Goal: Task Accomplishment & Management: Use online tool/utility

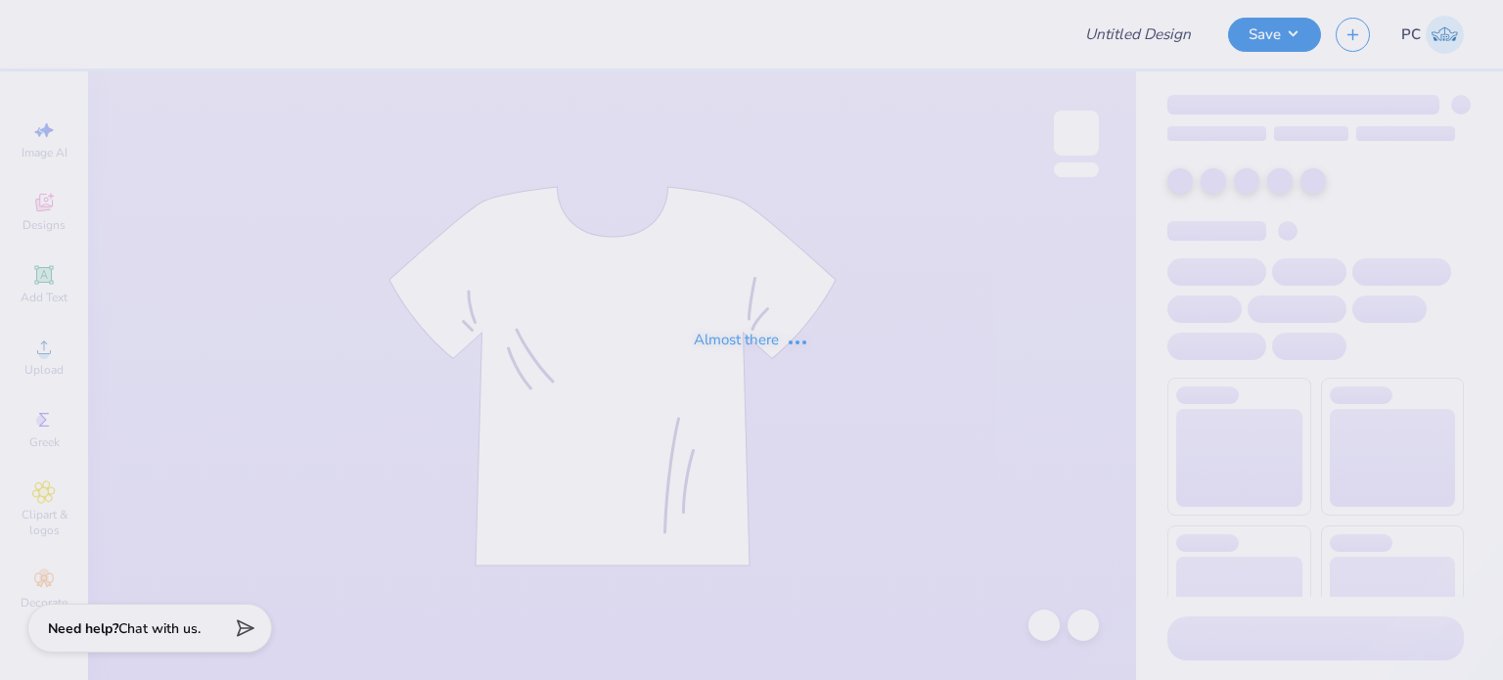
type input "Mock neck sweatshirts for Tri Theta"
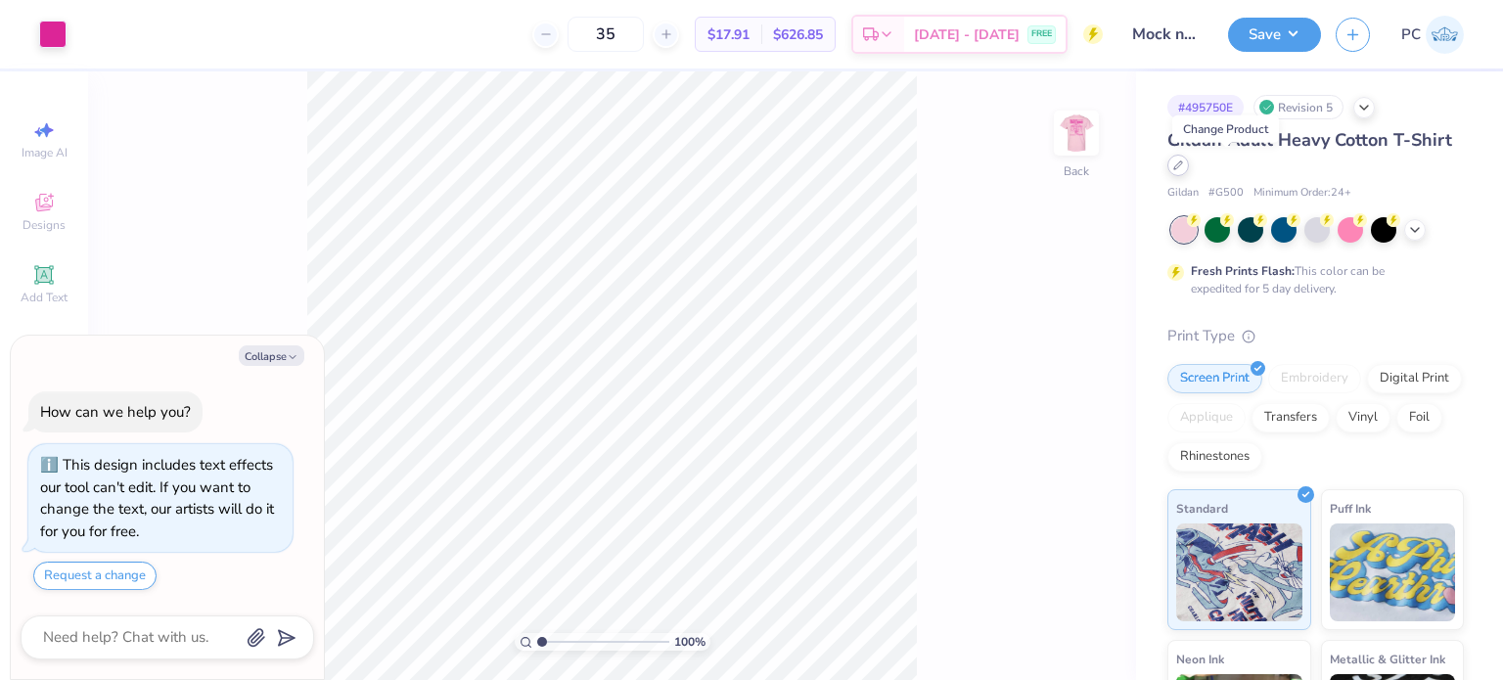
click at [1189, 170] on div at bounding box center [1178, 166] width 22 height 22
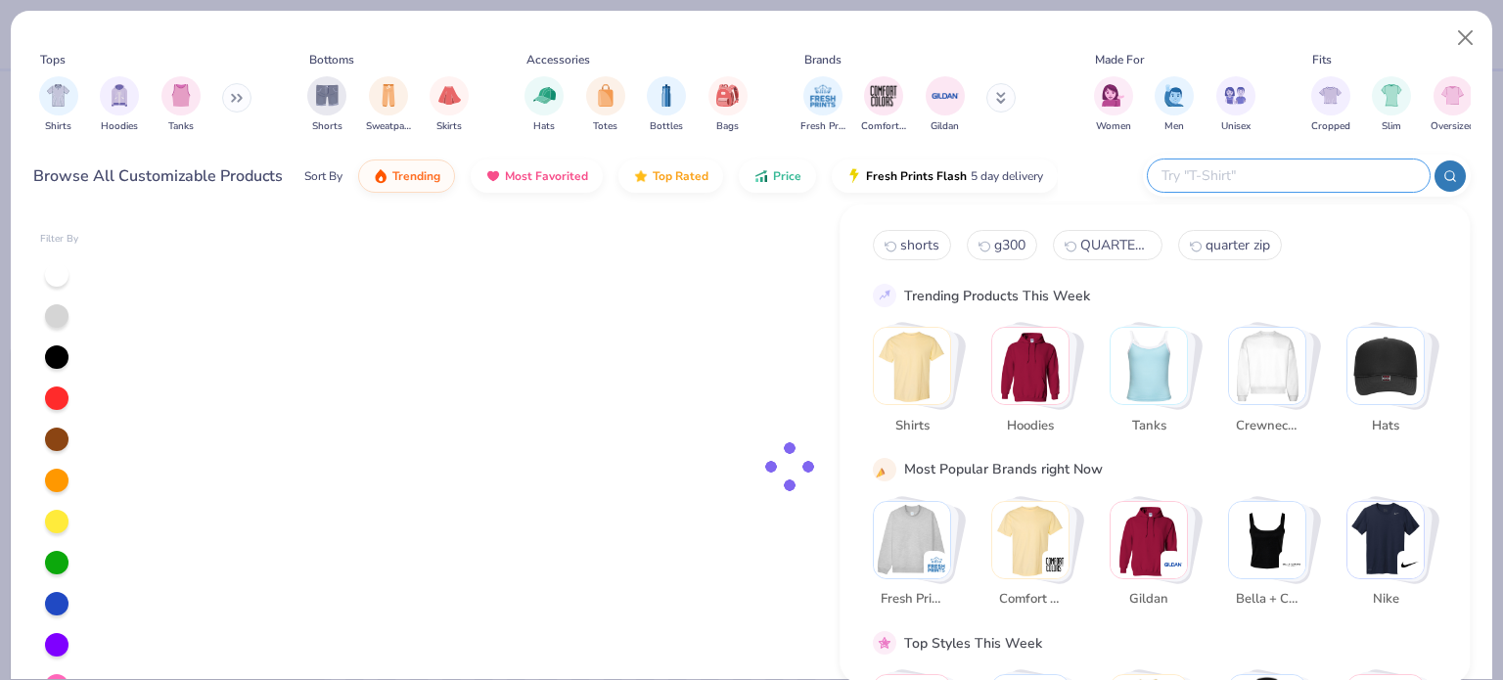
click at [1306, 177] on input "text" at bounding box center [1287, 175] width 256 height 23
type textarea "x"
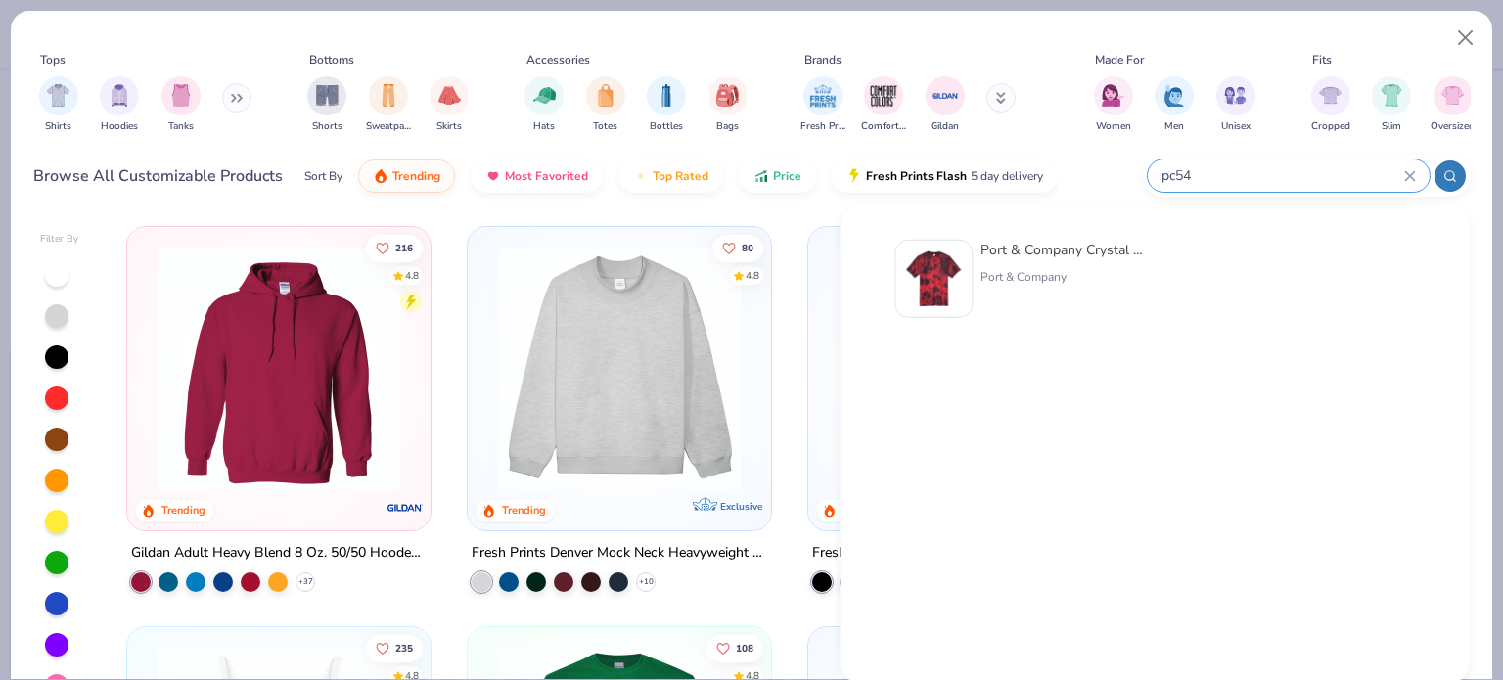
type input "pc54"
click at [931, 271] on img at bounding box center [933, 278] width 61 height 61
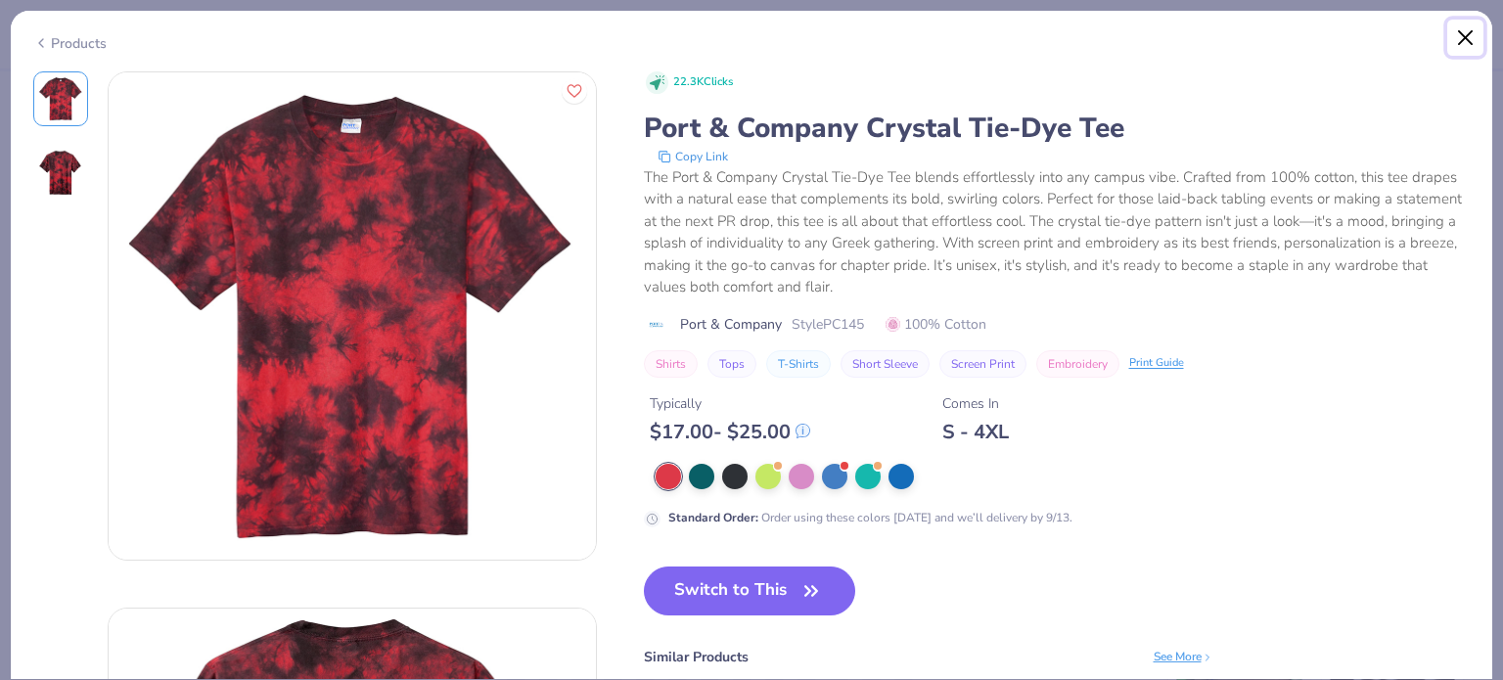
click at [1467, 34] on button "Close" at bounding box center [1465, 38] width 37 height 37
type textarea "x"
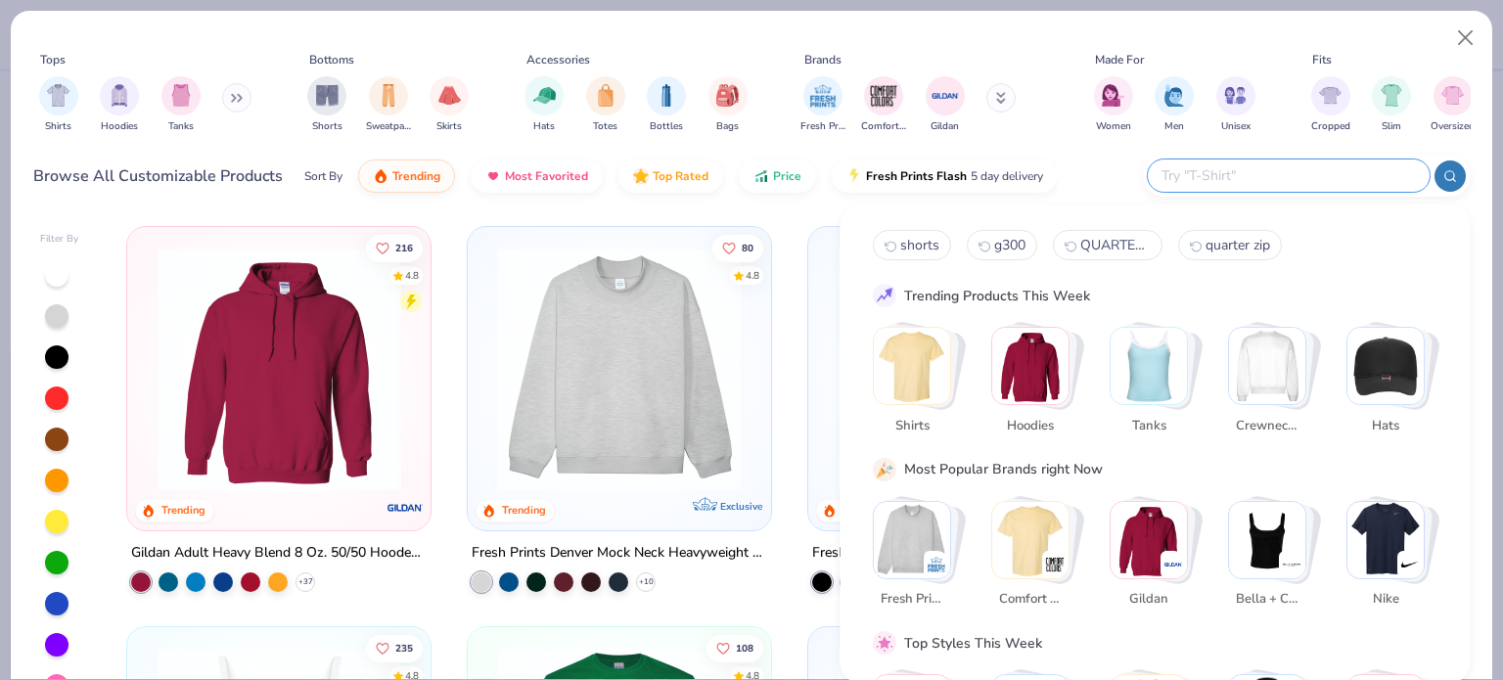
click at [1307, 175] on input "text" at bounding box center [1287, 175] width 256 height 23
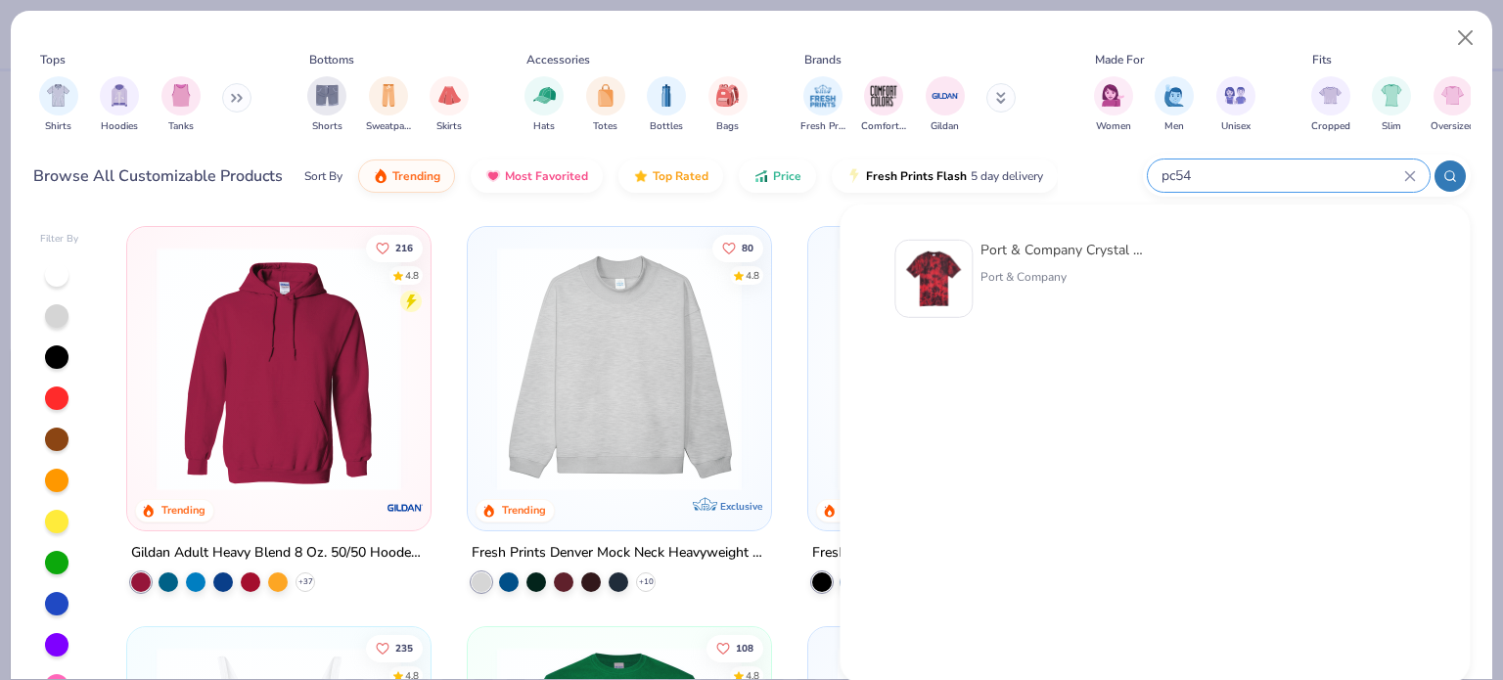
type input "pc54"
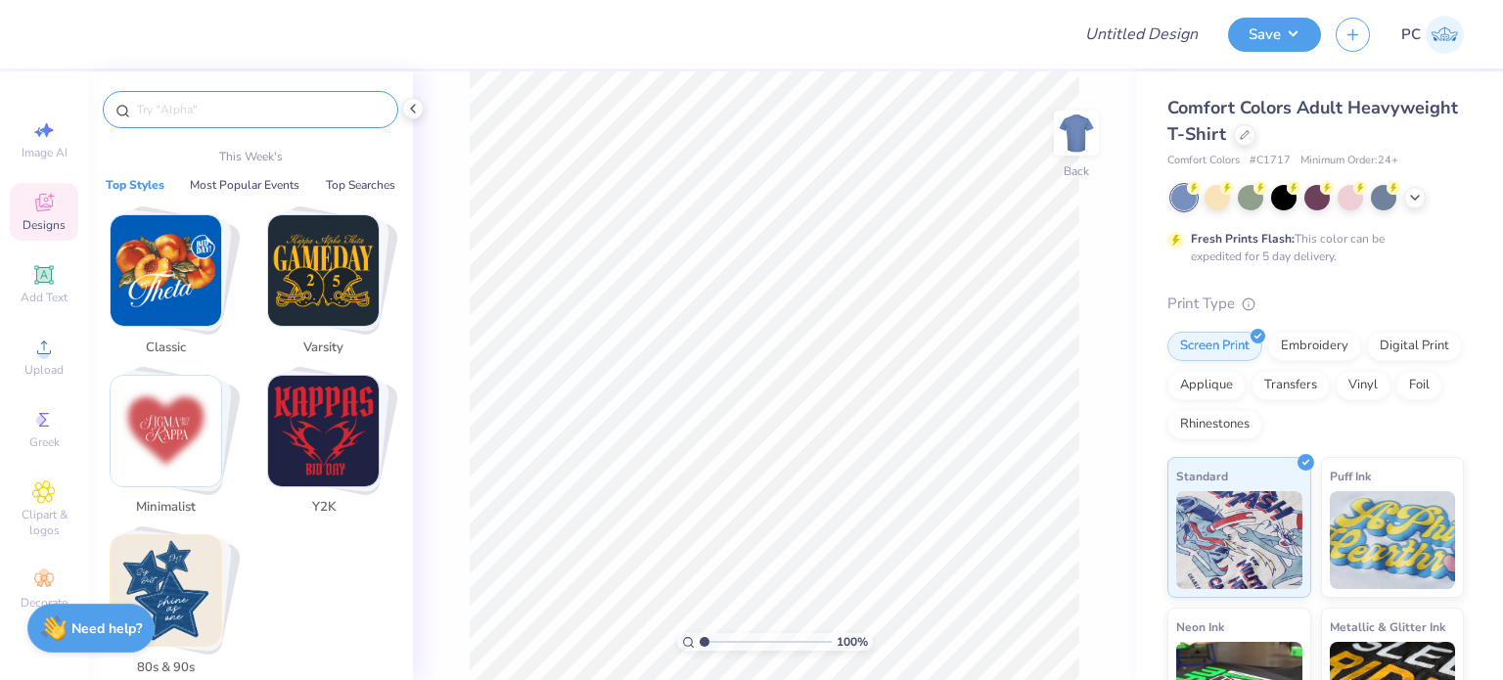
click at [164, 110] on input "text" at bounding box center [260, 110] width 250 height 20
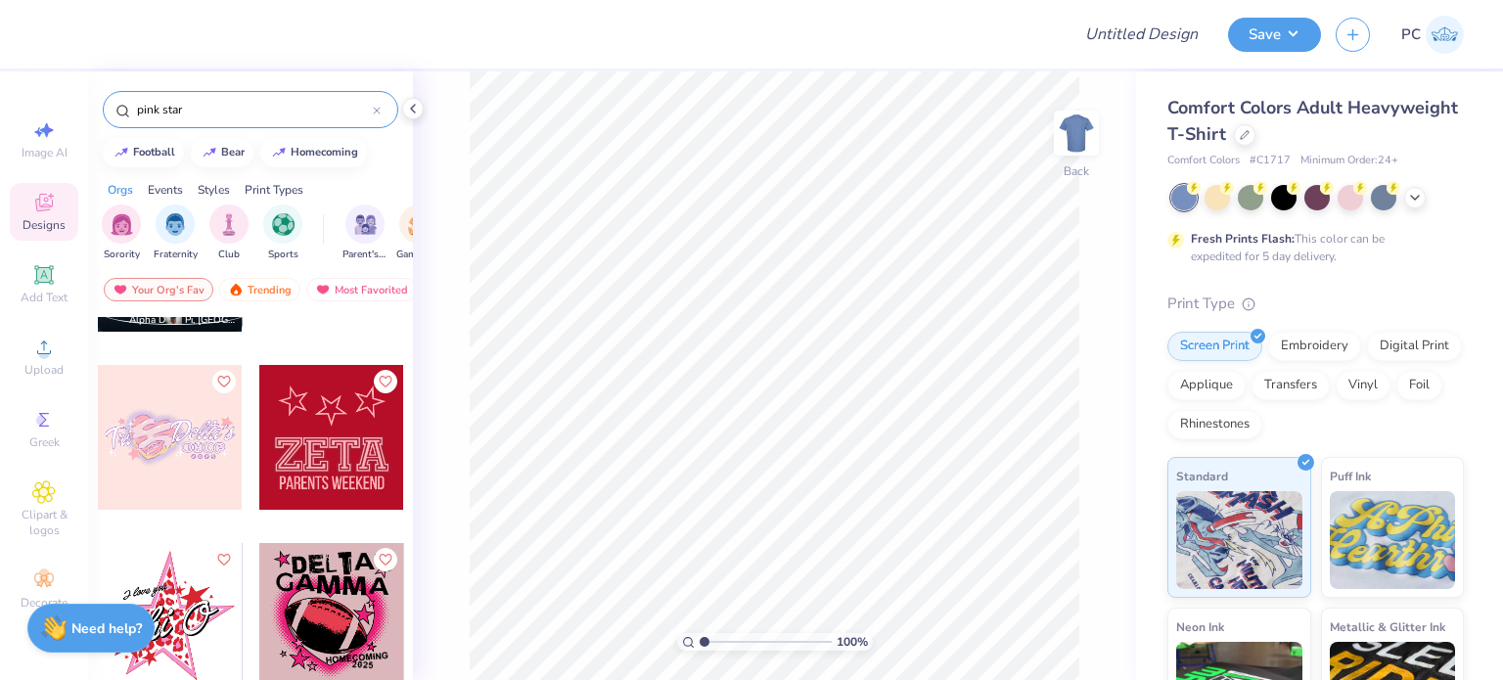
scroll to position [4761, 0]
click at [259, 377] on div at bounding box center [331, 437] width 145 height 145
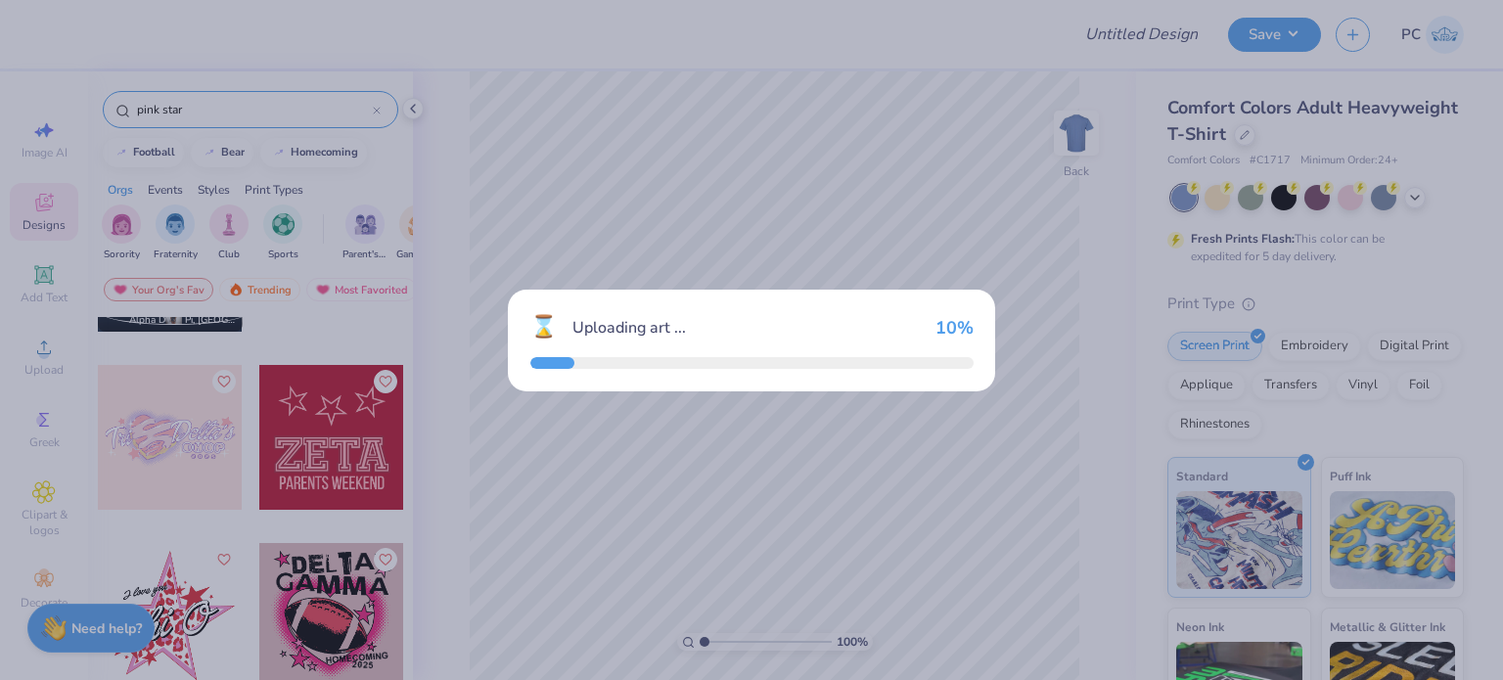
click at [250, 377] on div "⌛ Uploading art ... 10 %" at bounding box center [751, 340] width 1503 height 680
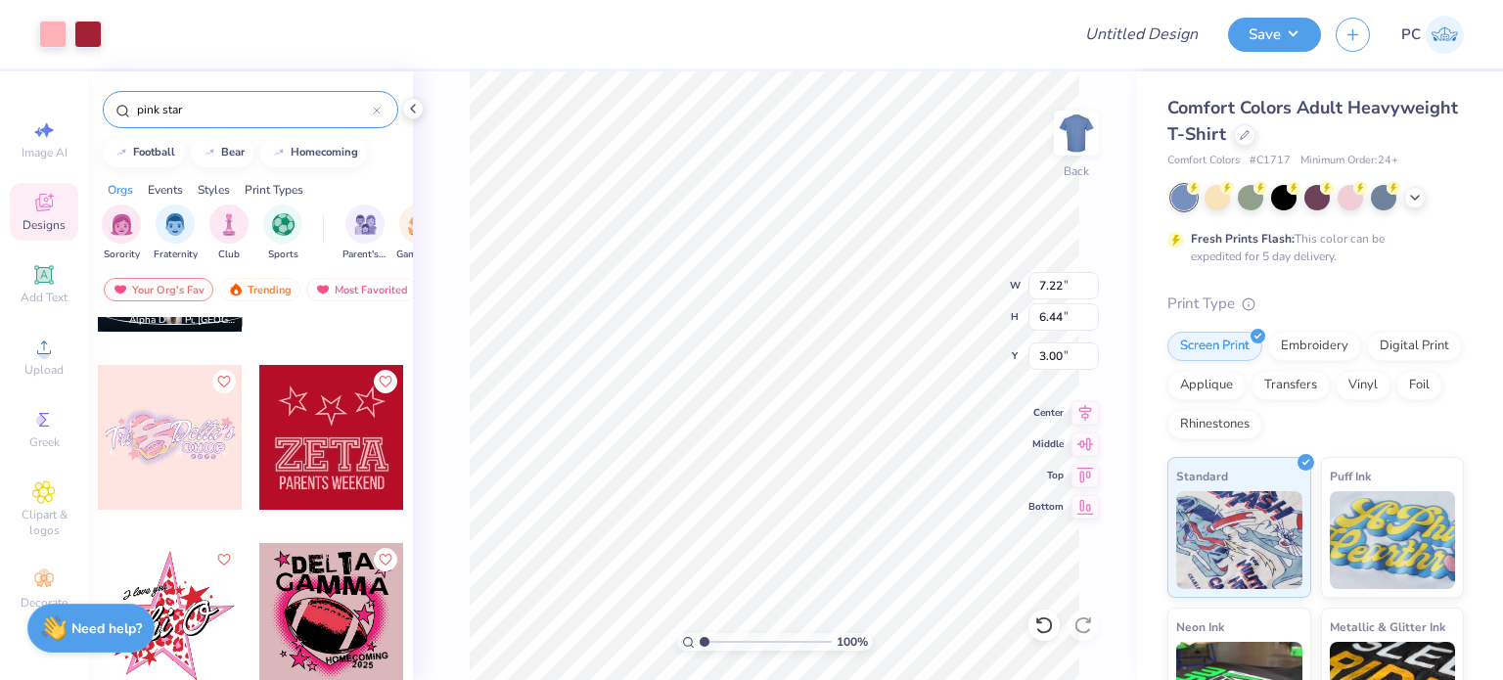
click at [259, 377] on div at bounding box center [331, 437] width 145 height 145
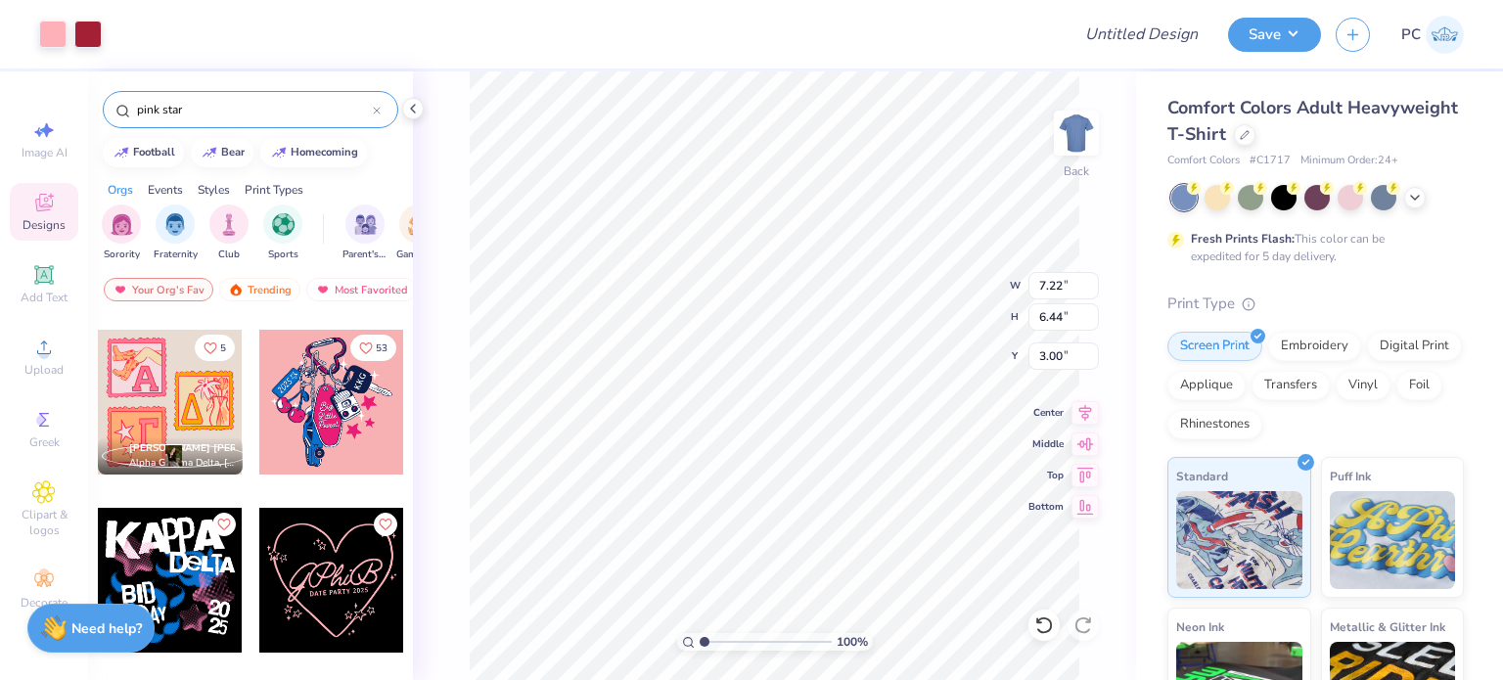
scroll to position [5543, 0]
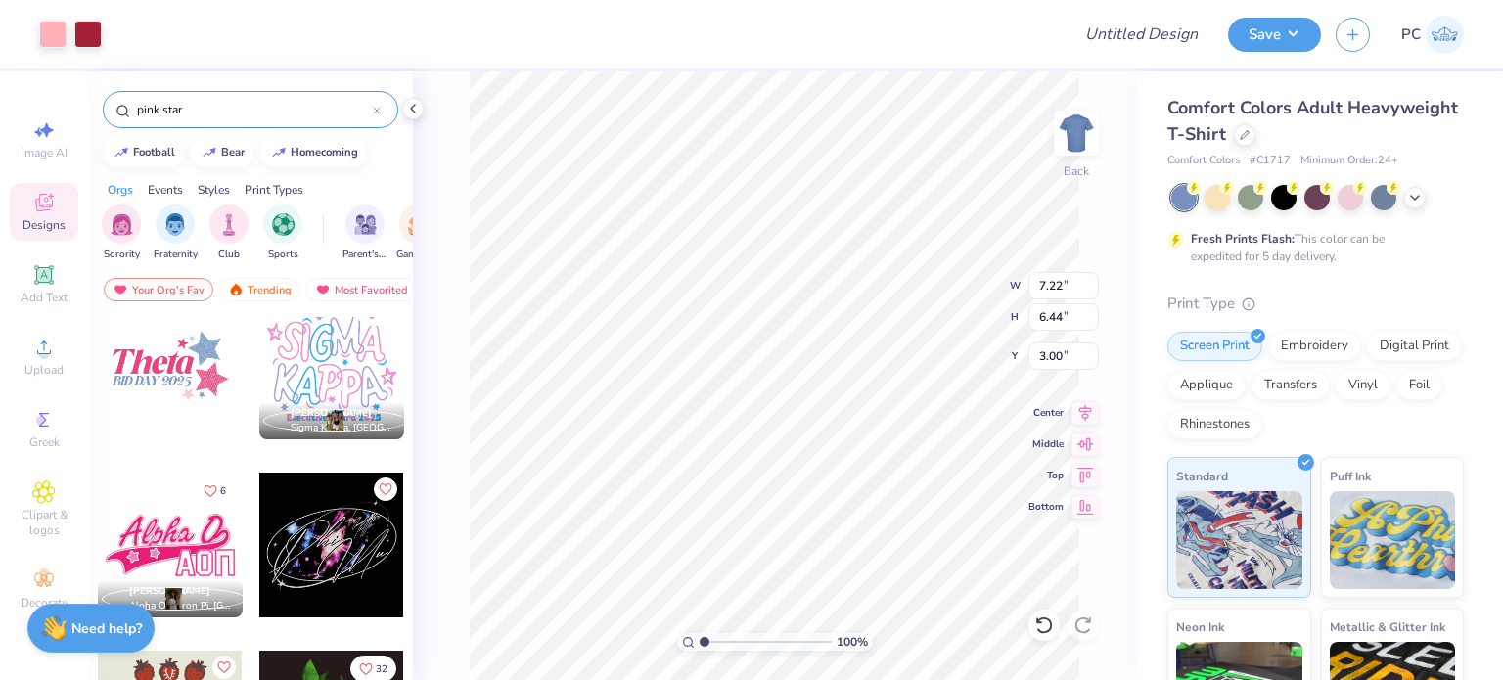
drag, startPoint x: 188, startPoint y: 105, endPoint x: 163, endPoint y: 102, distance: 24.6
click at [163, 102] on input "pink star" at bounding box center [254, 110] width 238 height 20
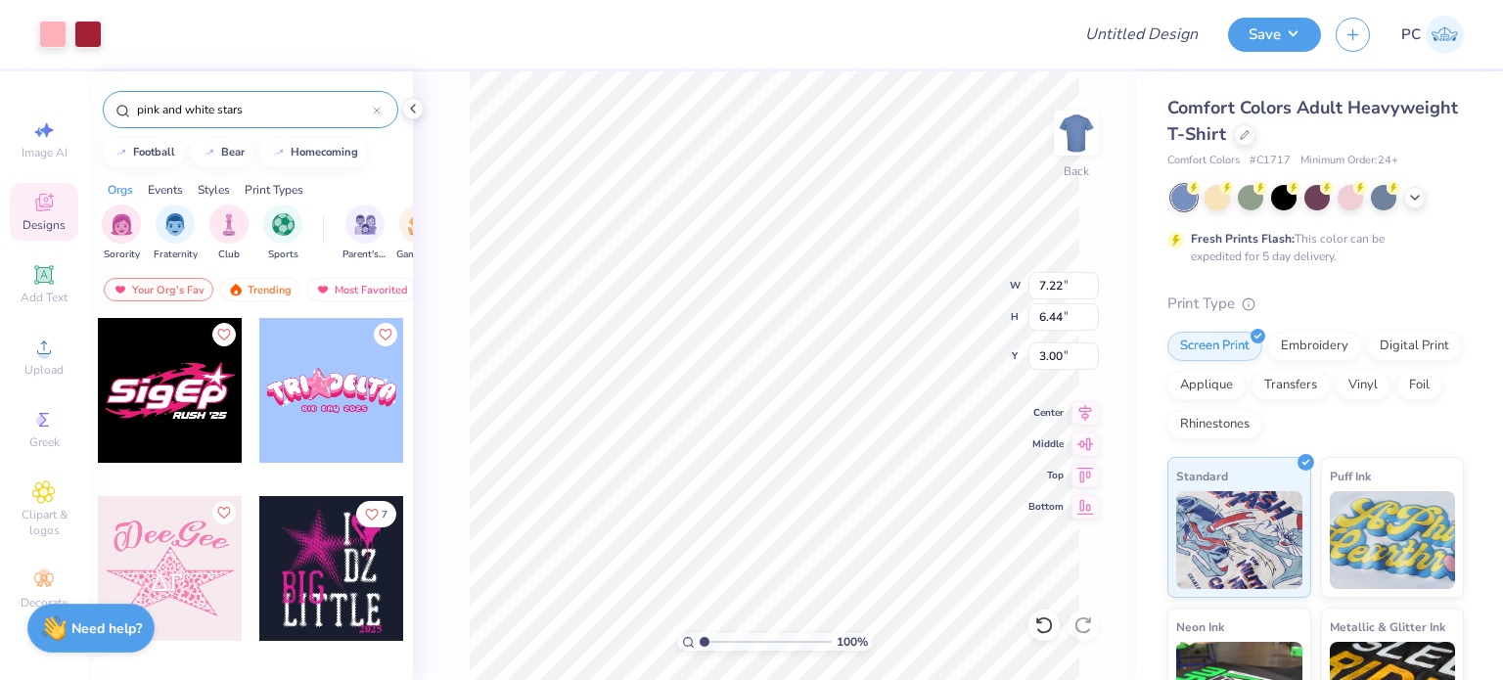
click at [218, 111] on input "pink and white stars" at bounding box center [254, 110] width 238 height 20
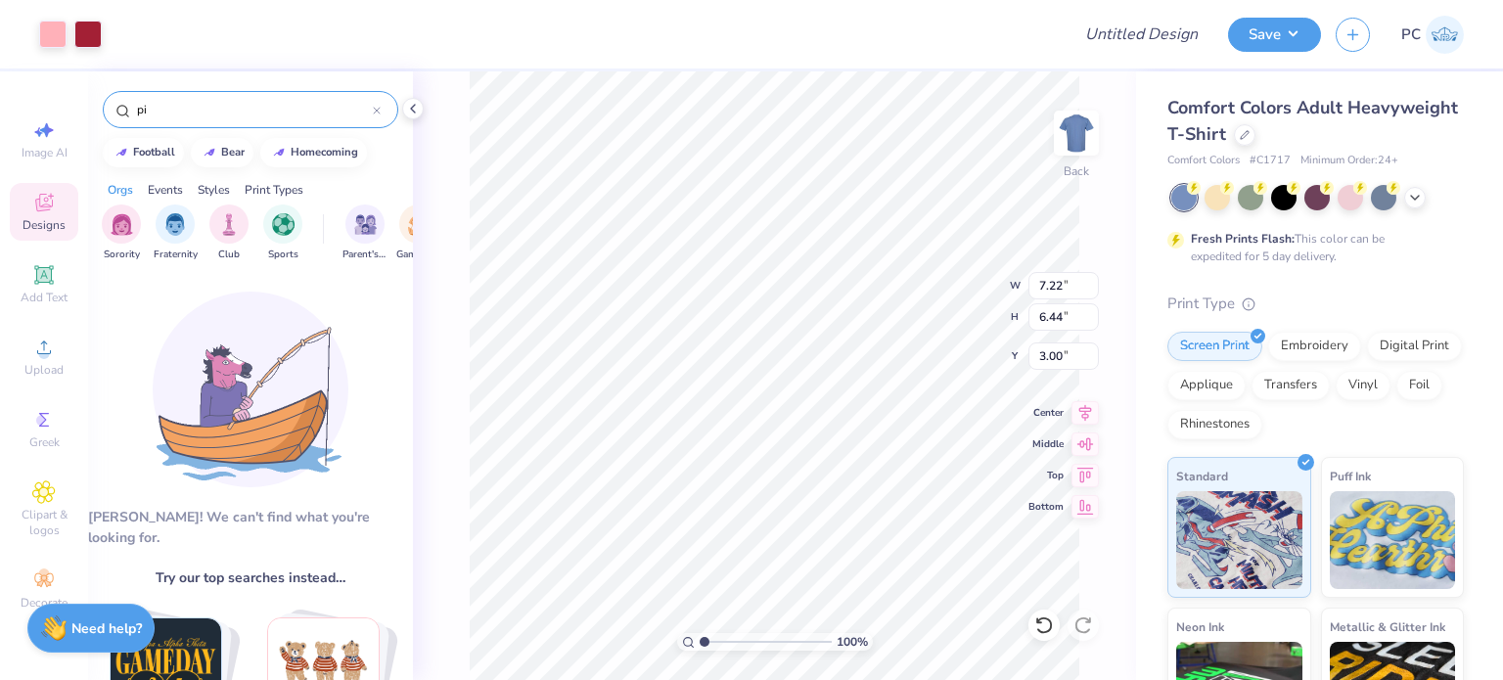
type input "p"
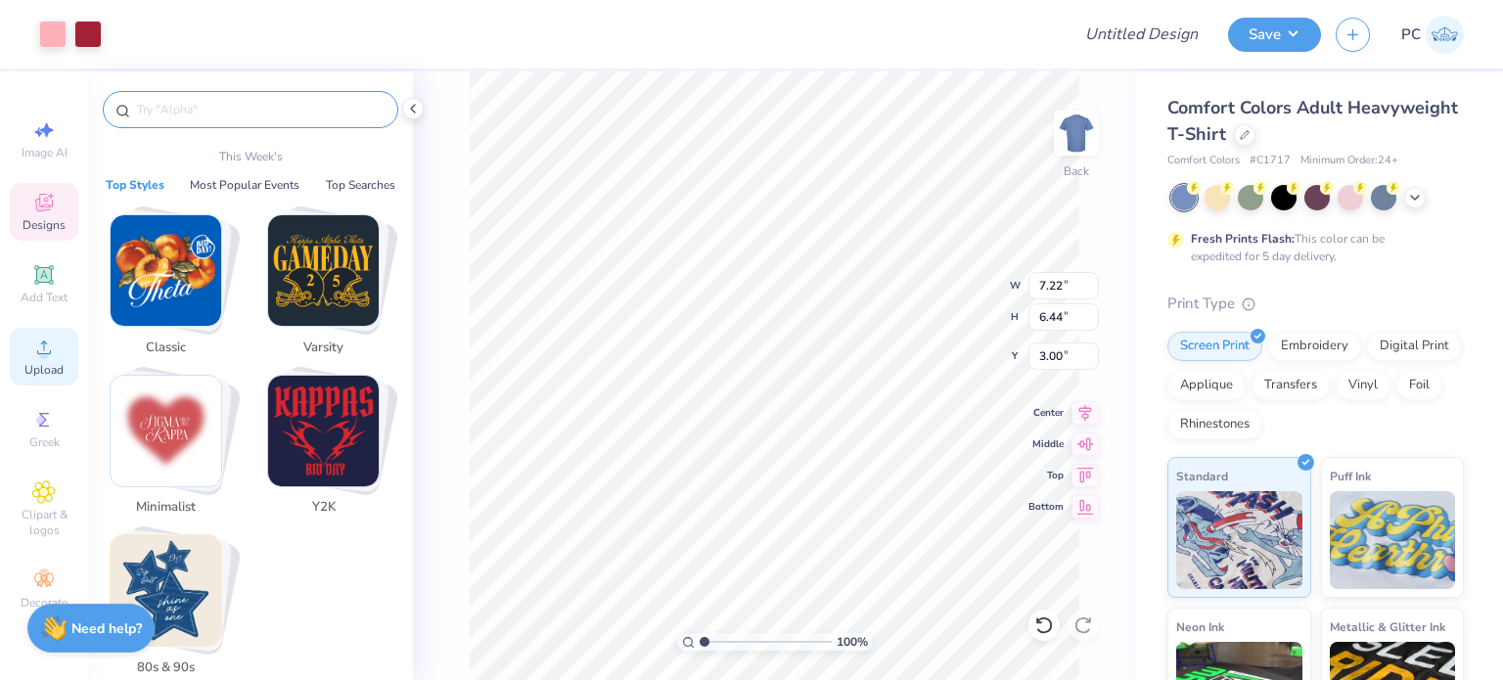
click at [38, 343] on icon at bounding box center [43, 347] width 23 height 23
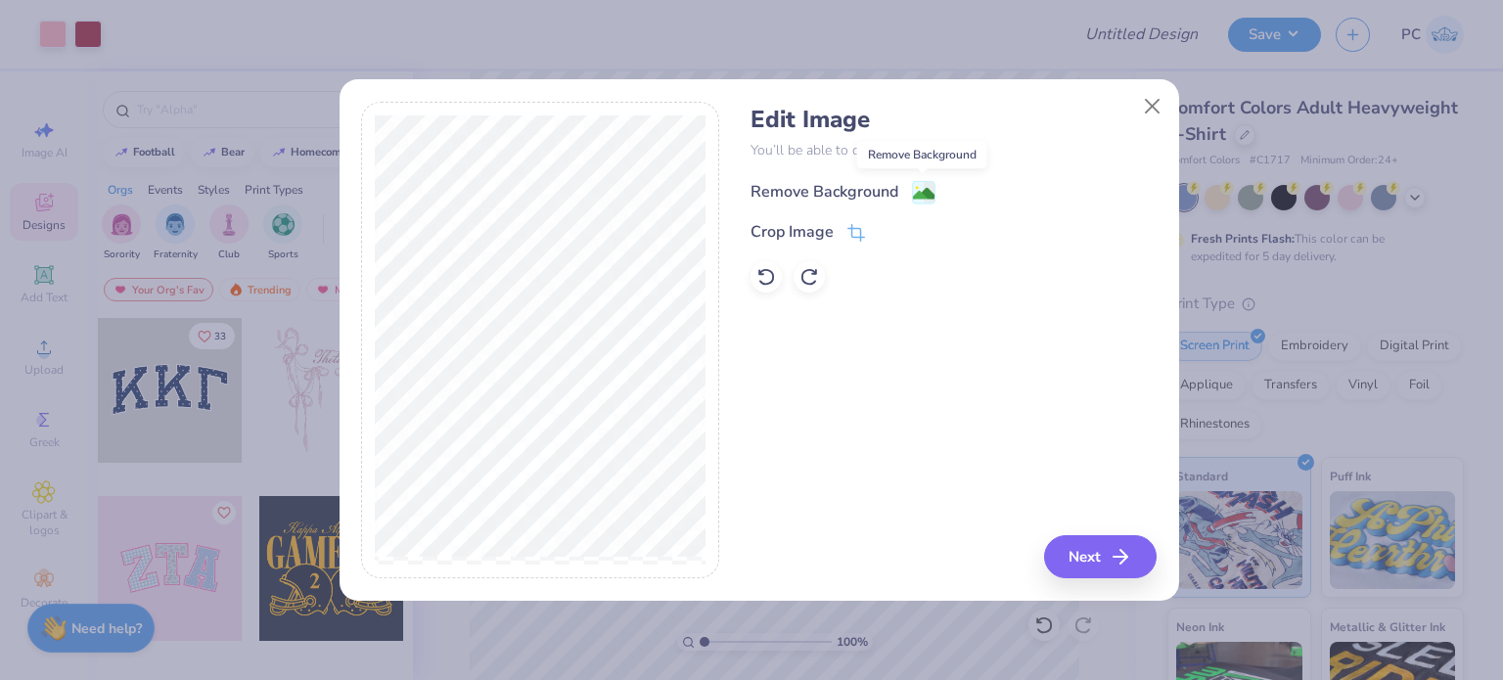
click at [924, 190] on image at bounding box center [924, 194] width 22 height 22
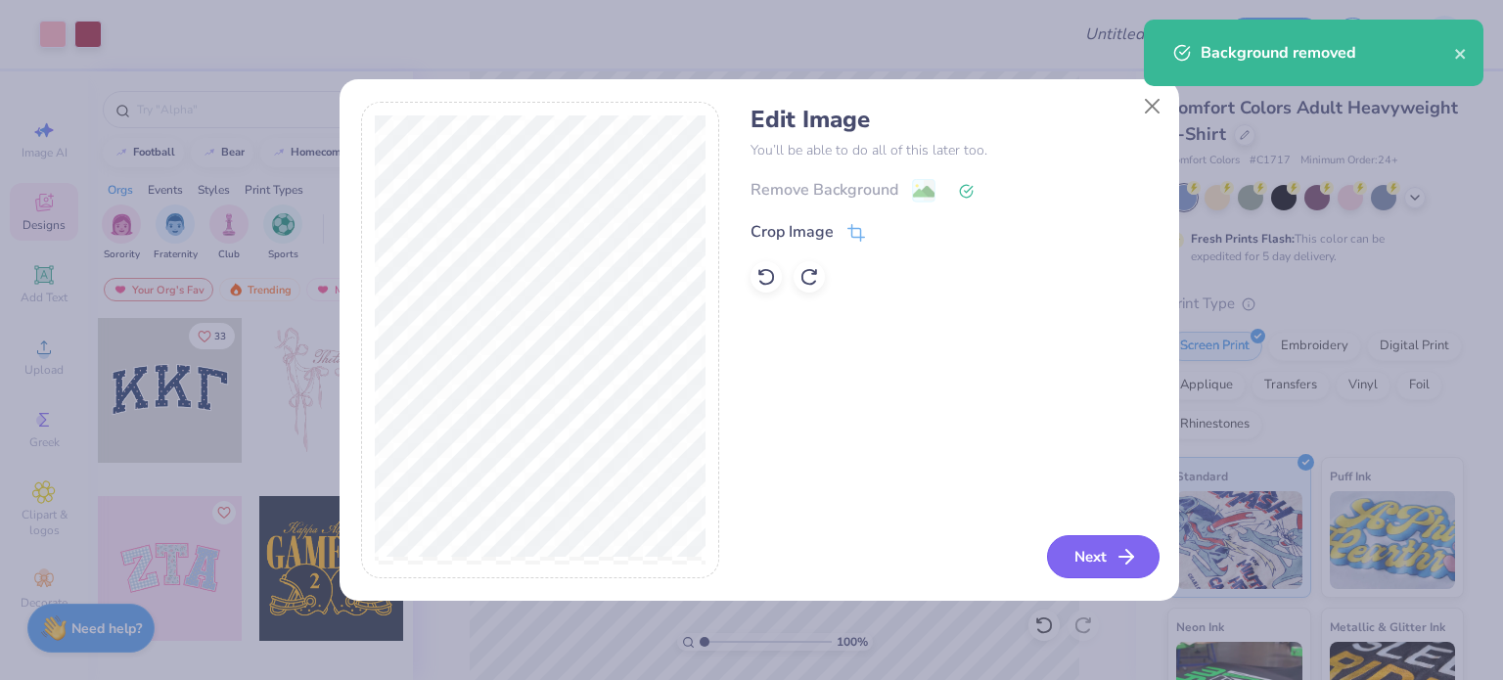
click at [1106, 559] on button "Next" at bounding box center [1103, 556] width 113 height 43
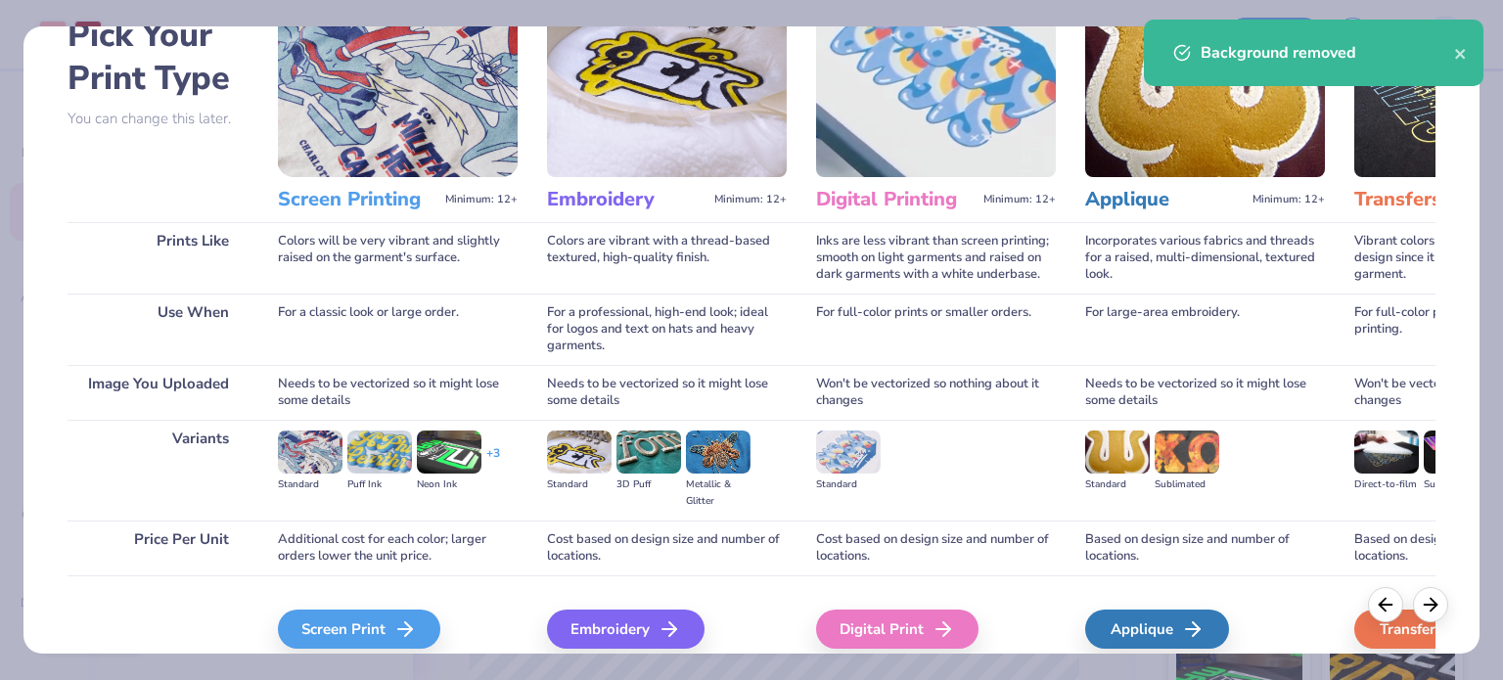
scroll to position [197, 0]
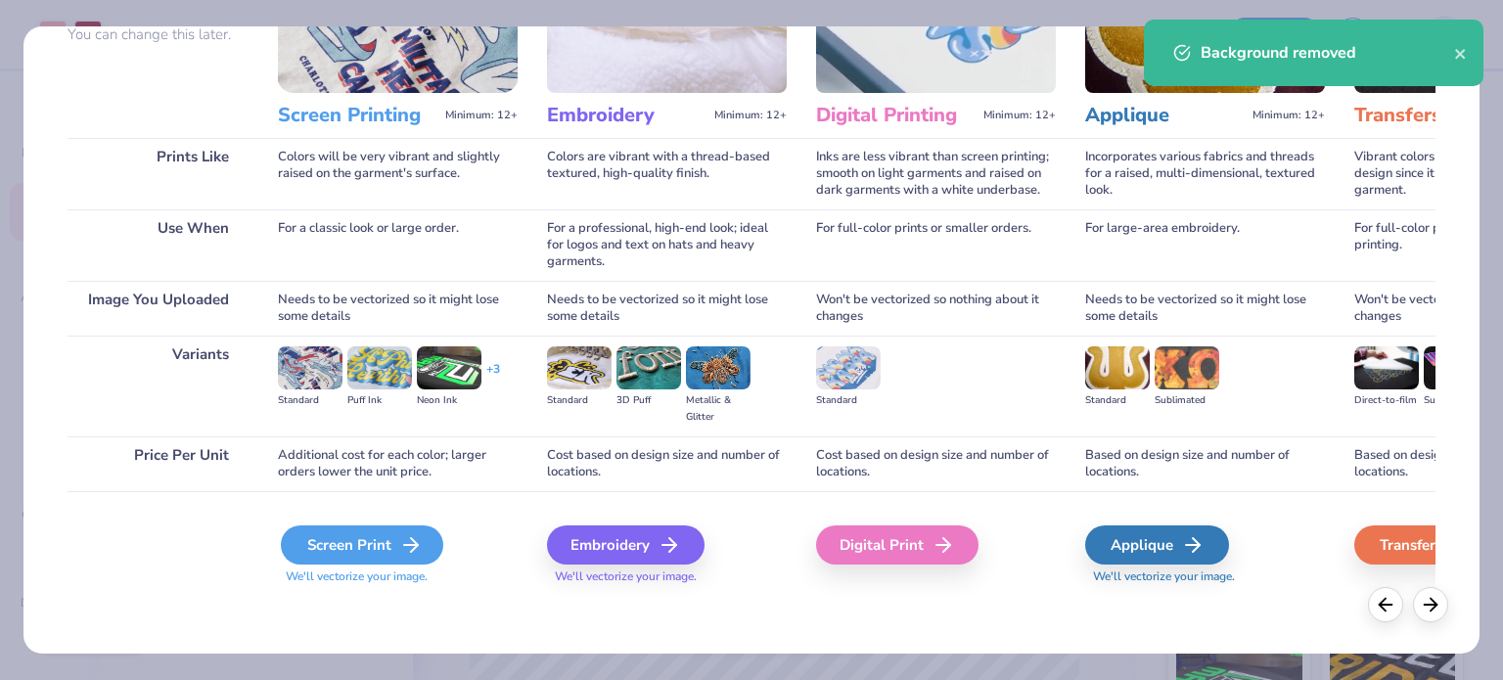
click at [365, 545] on div "Screen Print" at bounding box center [362, 544] width 162 height 39
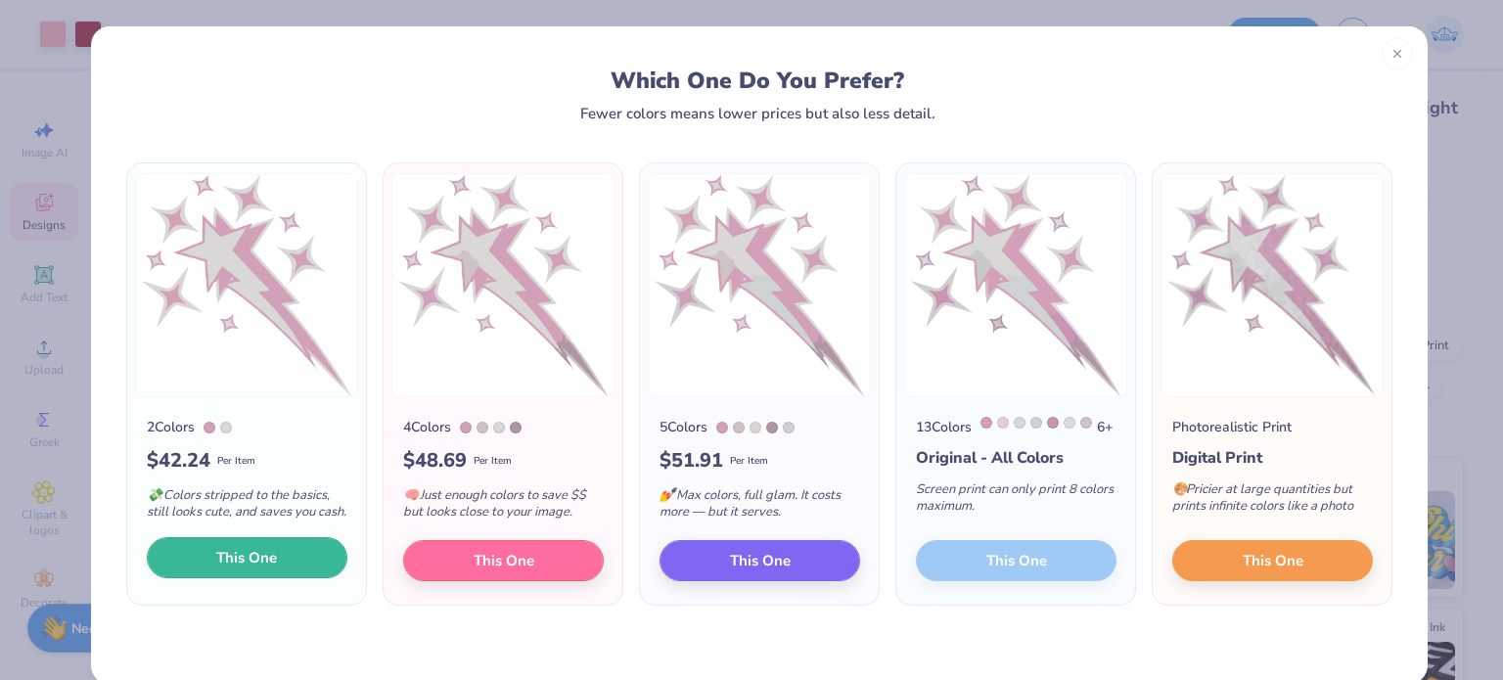
click at [243, 569] on span "This One" at bounding box center [246, 558] width 61 height 23
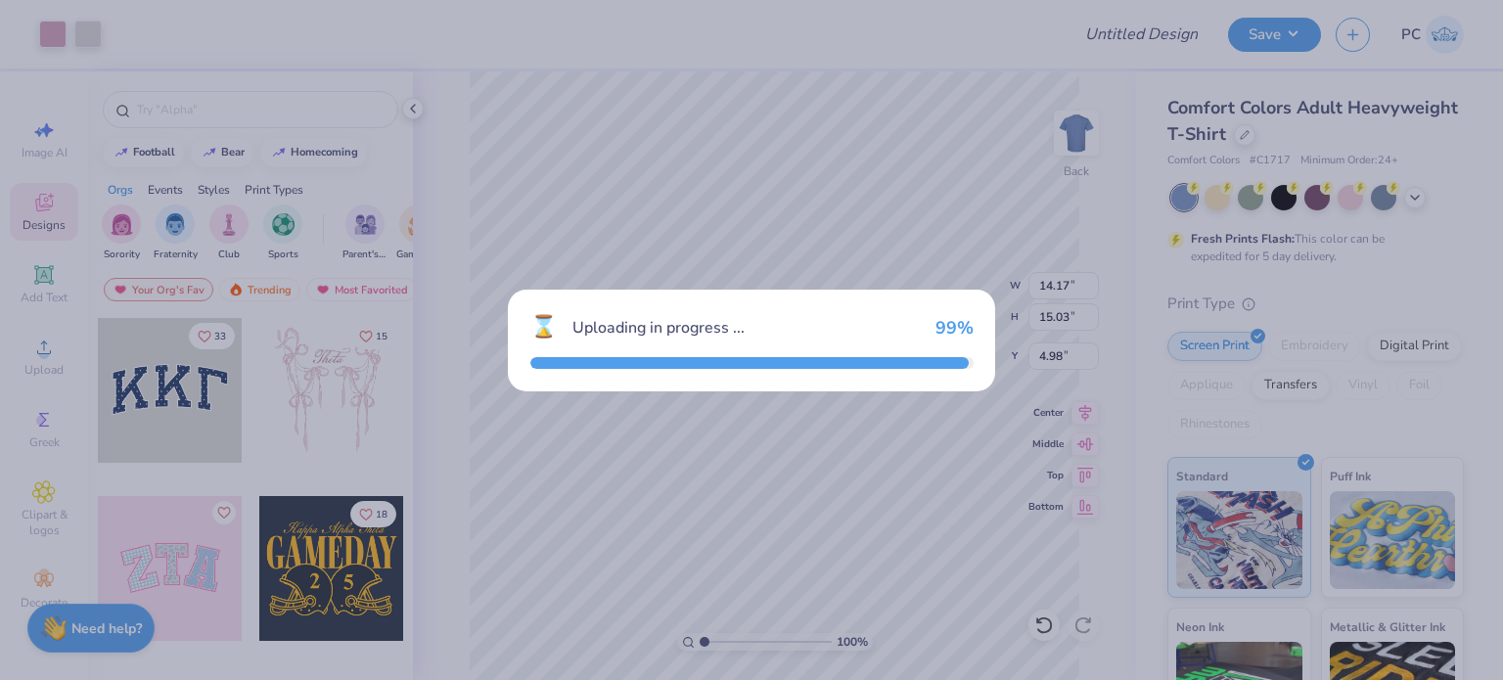
type input "14.17"
type input "15.03"
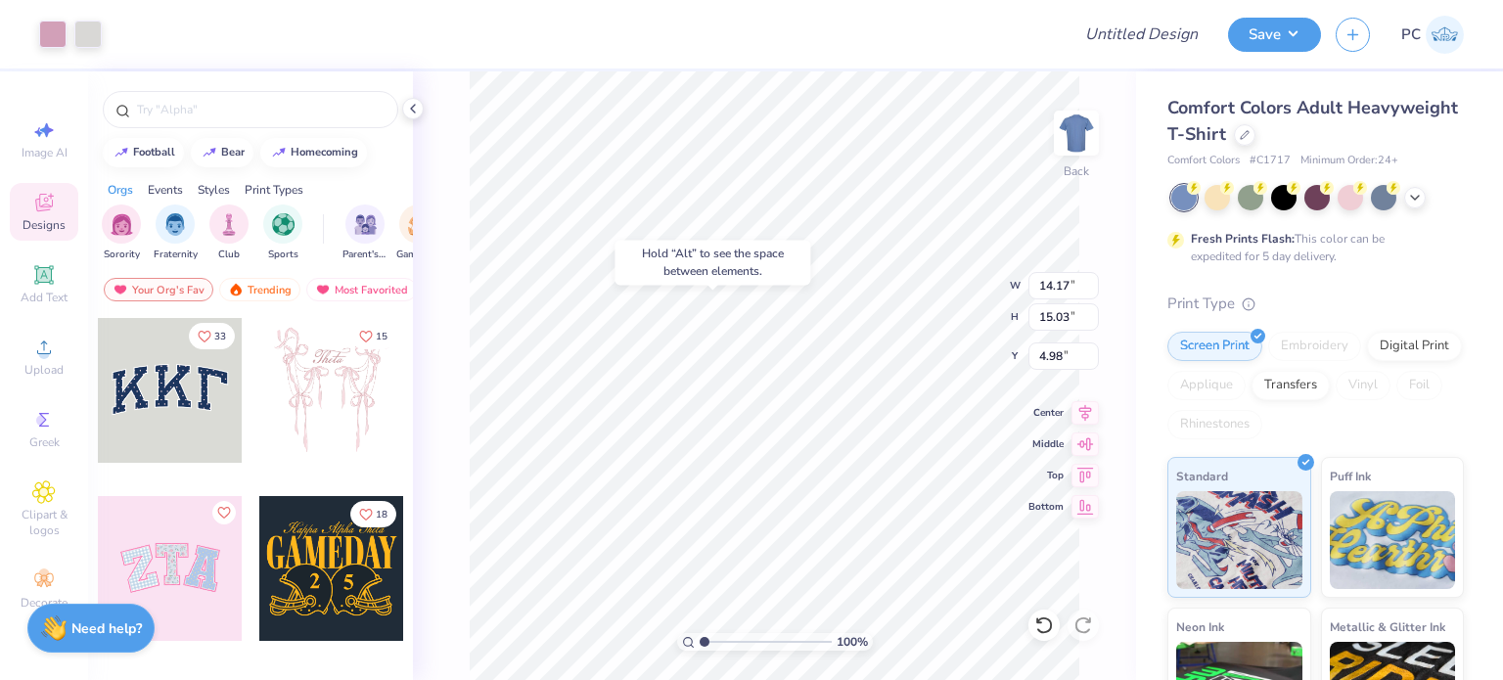
type input "7.91"
type input "8.33"
type input "8.83"
type input "14.11"
type input "3.00"
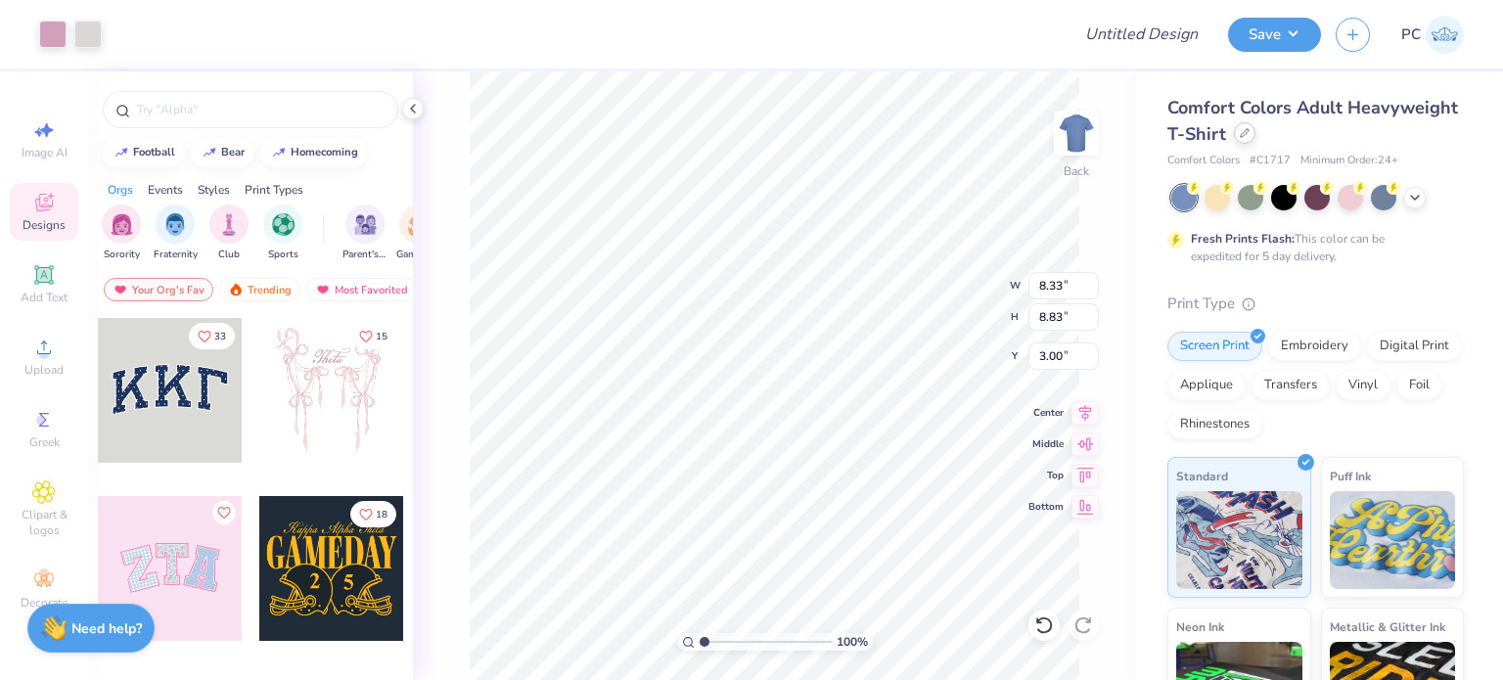
click at [1249, 132] on icon at bounding box center [1245, 133] width 10 height 10
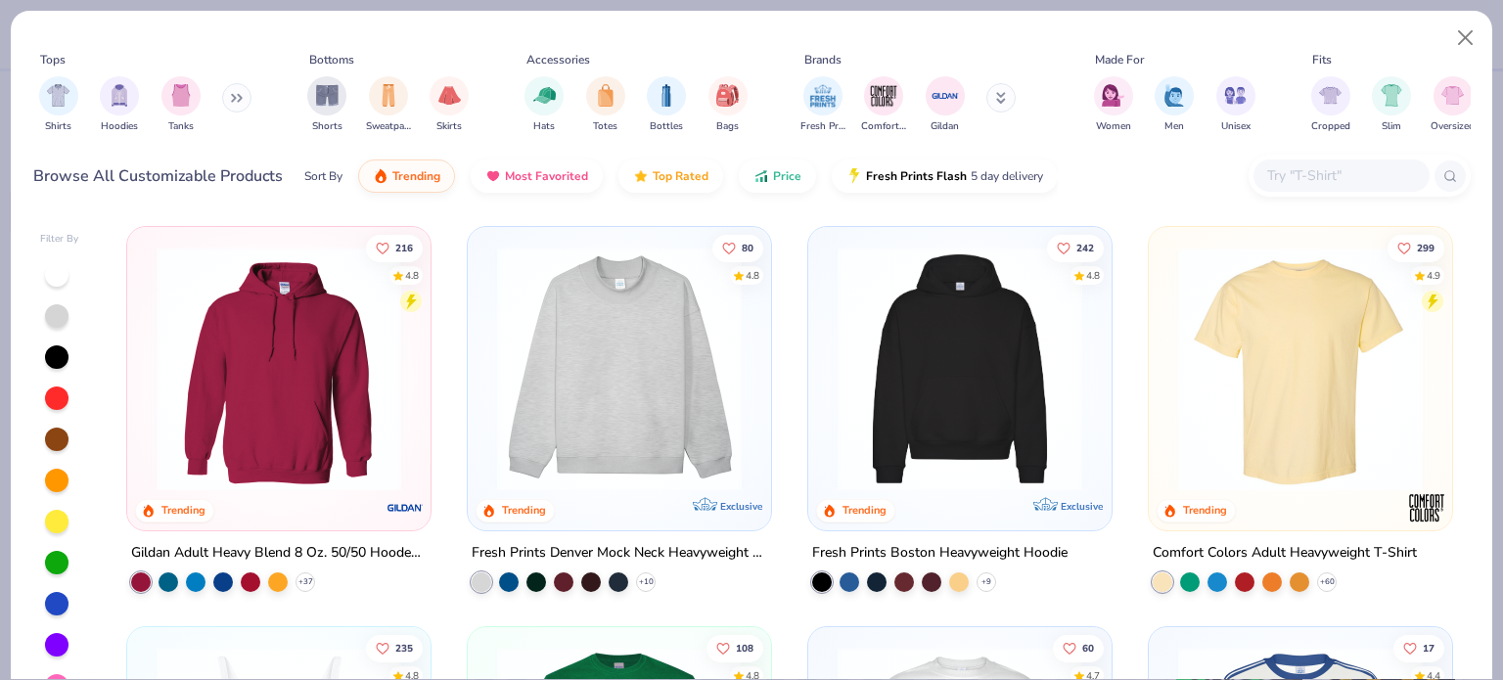
click at [1295, 179] on input "text" at bounding box center [1340, 175] width 151 height 23
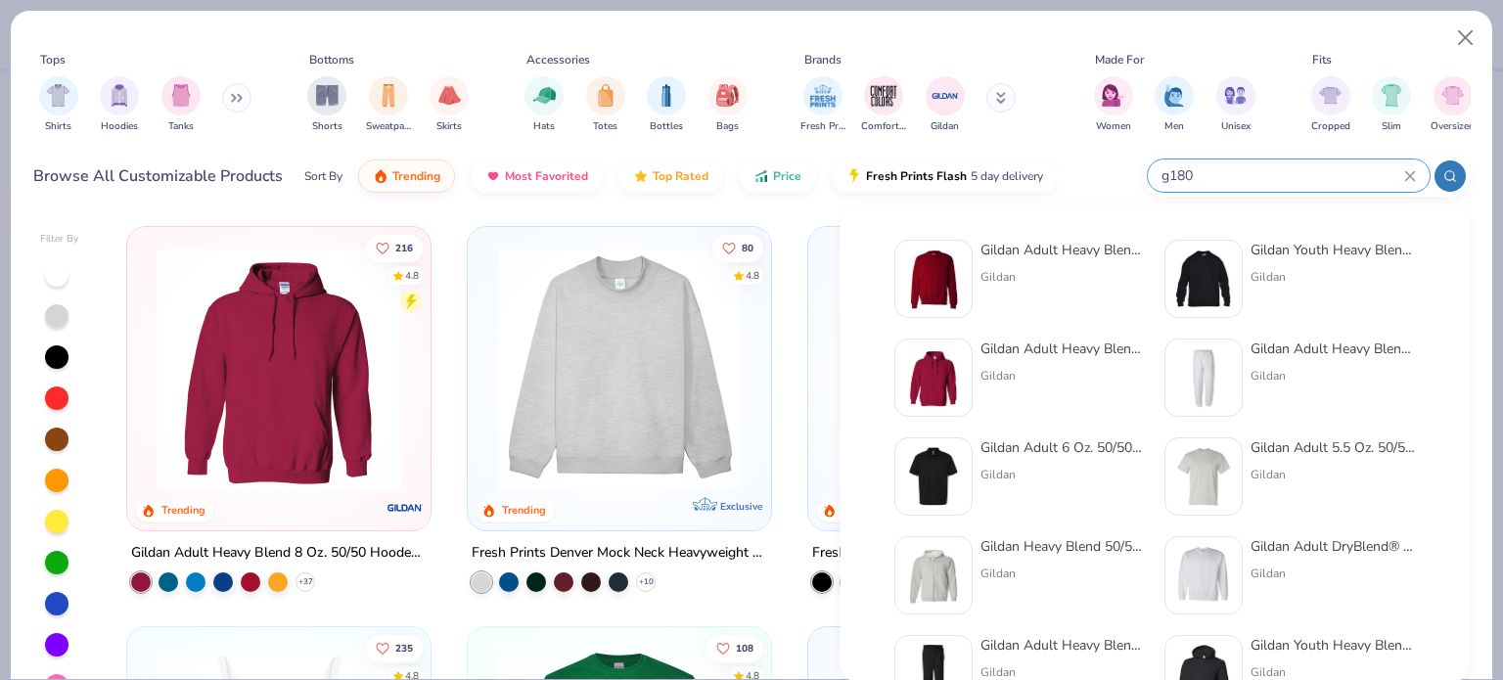
type input "g180"
click at [934, 273] on img at bounding box center [933, 278] width 61 height 61
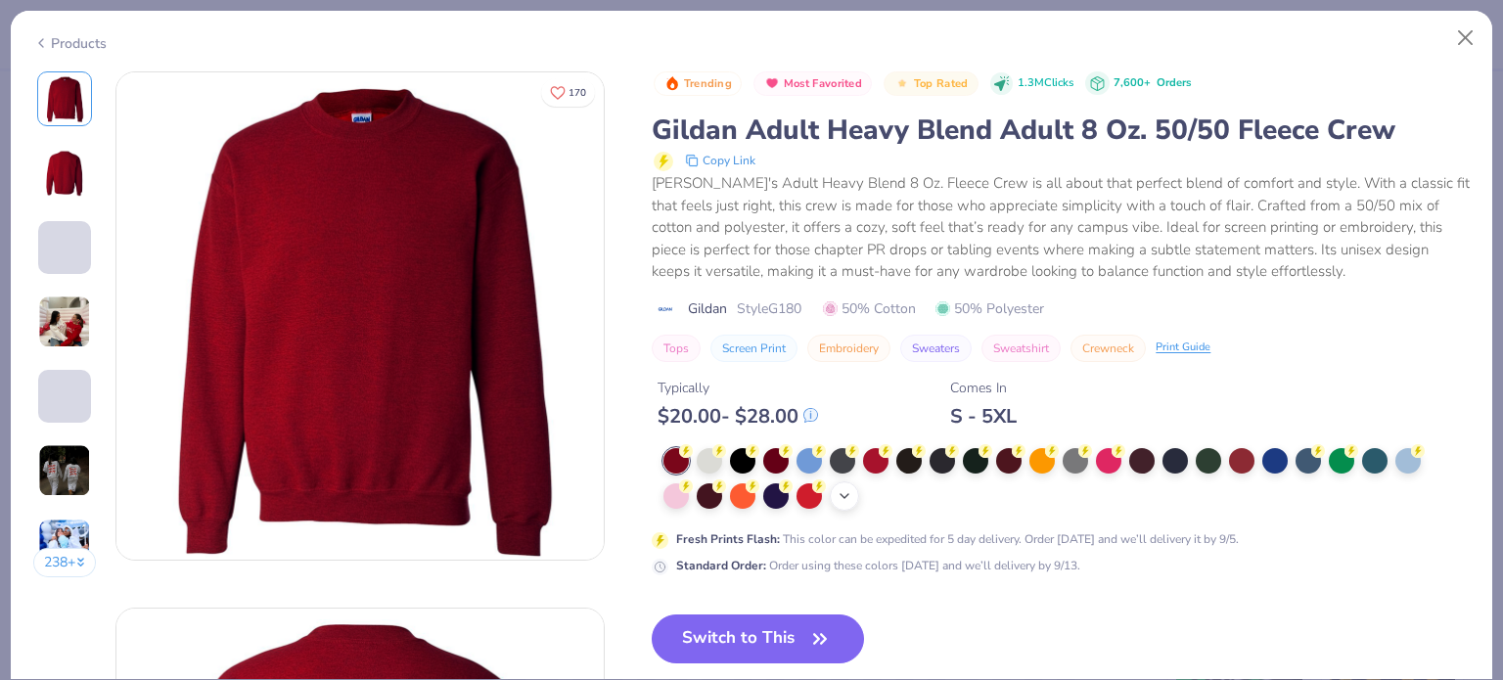
click at [845, 496] on icon at bounding box center [844, 496] width 16 height 16
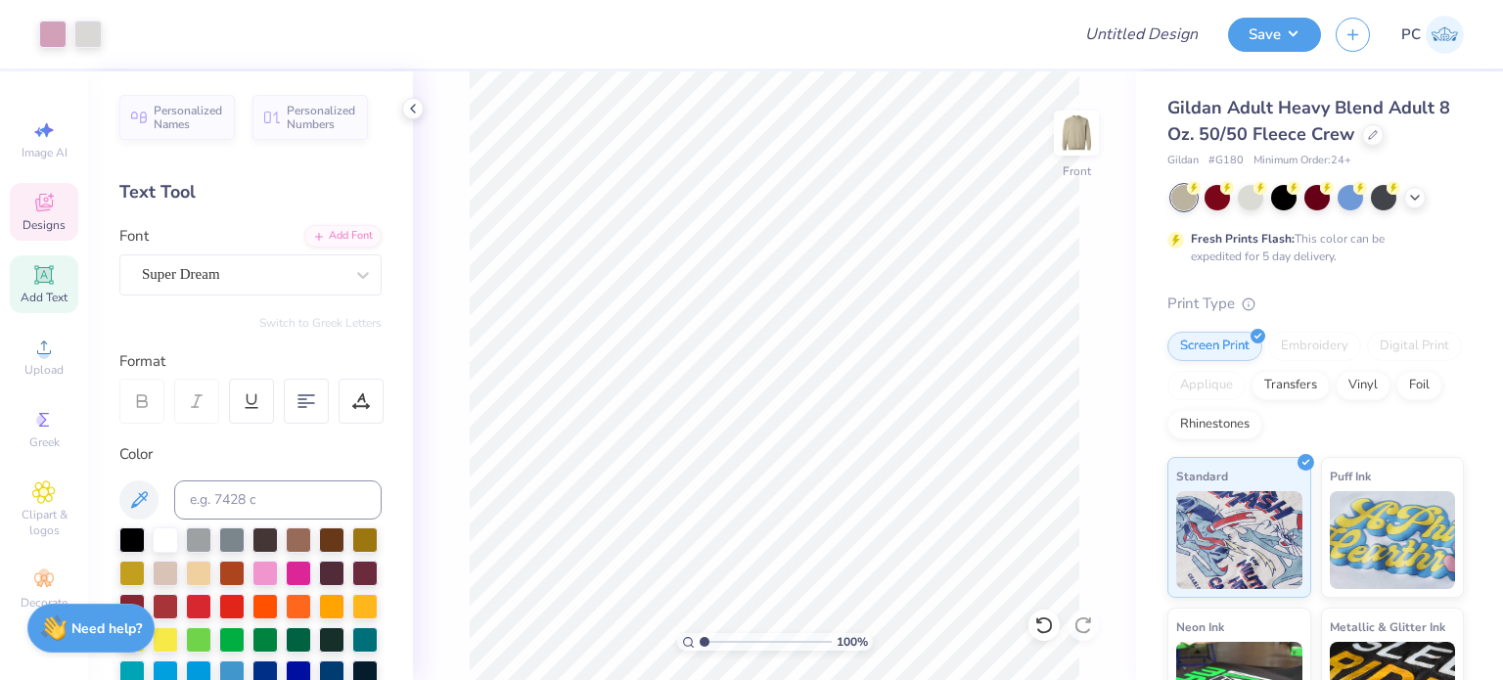
click at [58, 208] on div "Designs" at bounding box center [44, 212] width 68 height 58
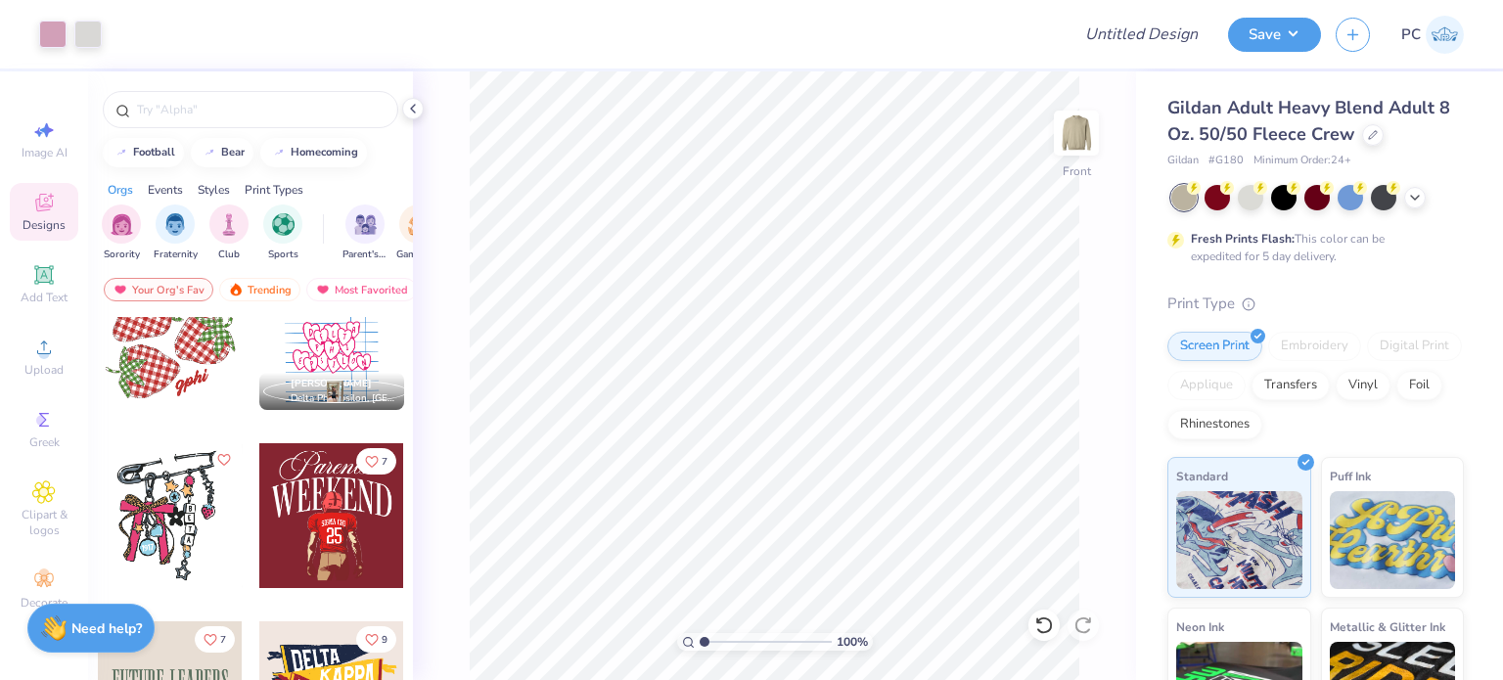
scroll to position [3718, 0]
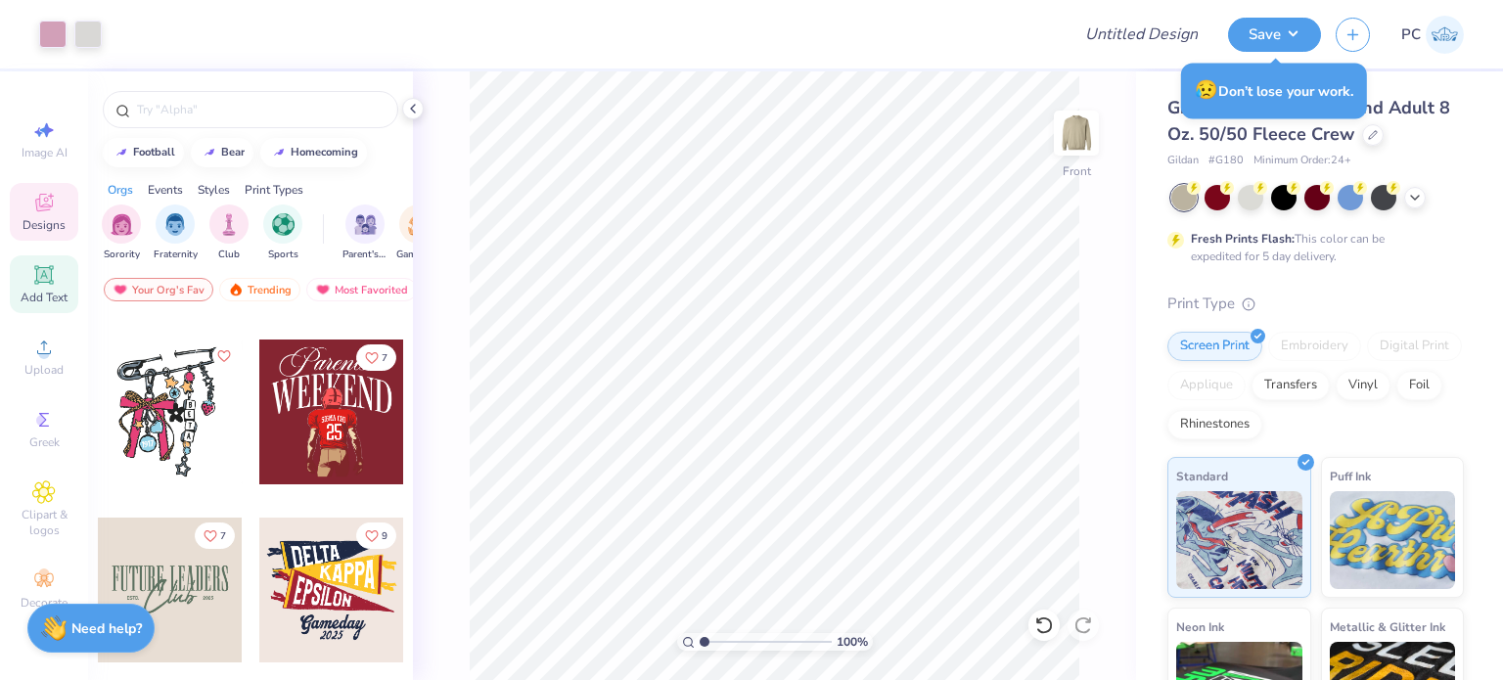
click at [47, 291] on span "Add Text" at bounding box center [44, 298] width 47 height 16
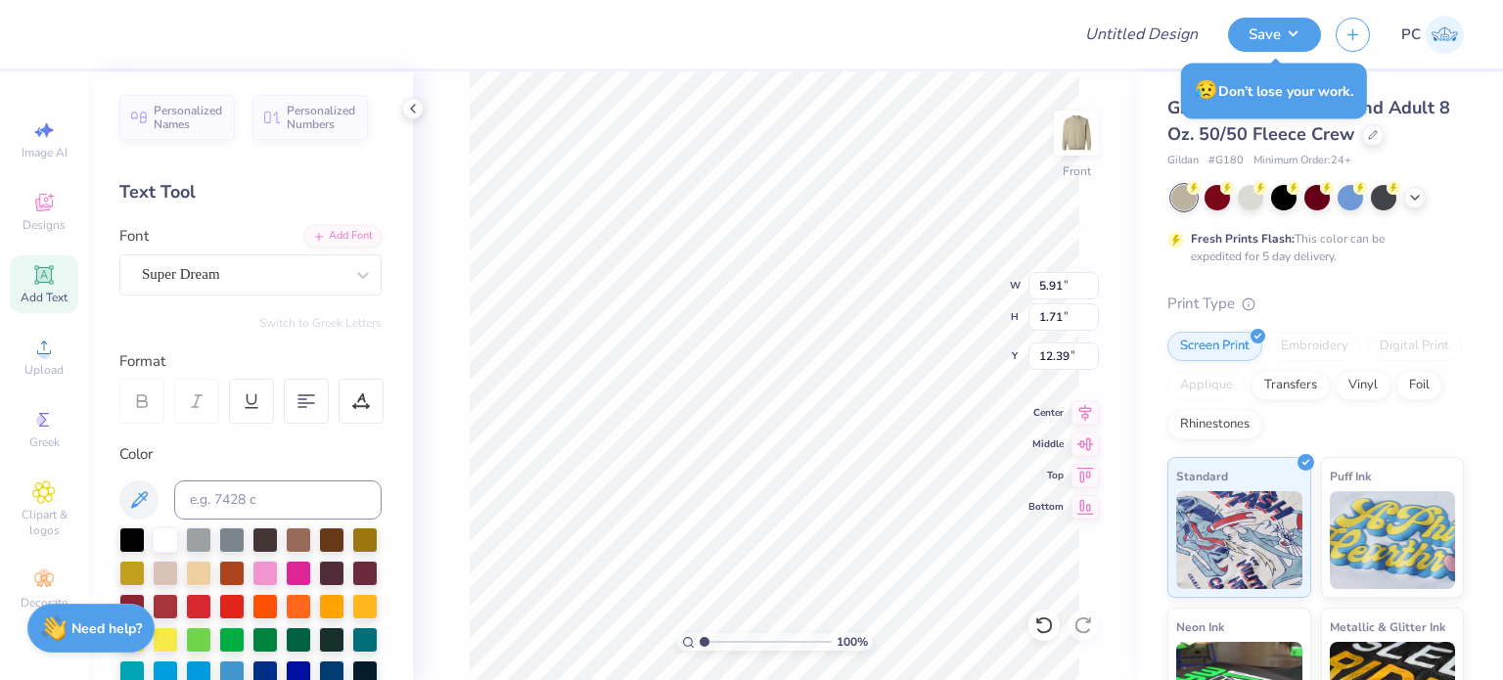
scroll to position [16, 3]
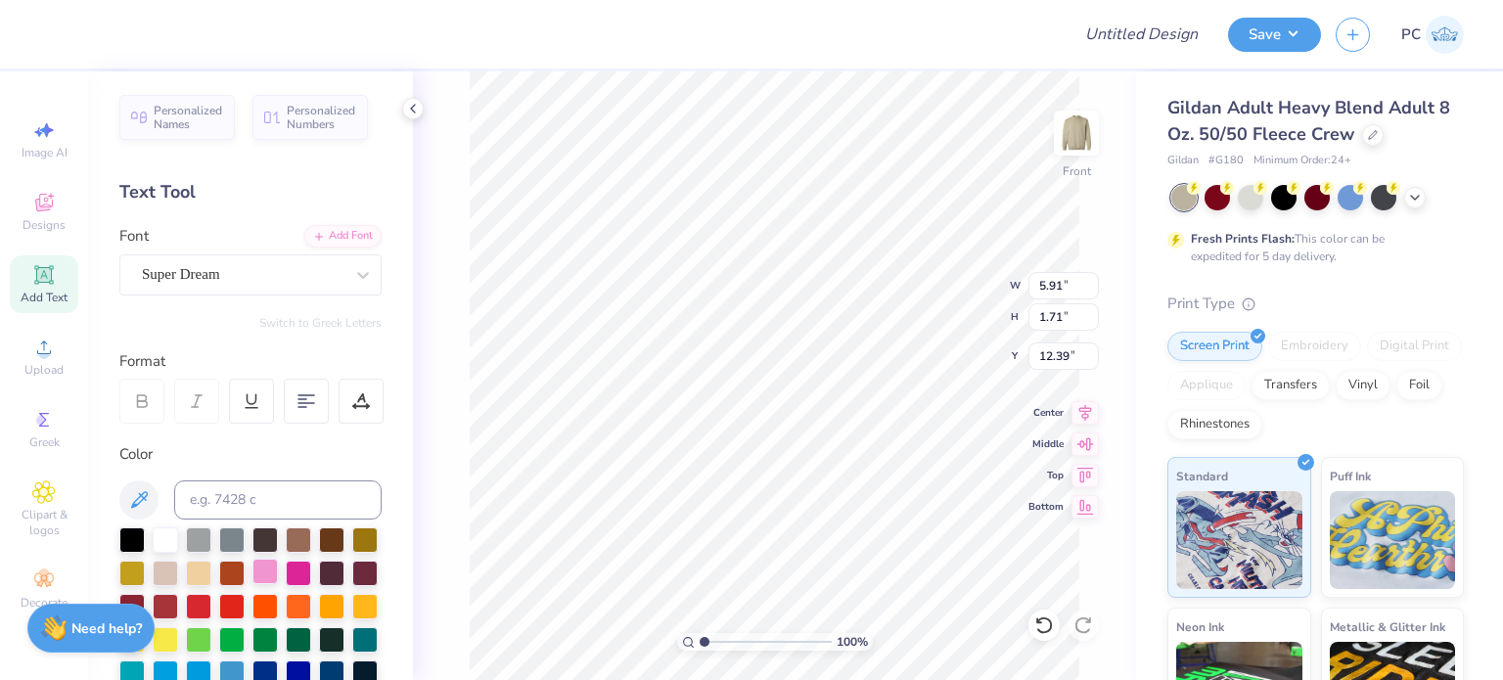
click at [278, 578] on div at bounding box center [264, 571] width 25 height 25
click at [131, 533] on div at bounding box center [131, 537] width 25 height 25
click at [264, 281] on div "Super Dream" at bounding box center [242, 274] width 205 height 30
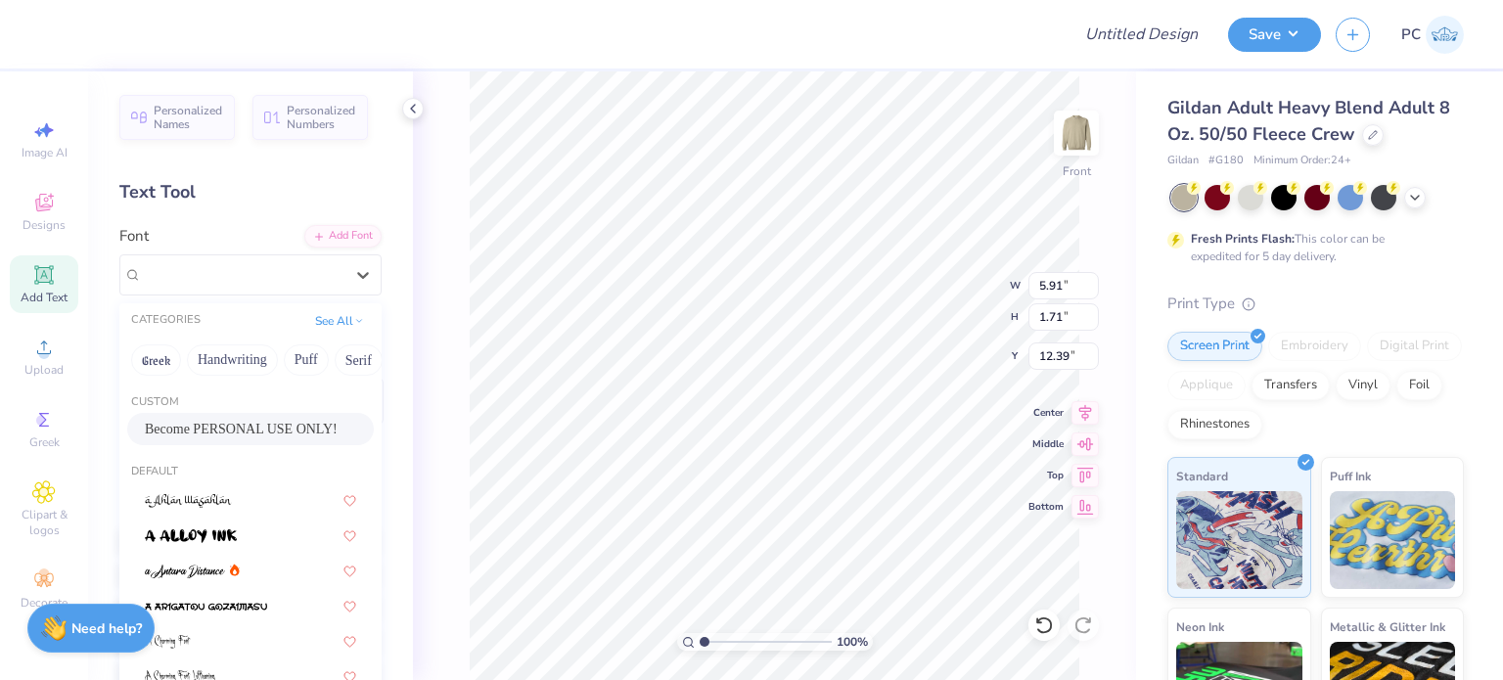
click at [254, 428] on span "Become PERSONAL USE ONLY!" at bounding box center [241, 429] width 193 height 21
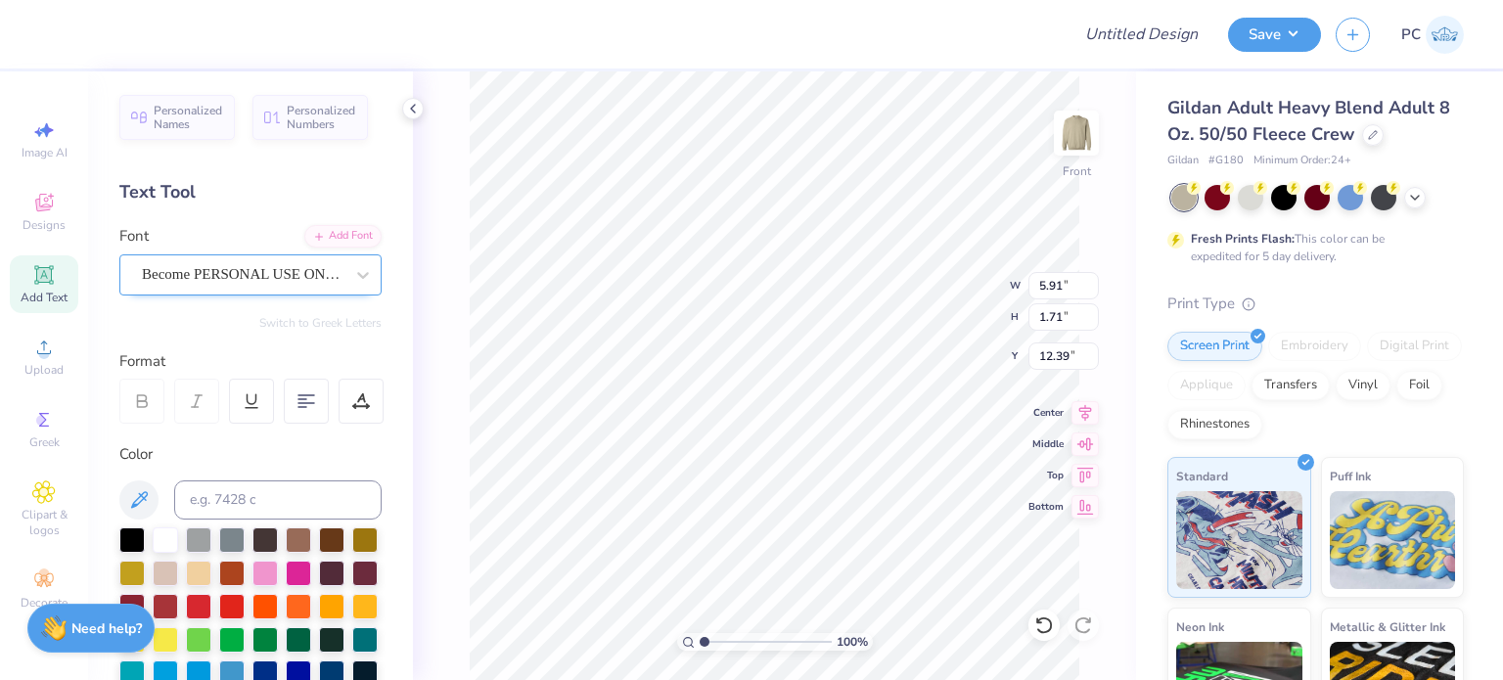
click at [320, 277] on div "Become PERSONAL USE ONLY!" at bounding box center [242, 274] width 205 height 30
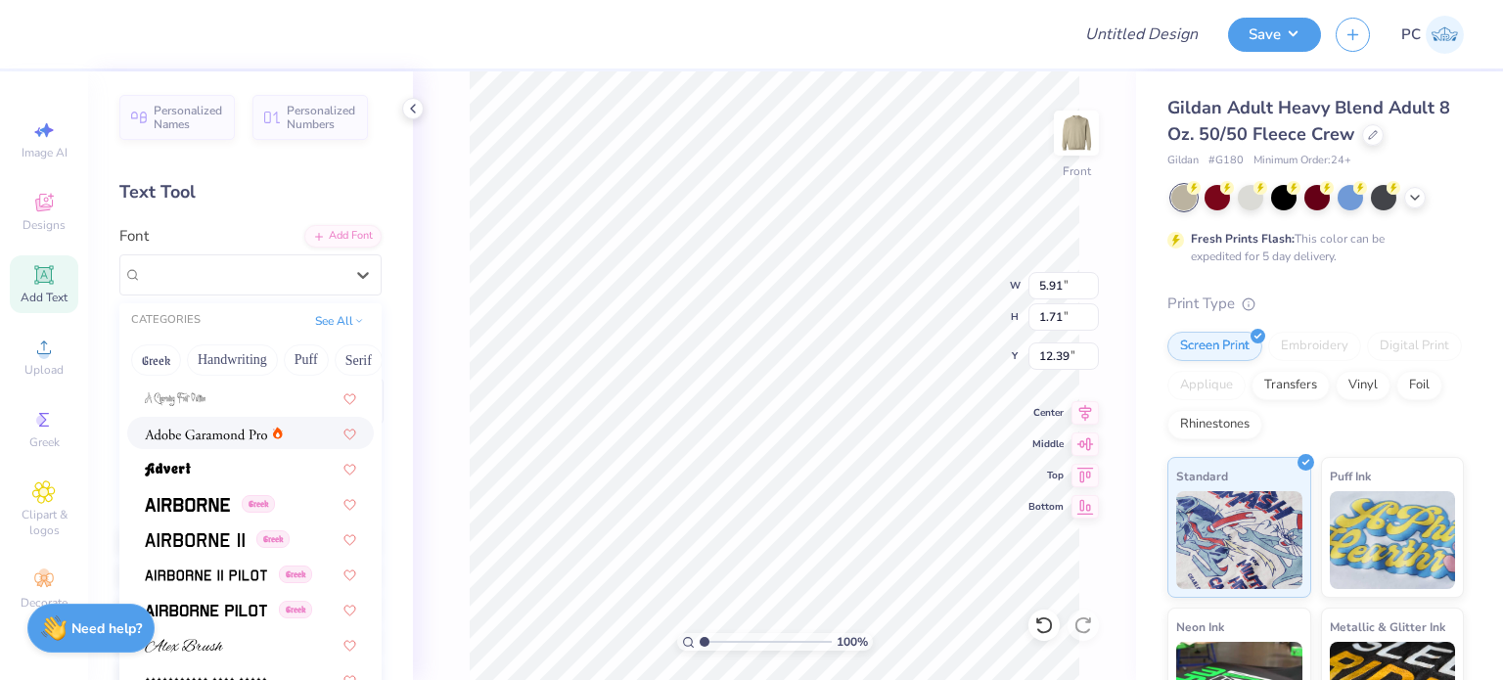
scroll to position [391, 0]
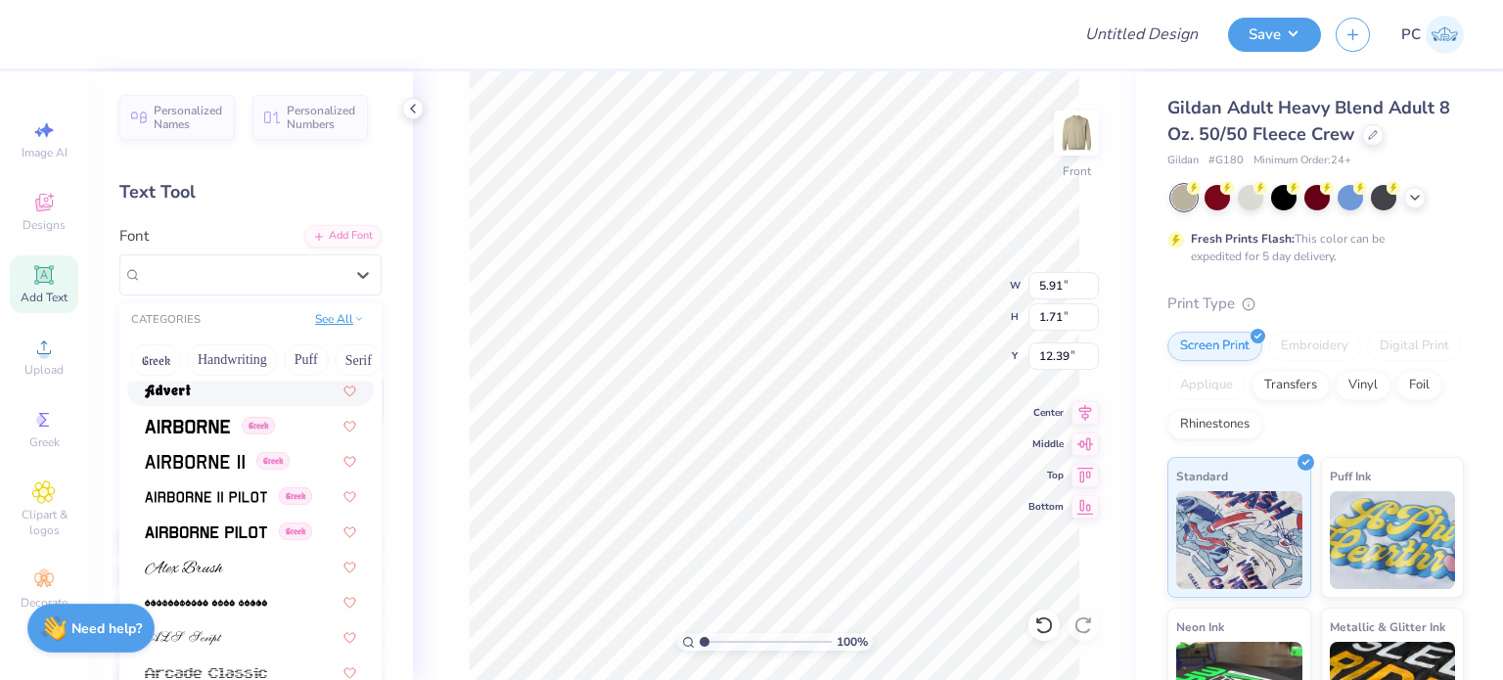
click at [327, 309] on button "See All" at bounding box center [339, 319] width 61 height 20
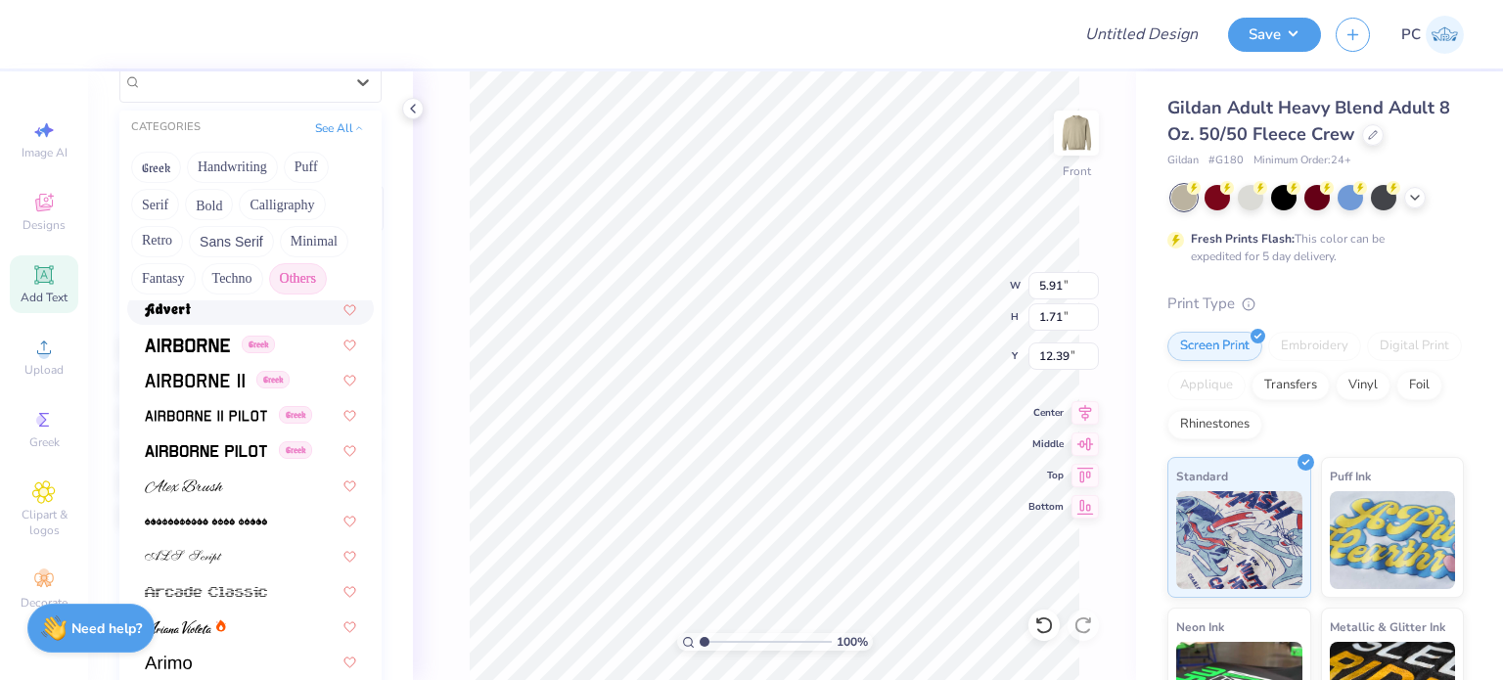
scroll to position [196, 0]
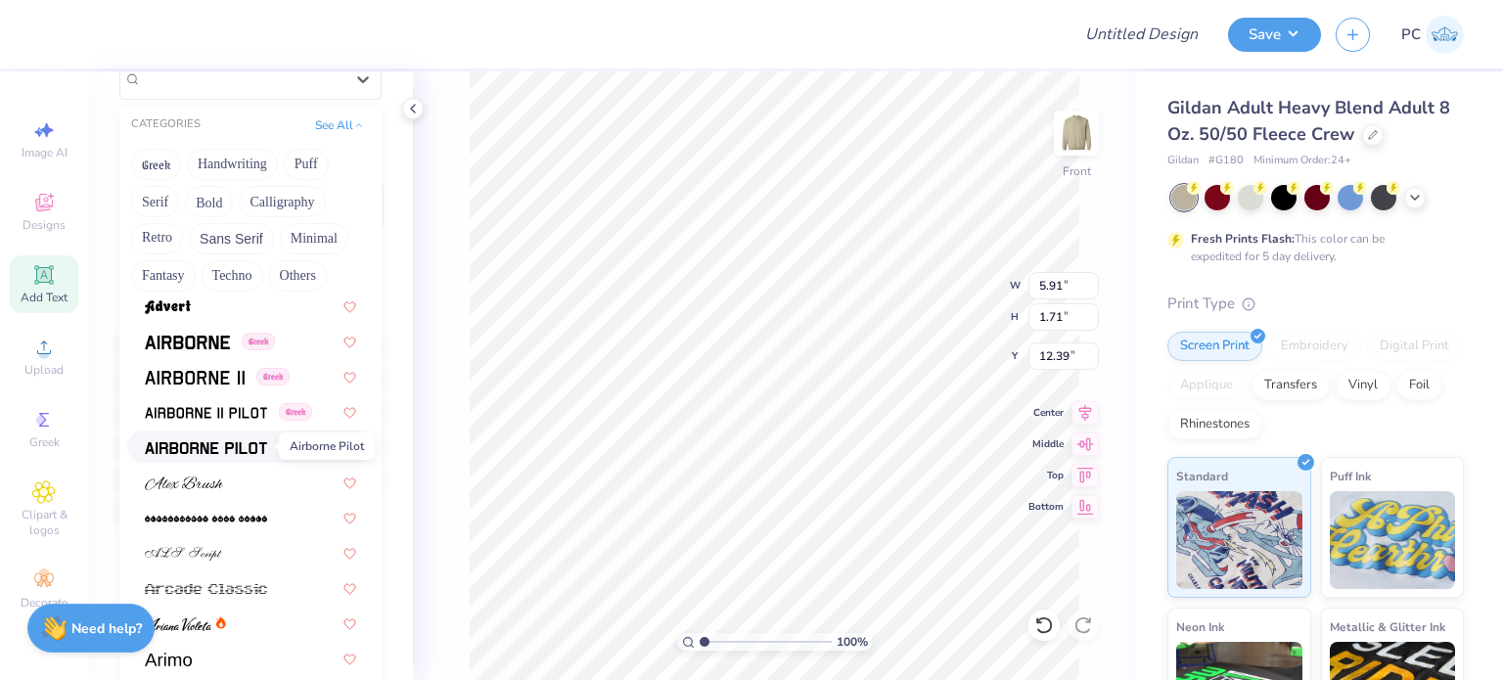
click at [249, 448] on img at bounding box center [206, 448] width 122 height 14
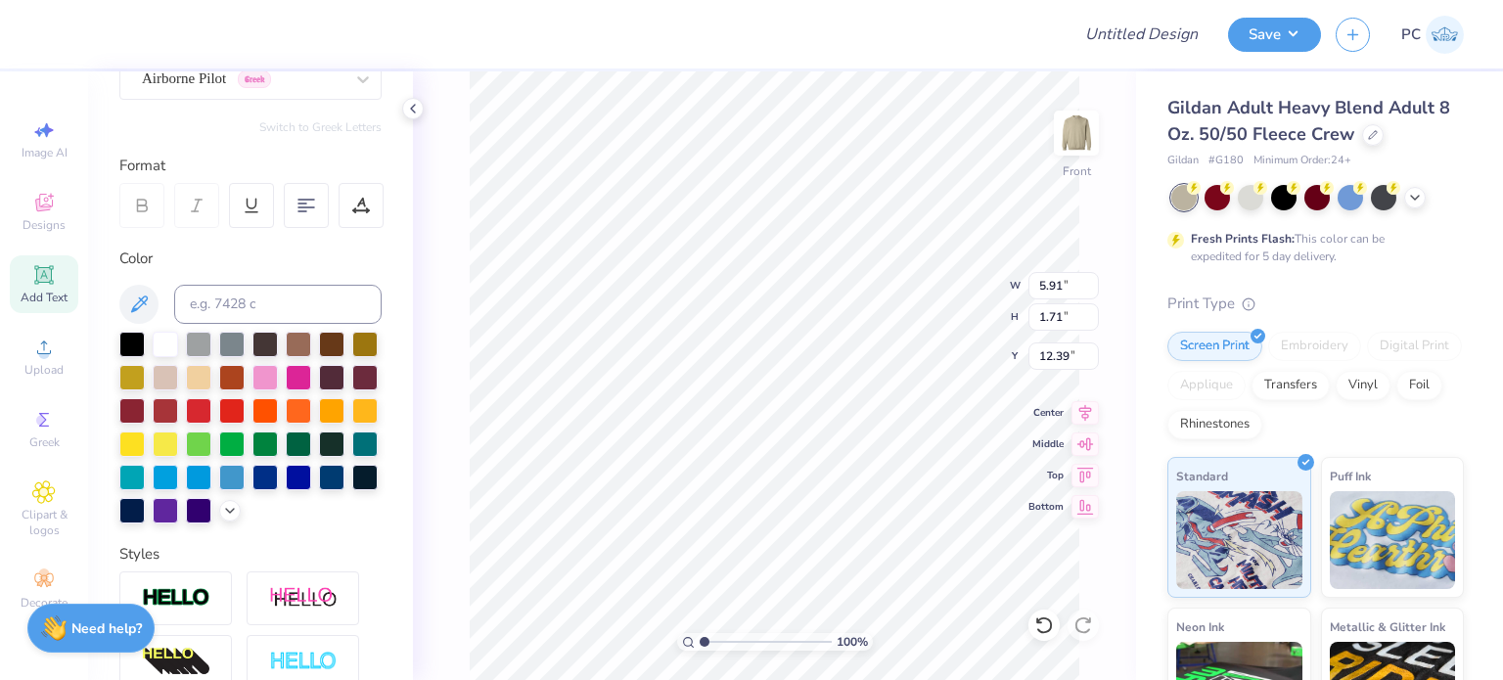
scroll to position [16, 3]
type textarea "phisig"
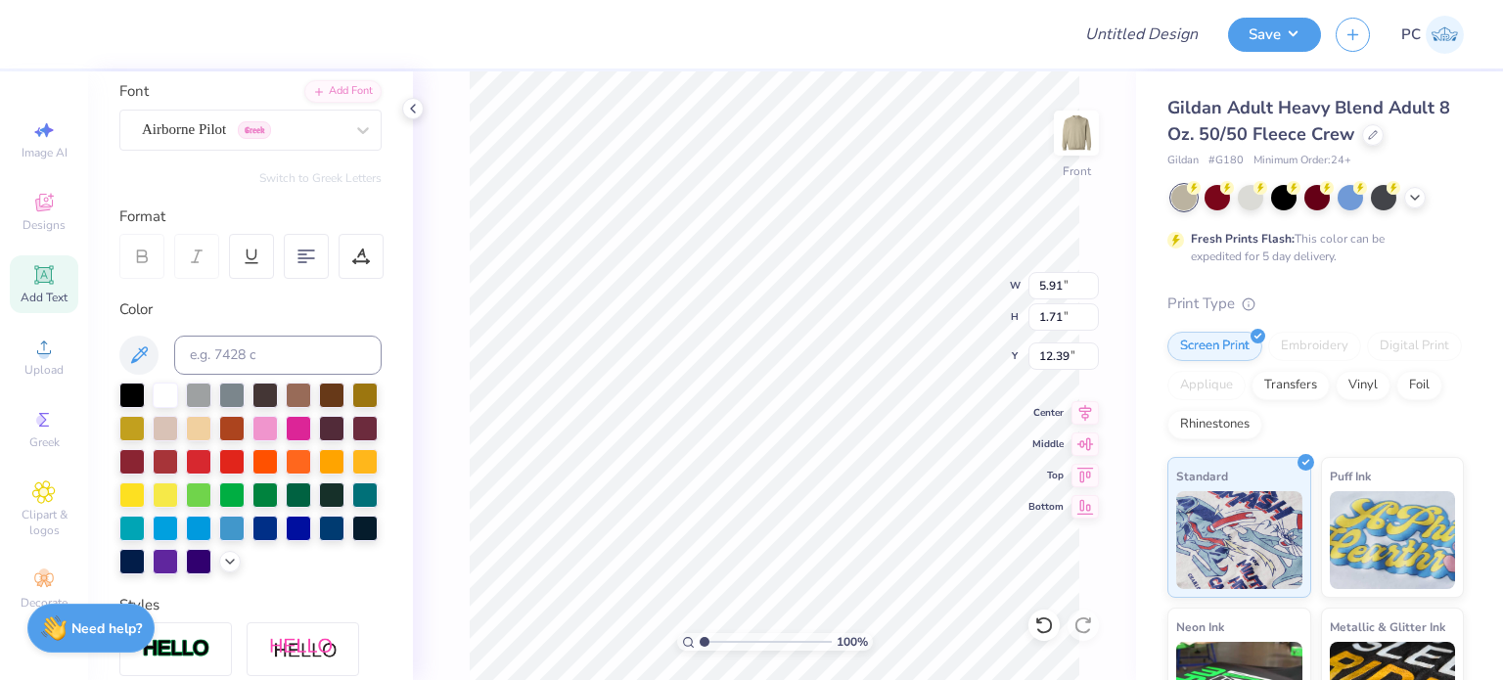
scroll to position [98, 0]
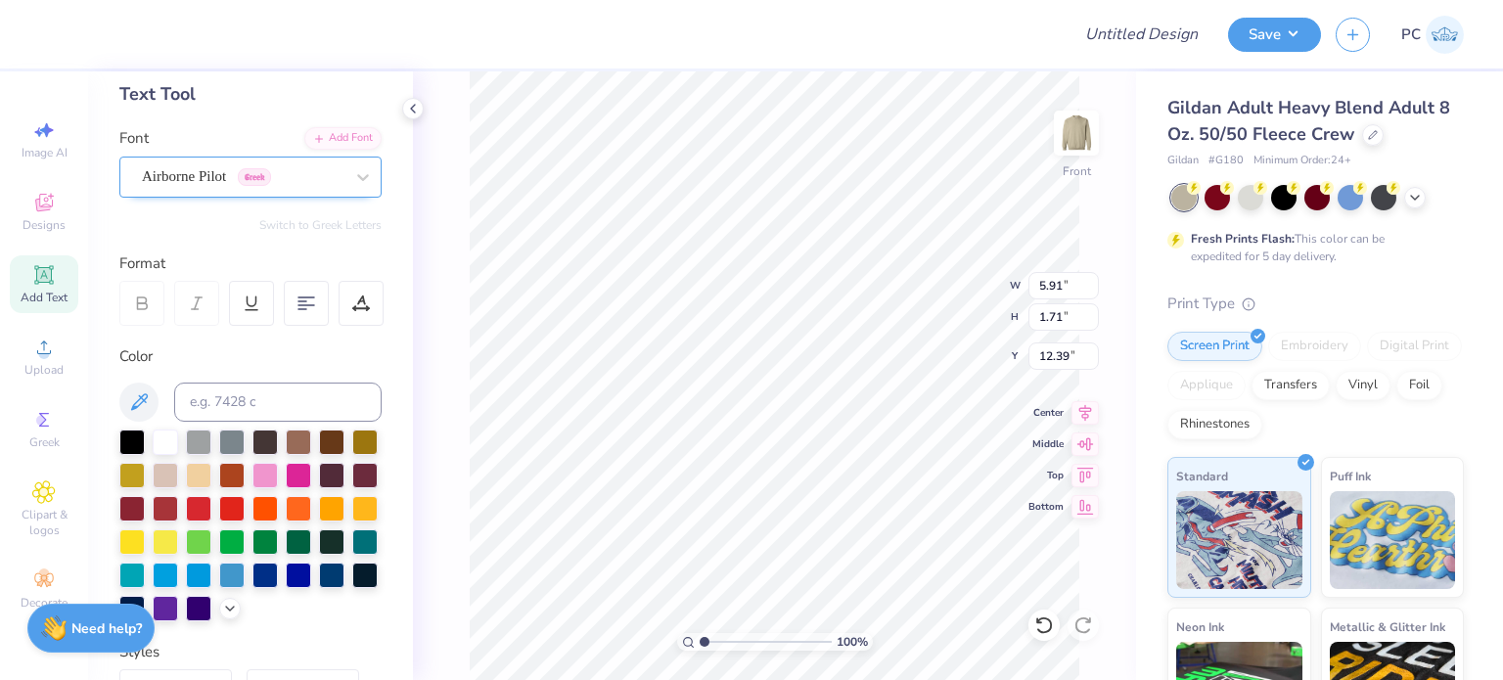
click at [293, 178] on div "Airborne Pilot Greek" at bounding box center [242, 176] width 205 height 30
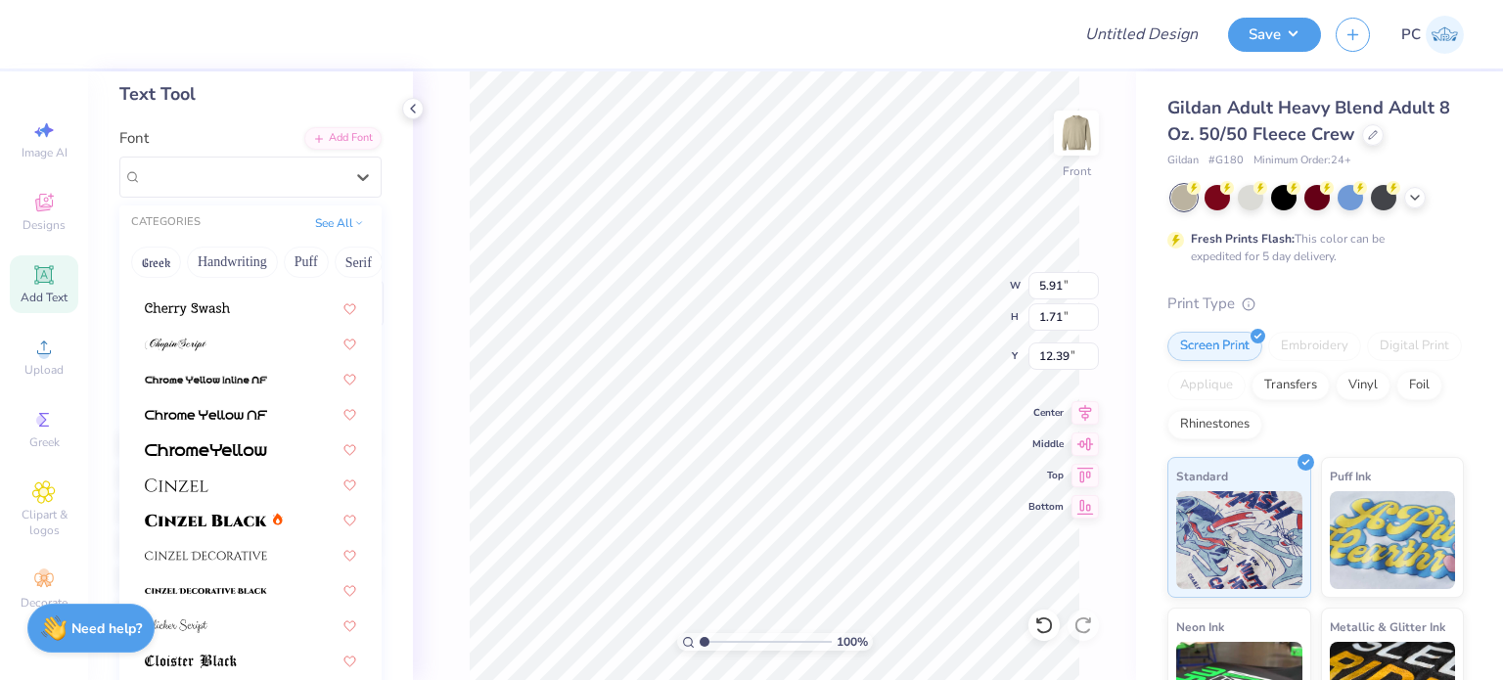
scroll to position [2250, 0]
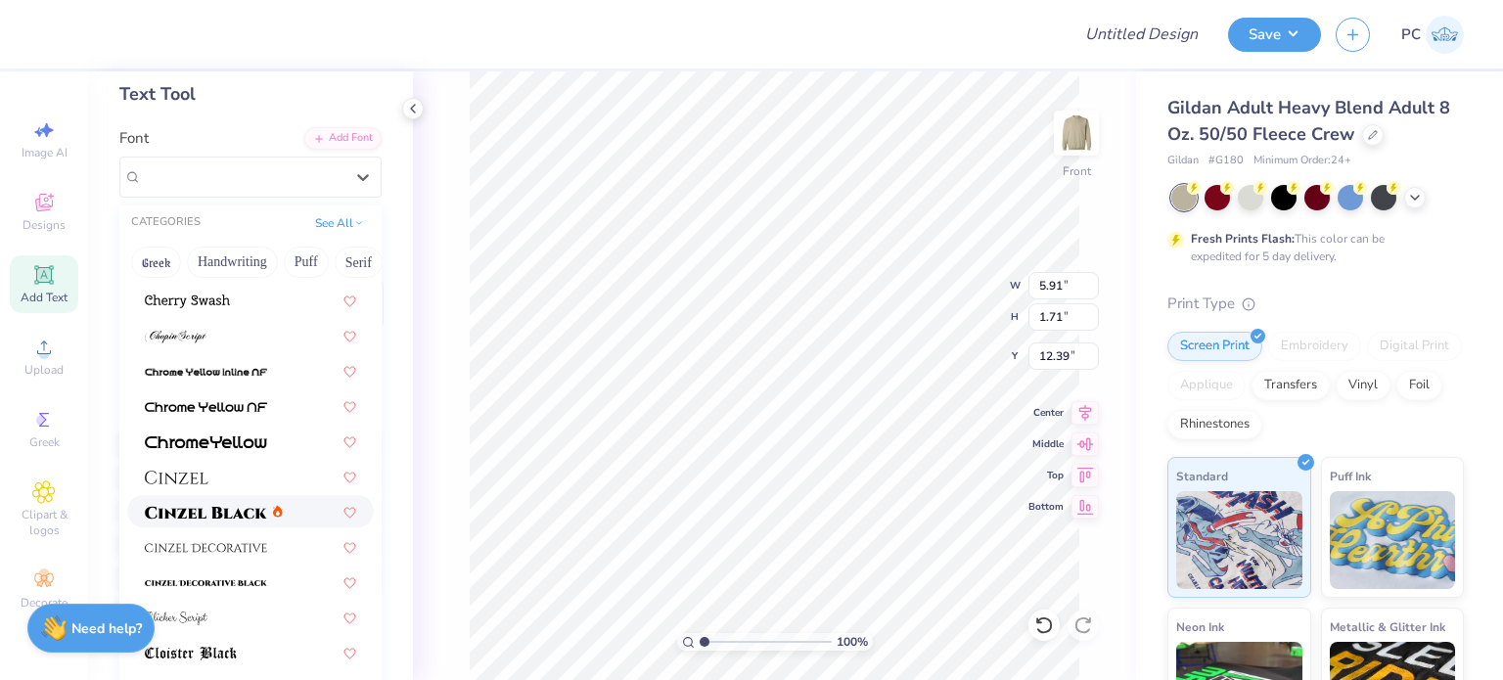
click at [233, 512] on img at bounding box center [206, 513] width 122 height 14
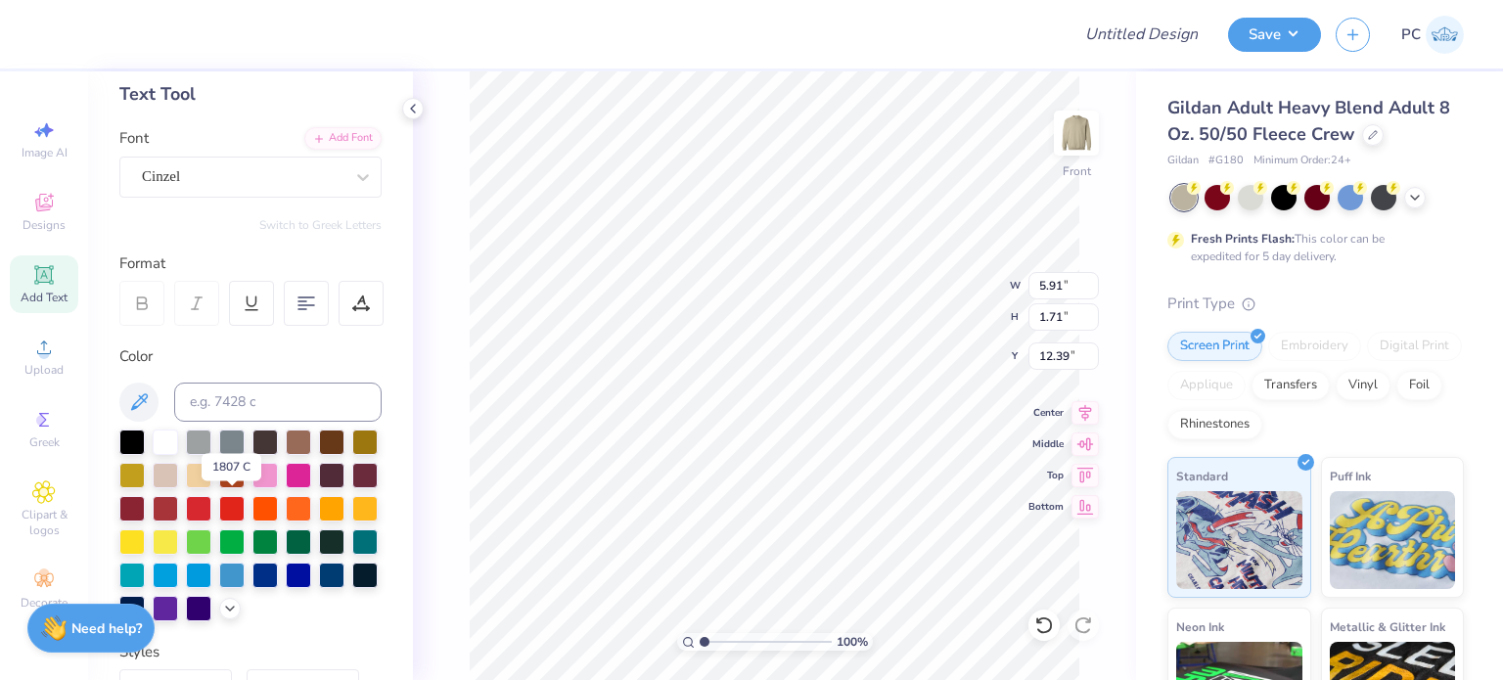
scroll to position [16, 4]
click at [231, 182] on div "Cinzel" at bounding box center [242, 176] width 205 height 30
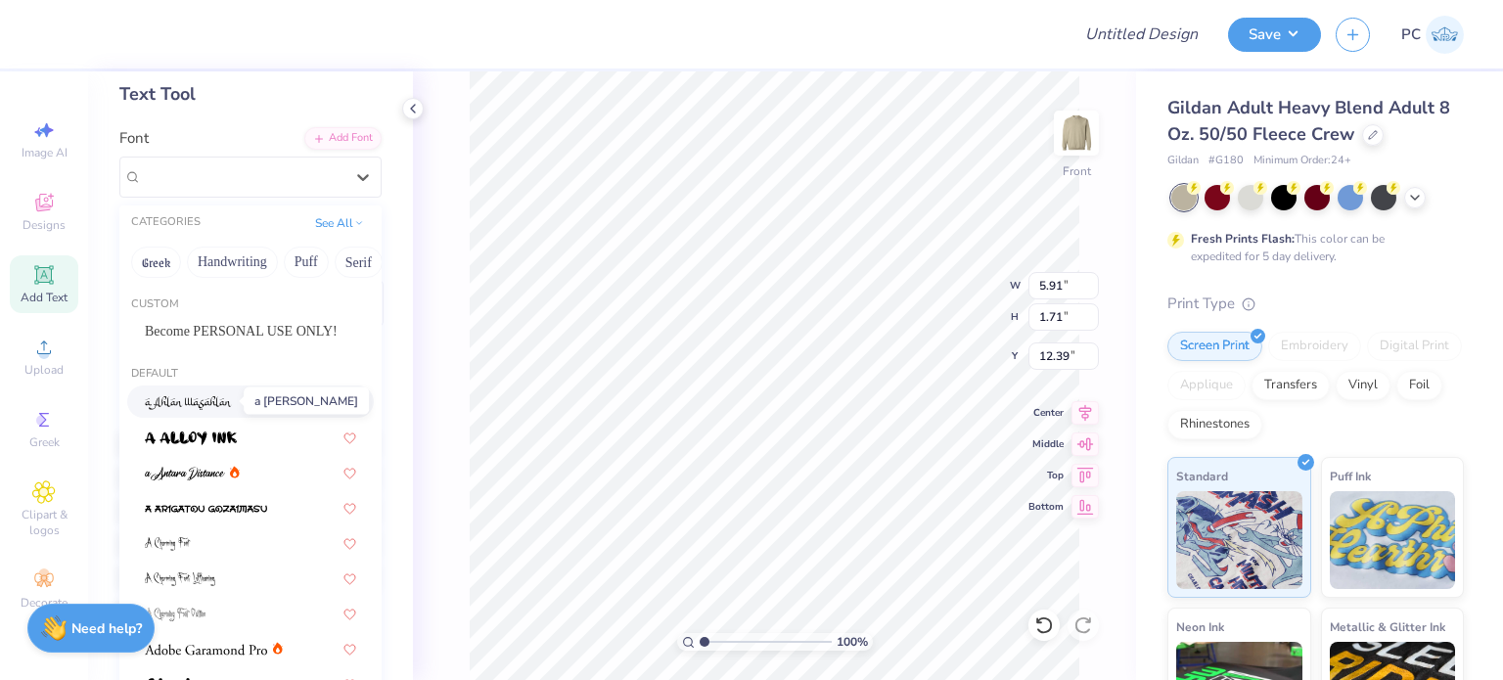
click at [192, 396] on img at bounding box center [188, 403] width 87 height 14
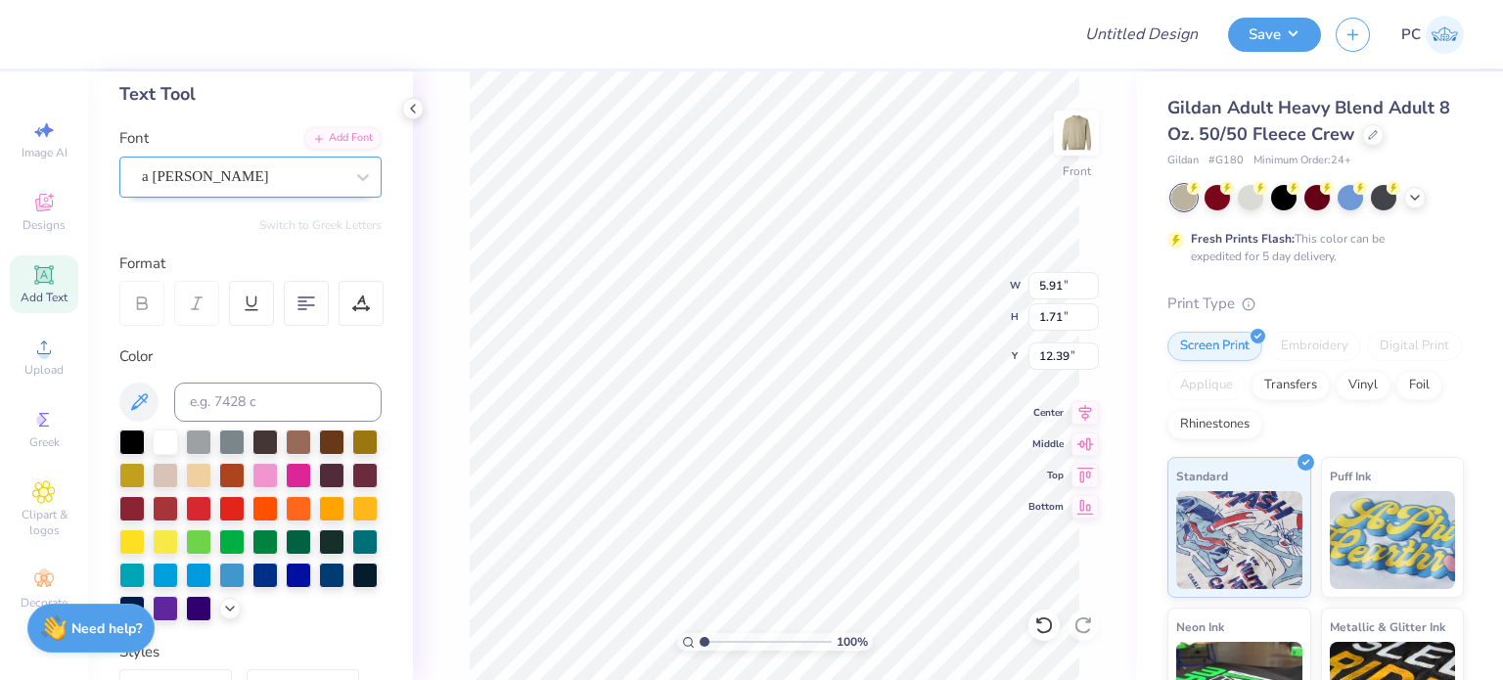
click at [278, 161] on div "a Ahlan Wasahlan" at bounding box center [242, 176] width 205 height 30
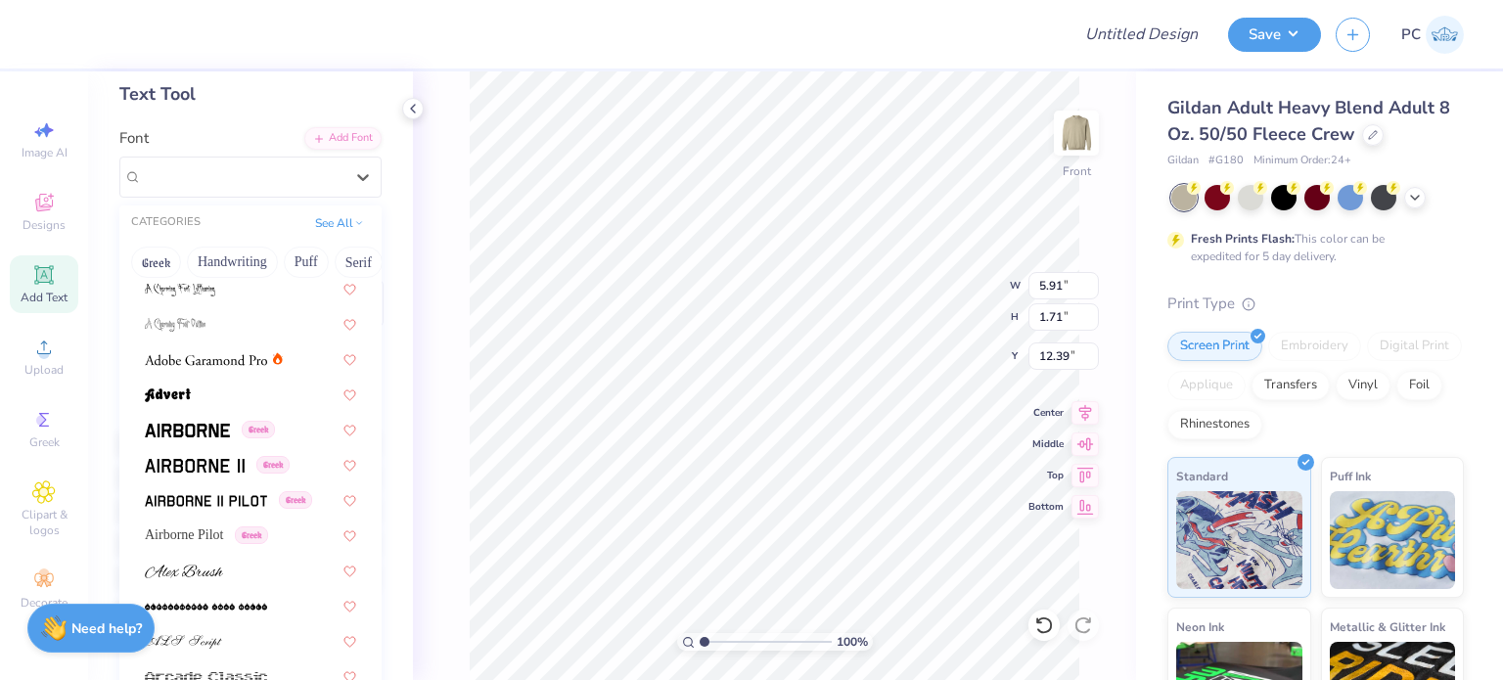
scroll to position [293, 0]
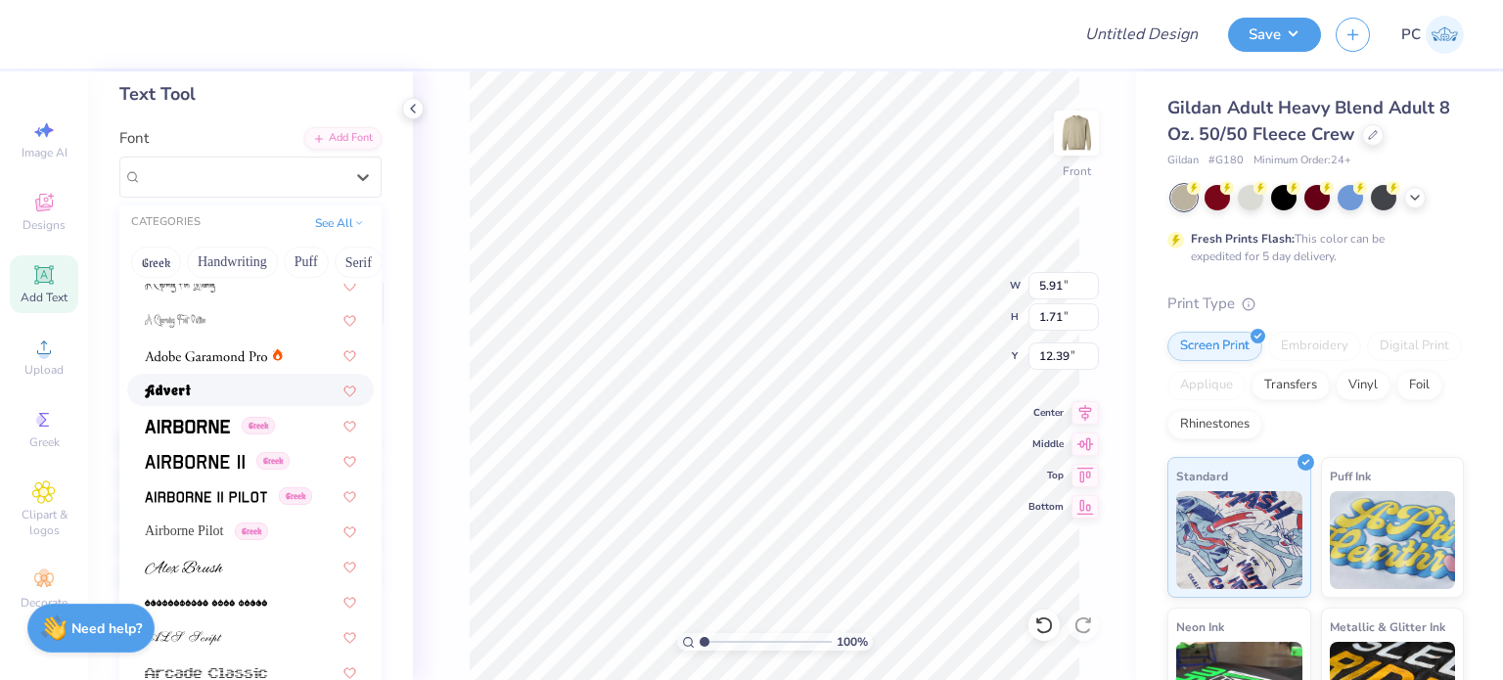
click at [219, 380] on div at bounding box center [250, 390] width 211 height 21
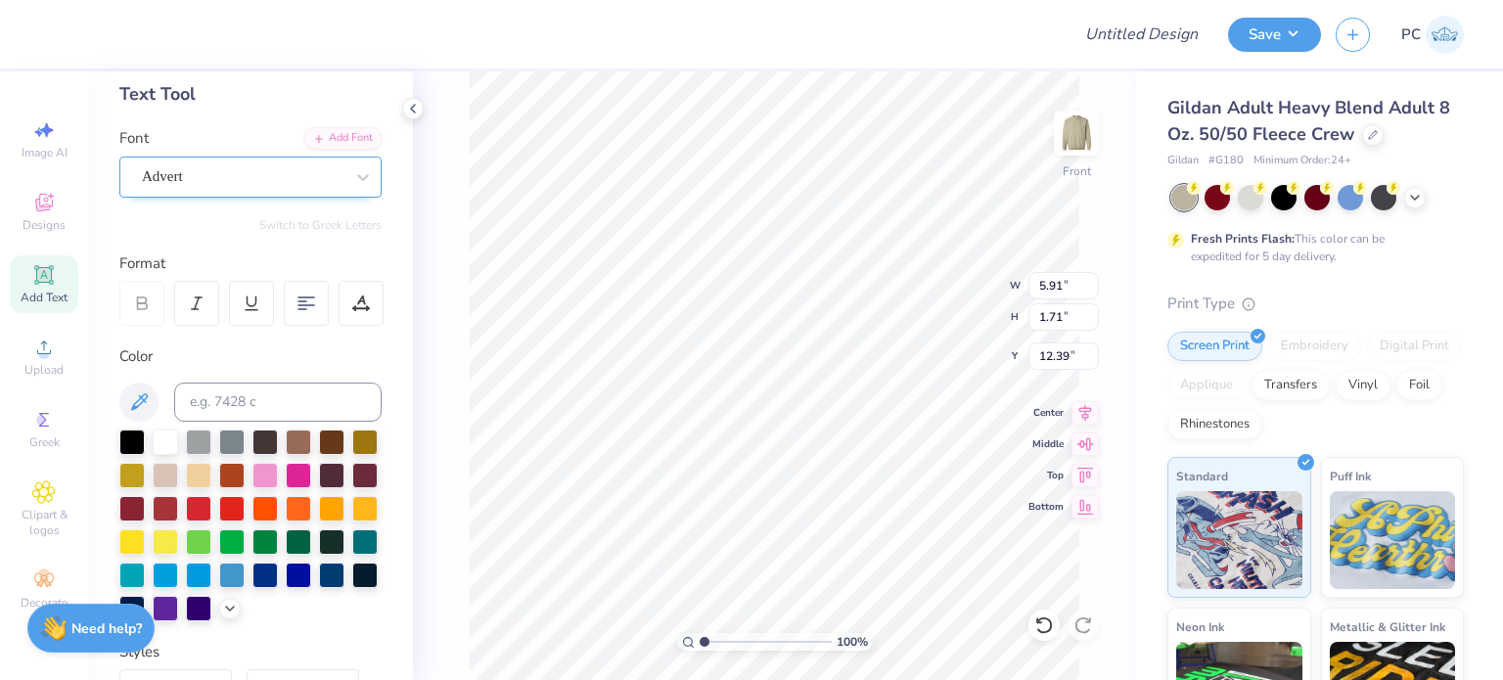
click at [289, 163] on div at bounding box center [243, 176] width 202 height 26
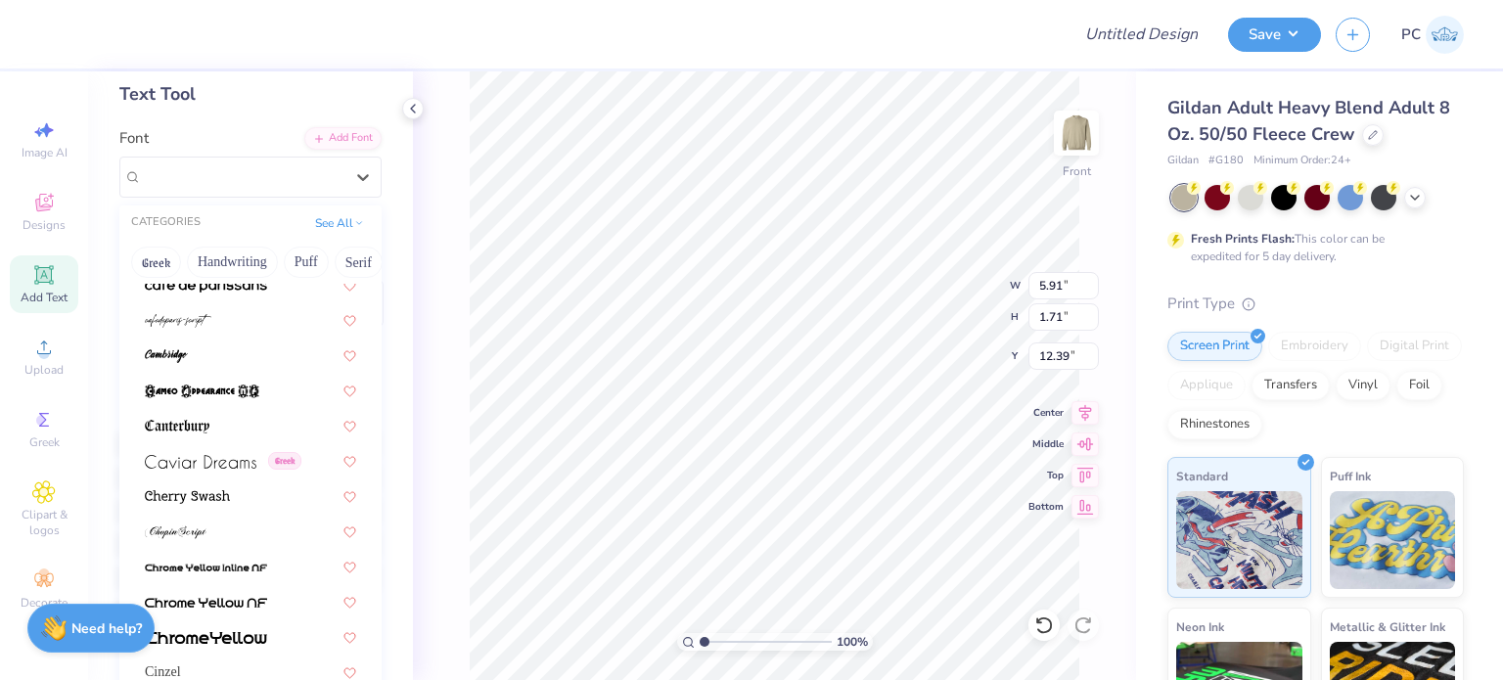
scroll to position [2348, 0]
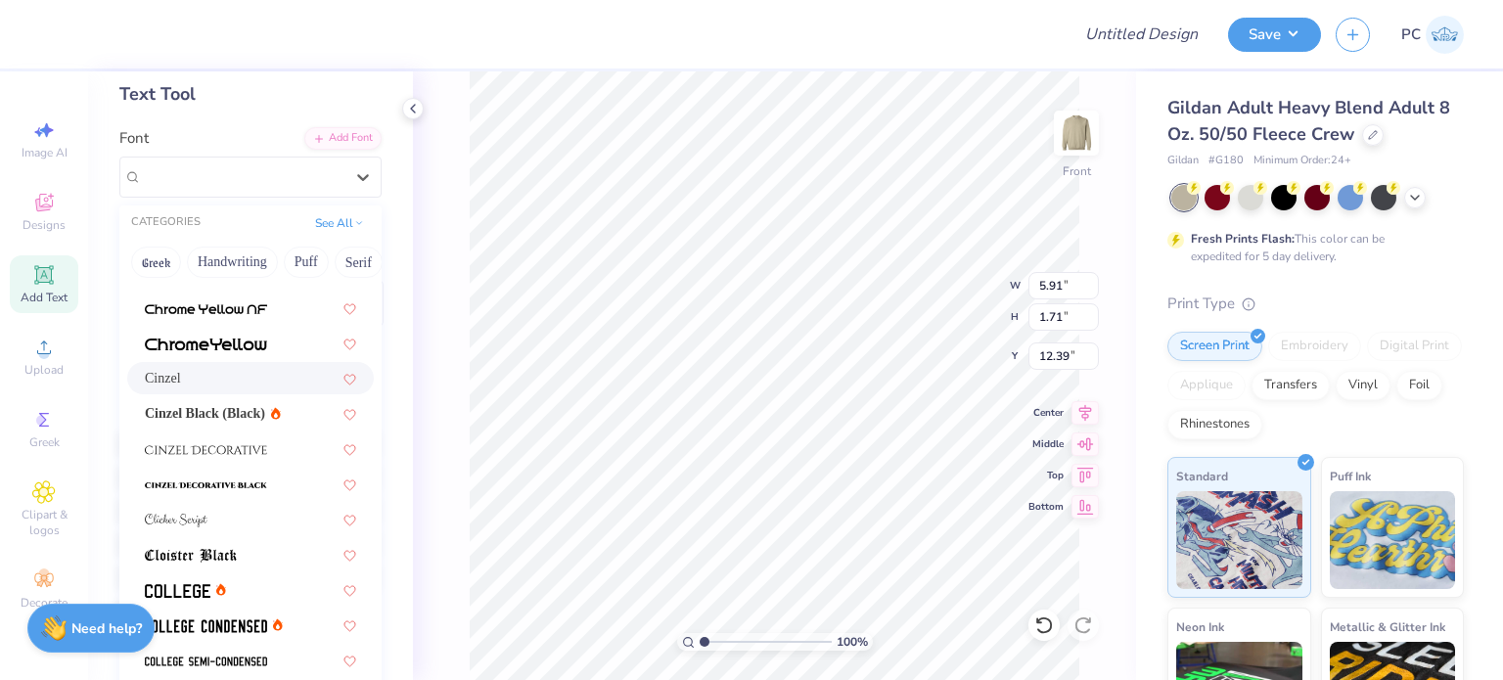
click at [256, 378] on div "Cinzel" at bounding box center [250, 378] width 211 height 21
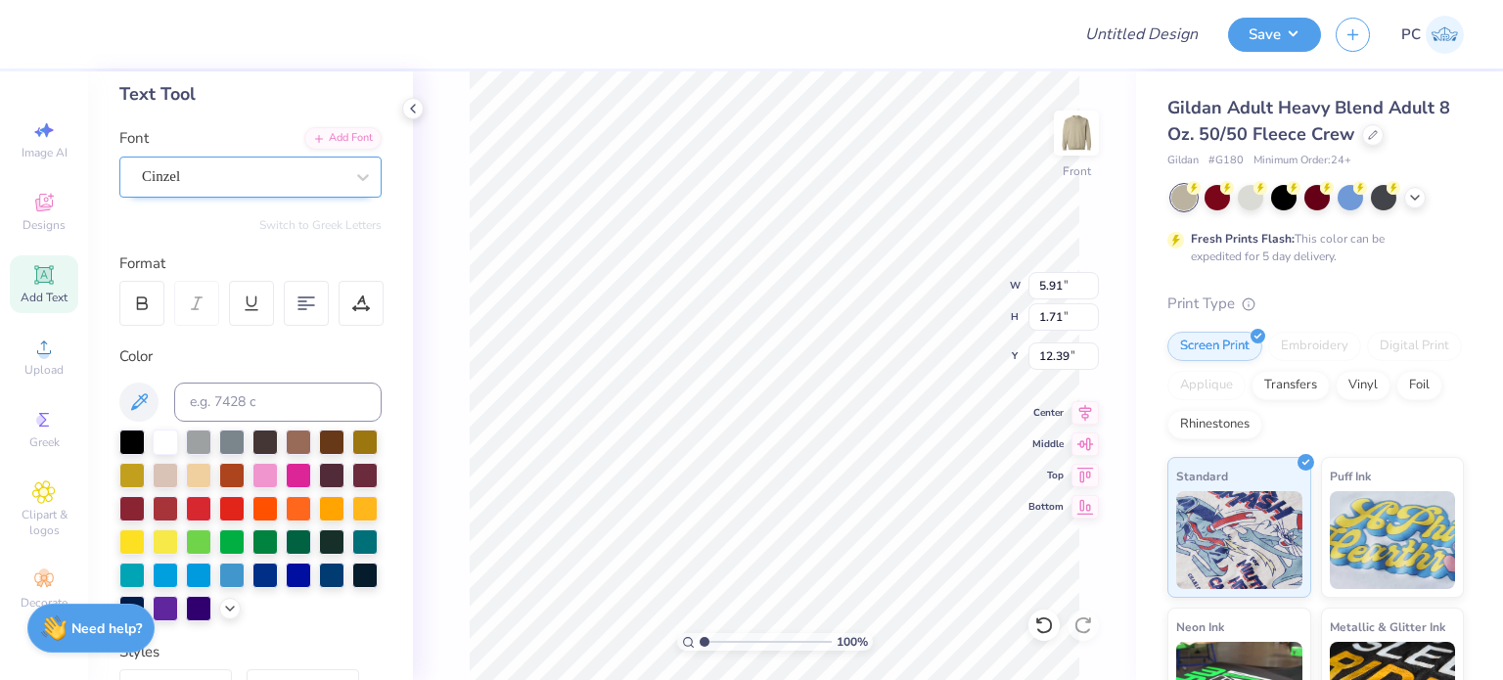
click at [272, 171] on div "Cinzel" at bounding box center [242, 176] width 205 height 30
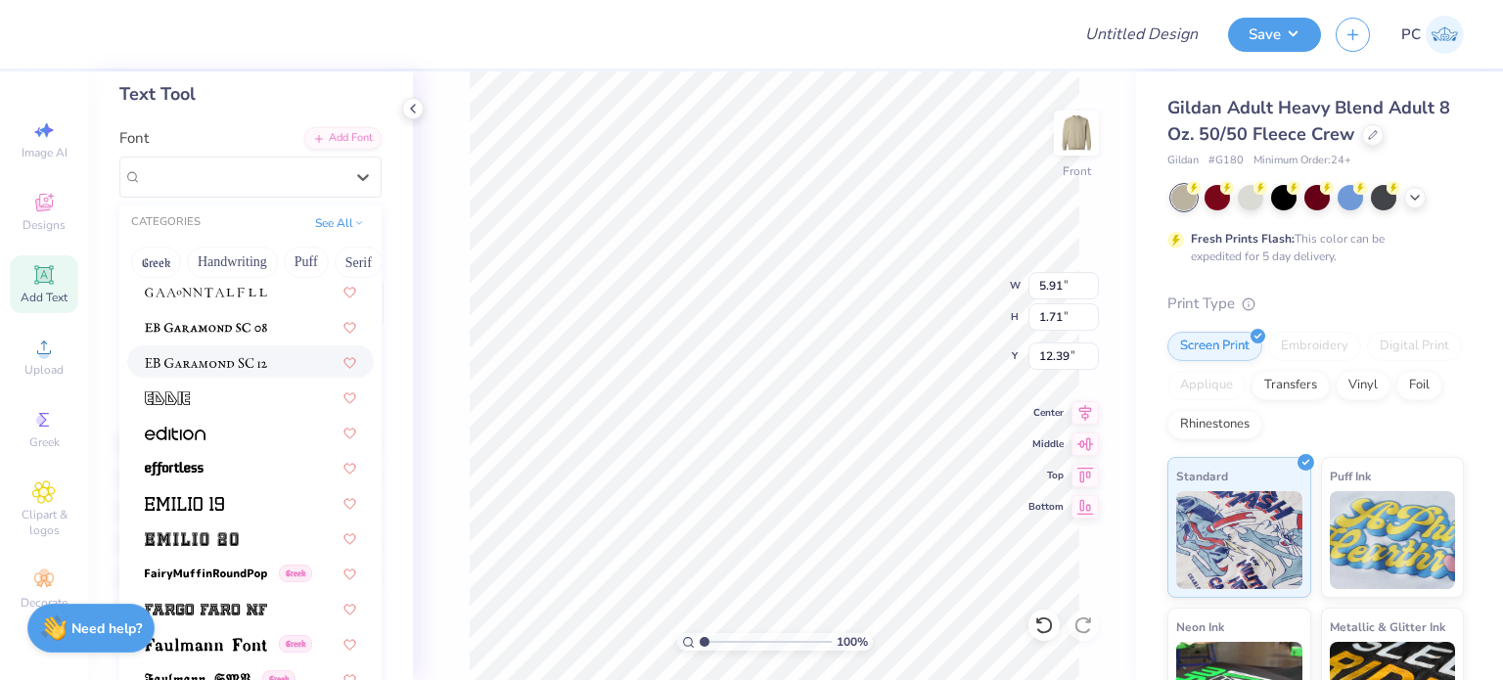
scroll to position [3913, 0]
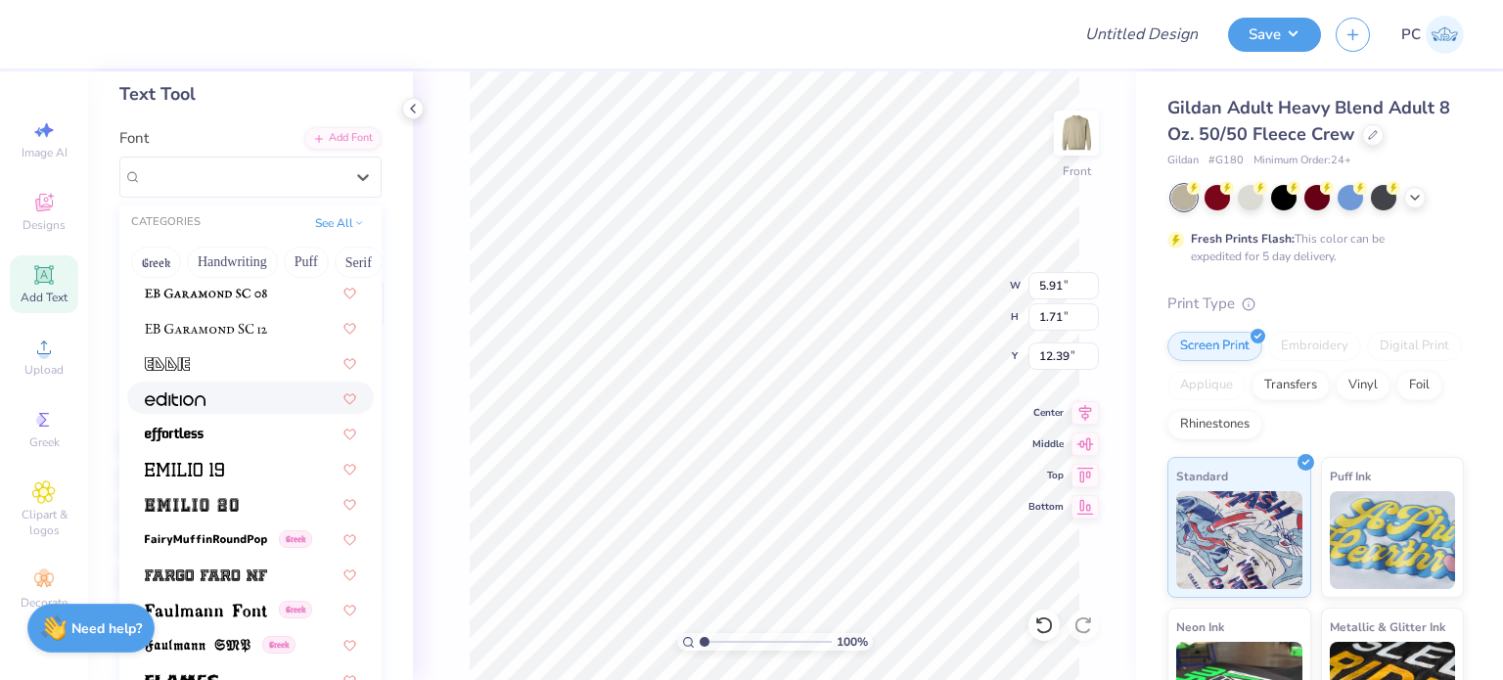
click at [272, 407] on div at bounding box center [250, 398] width 247 height 32
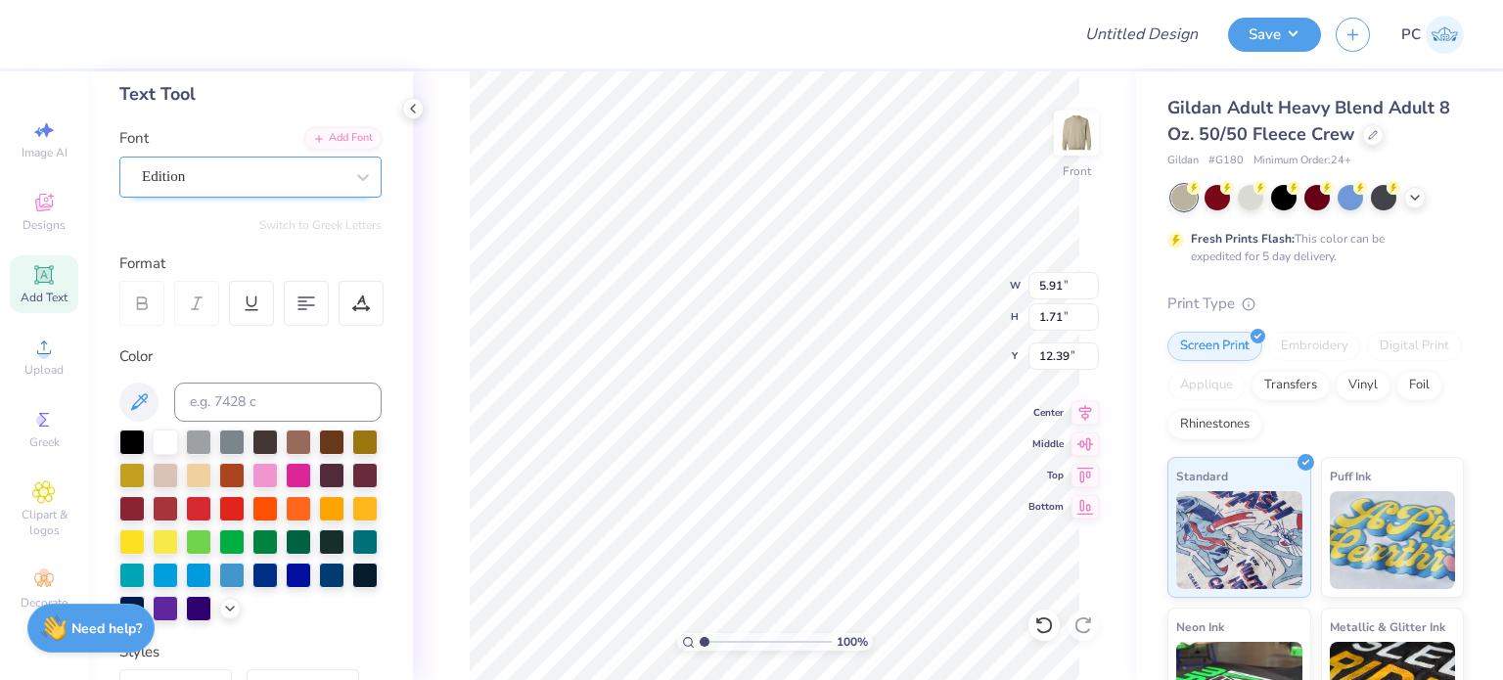
click at [302, 177] on div "Edition" at bounding box center [242, 176] width 205 height 30
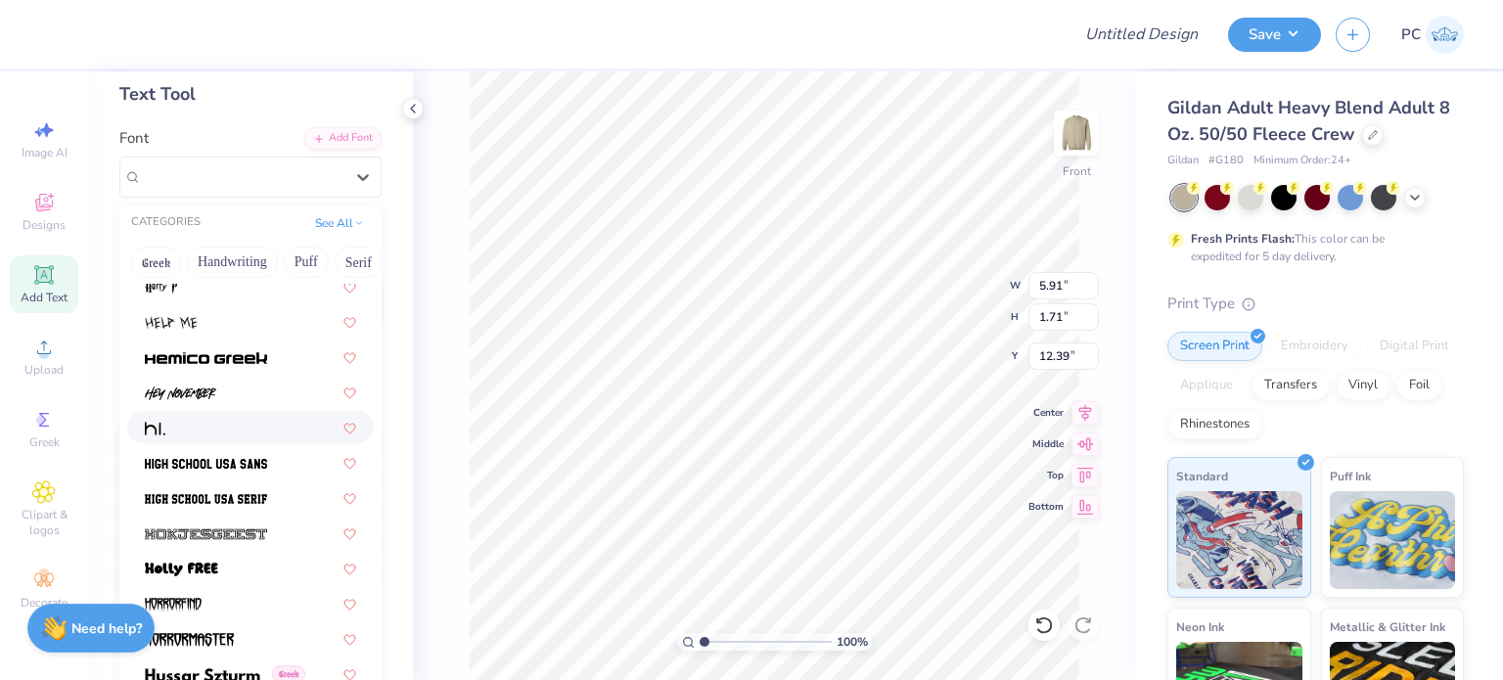
scroll to position [4989, 0]
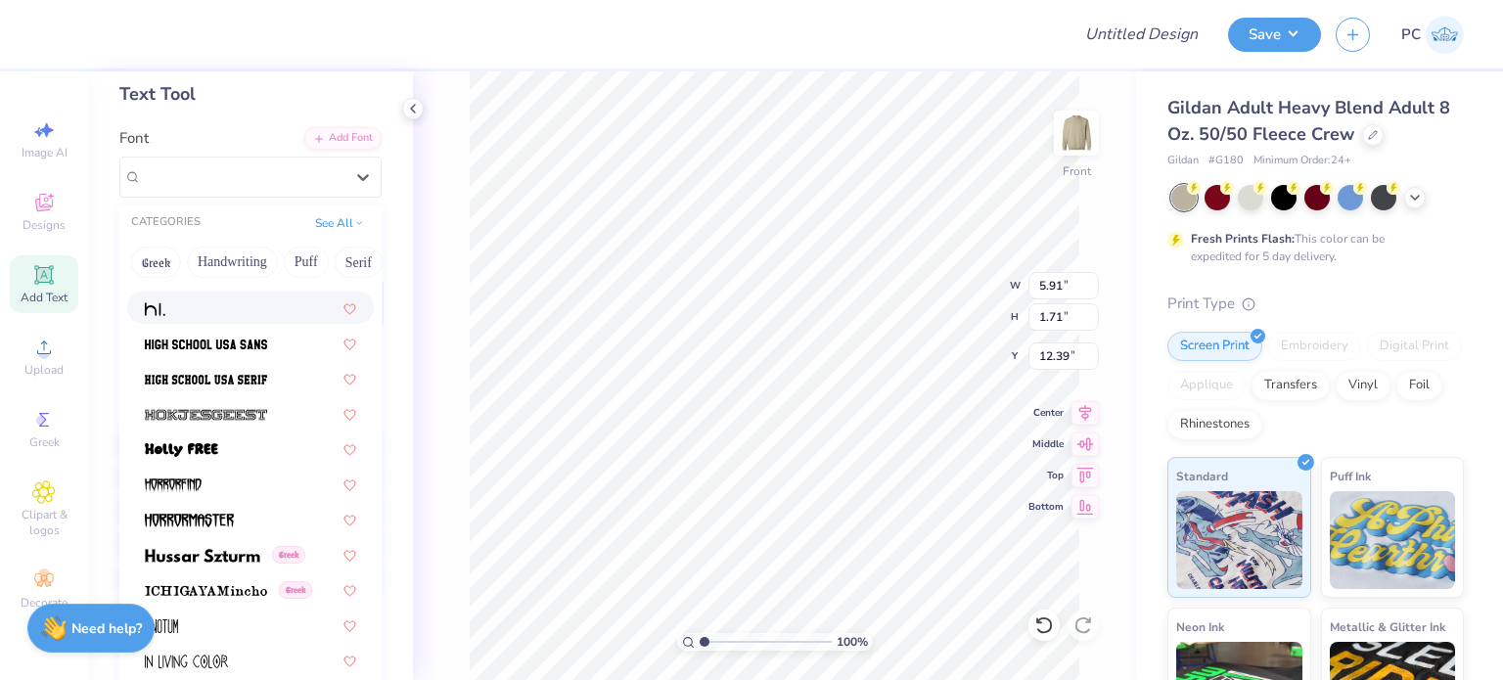
click at [197, 307] on div at bounding box center [250, 307] width 211 height 21
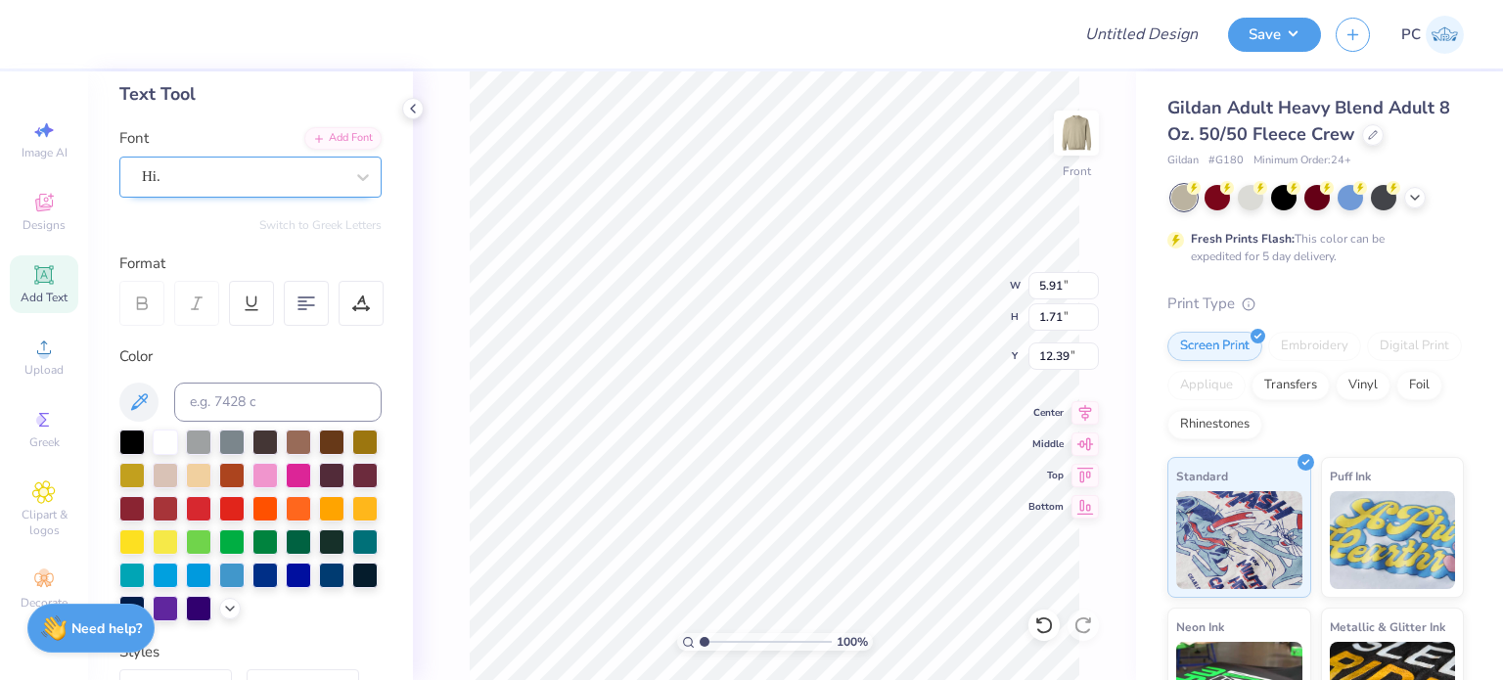
click at [327, 172] on div "Hi." at bounding box center [242, 176] width 205 height 30
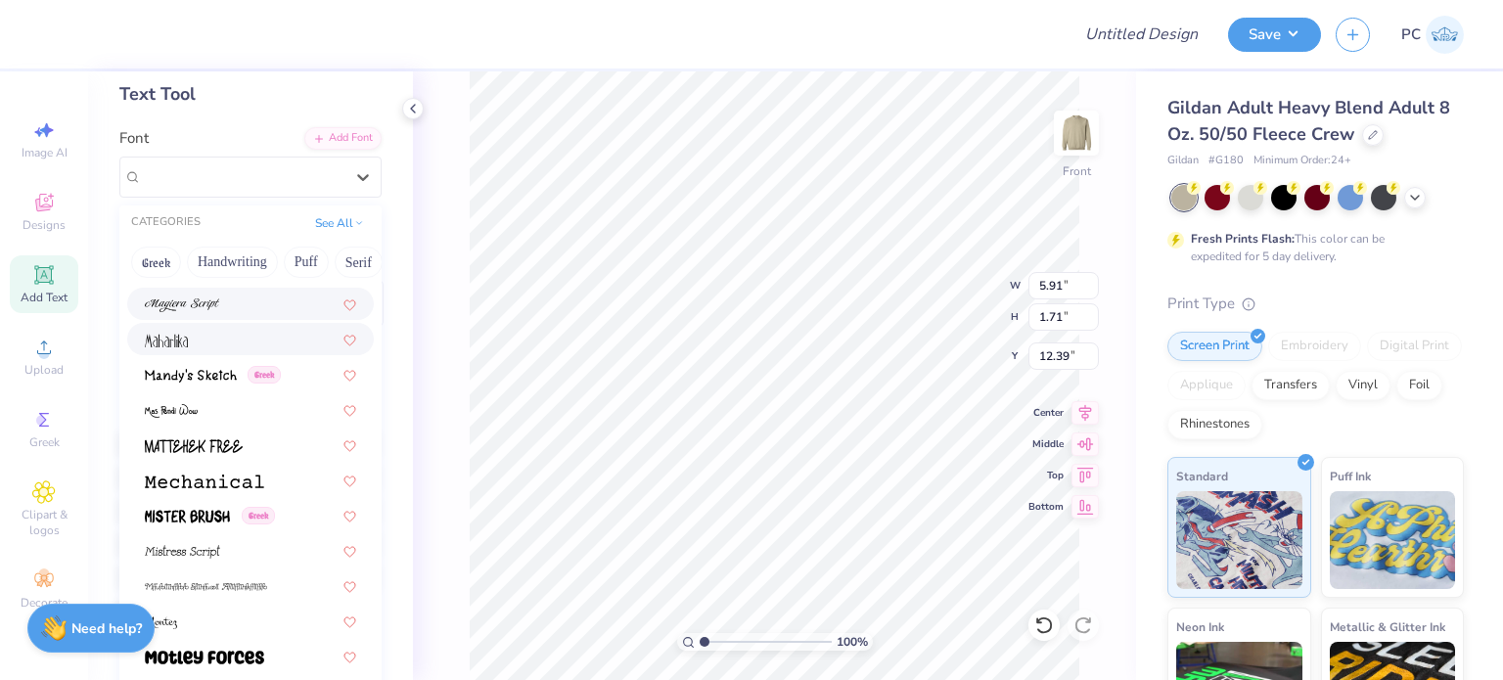
scroll to position [7044, 0]
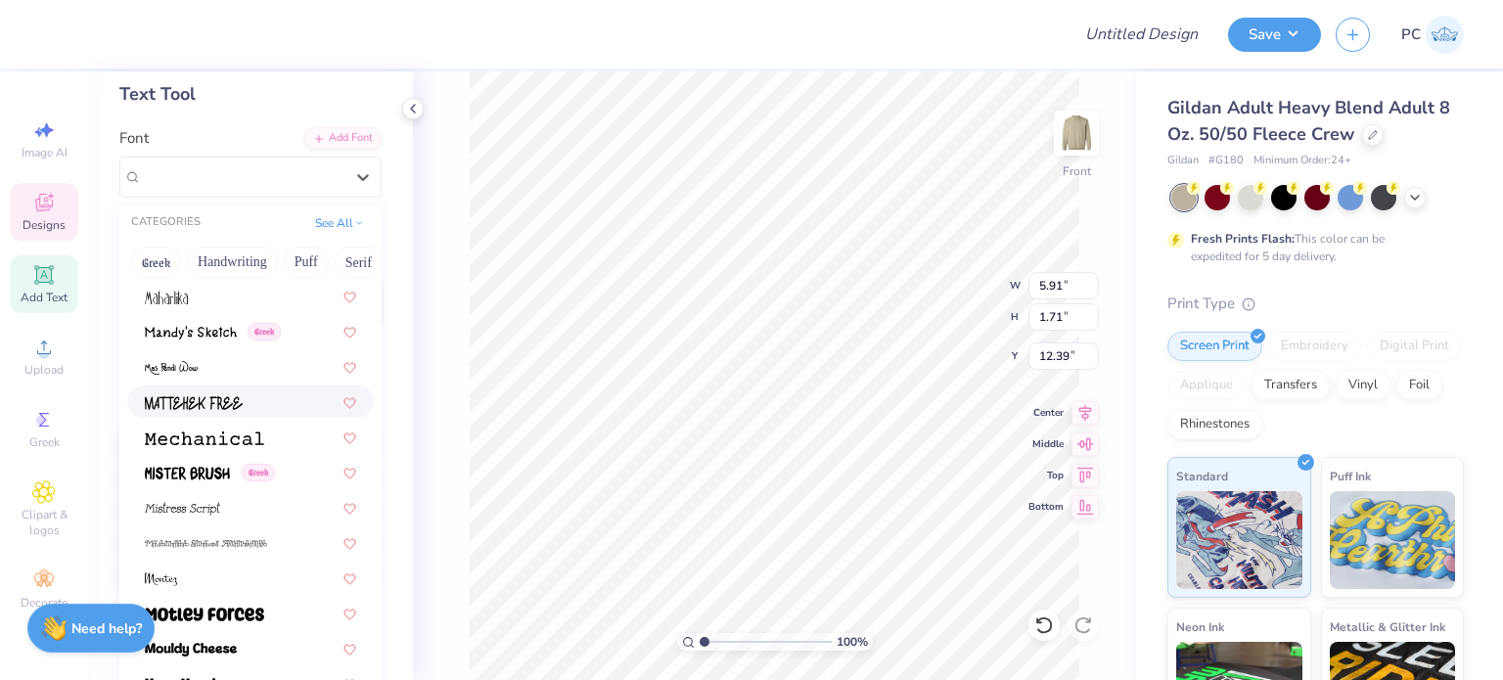
click at [42, 192] on icon at bounding box center [43, 202] width 23 height 23
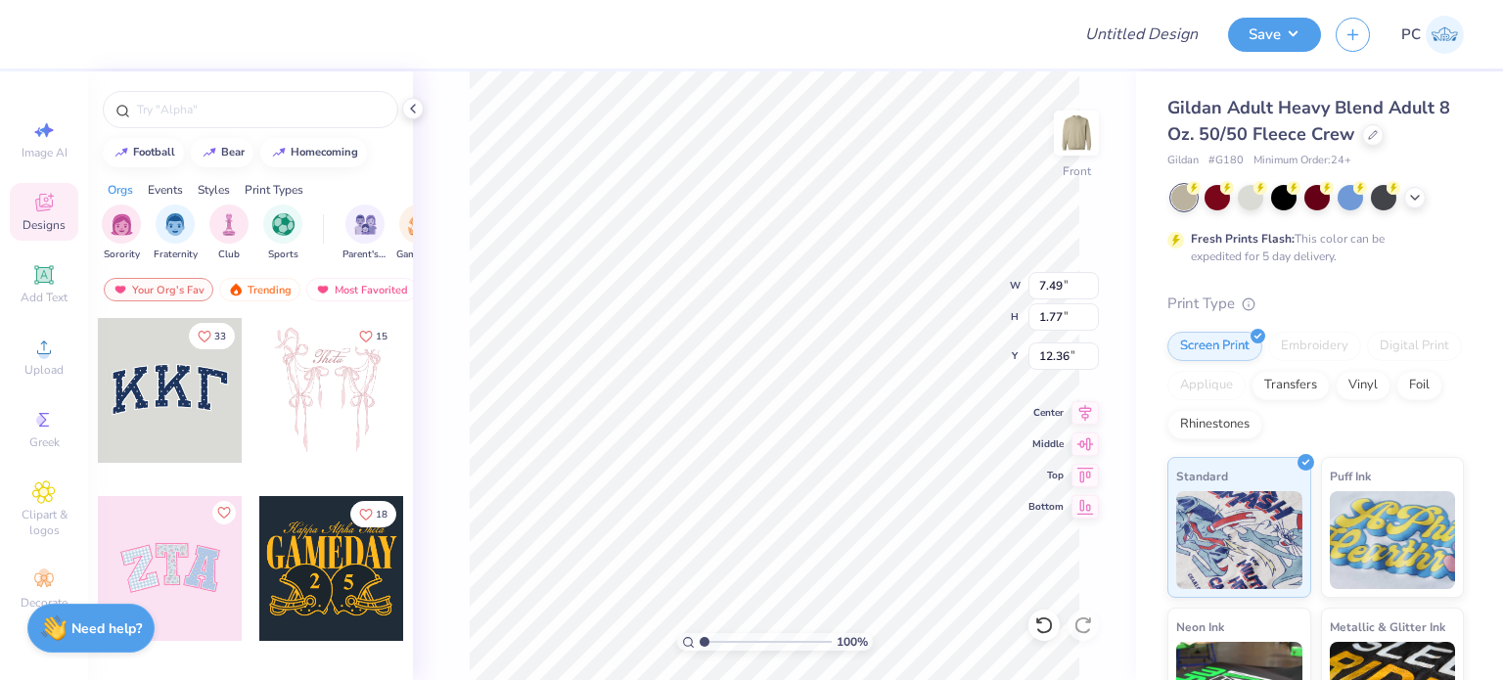
type input "7.49"
type input "1.77"
type input "12.36"
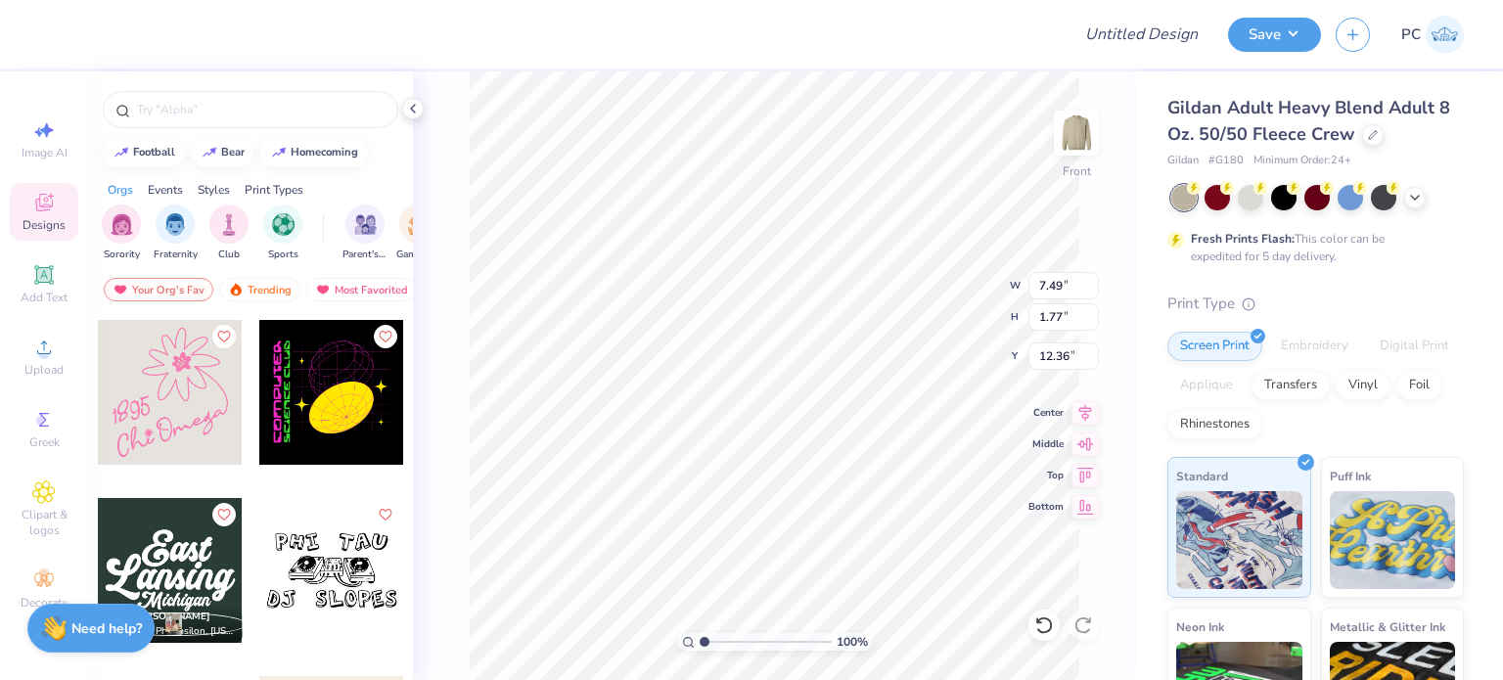
scroll to position [16, 2]
click at [35, 279] on icon at bounding box center [43, 274] width 23 height 23
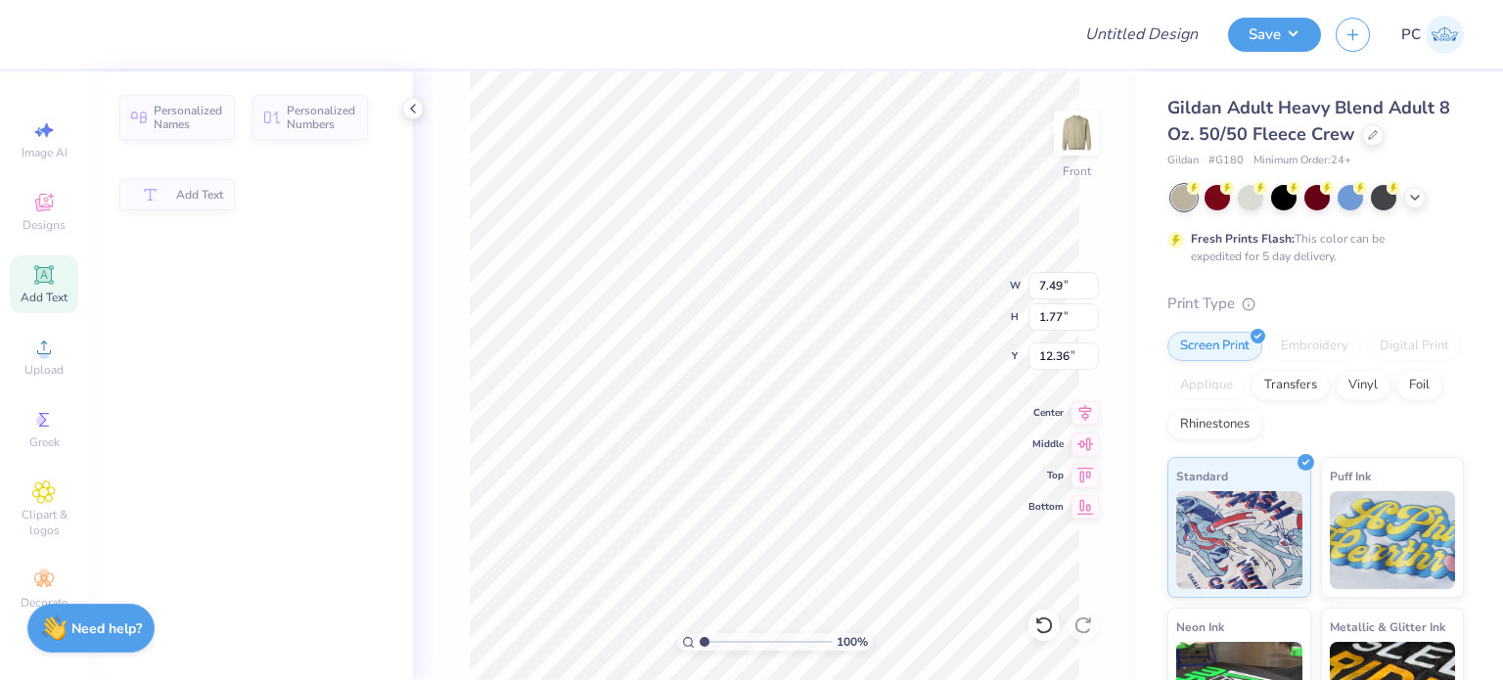
type input "5.91"
type input "1.71"
type input "12.39"
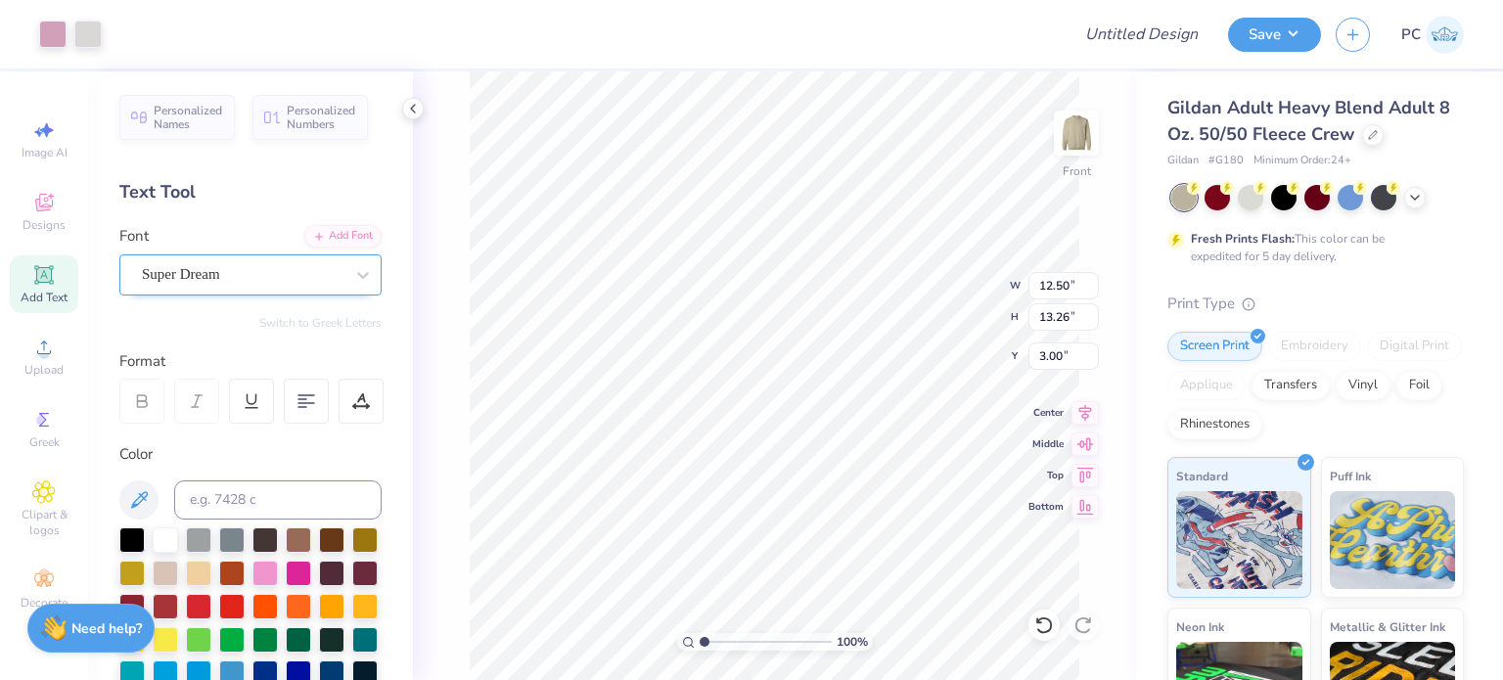
click at [313, 273] on div "Super Dream" at bounding box center [242, 274] width 205 height 30
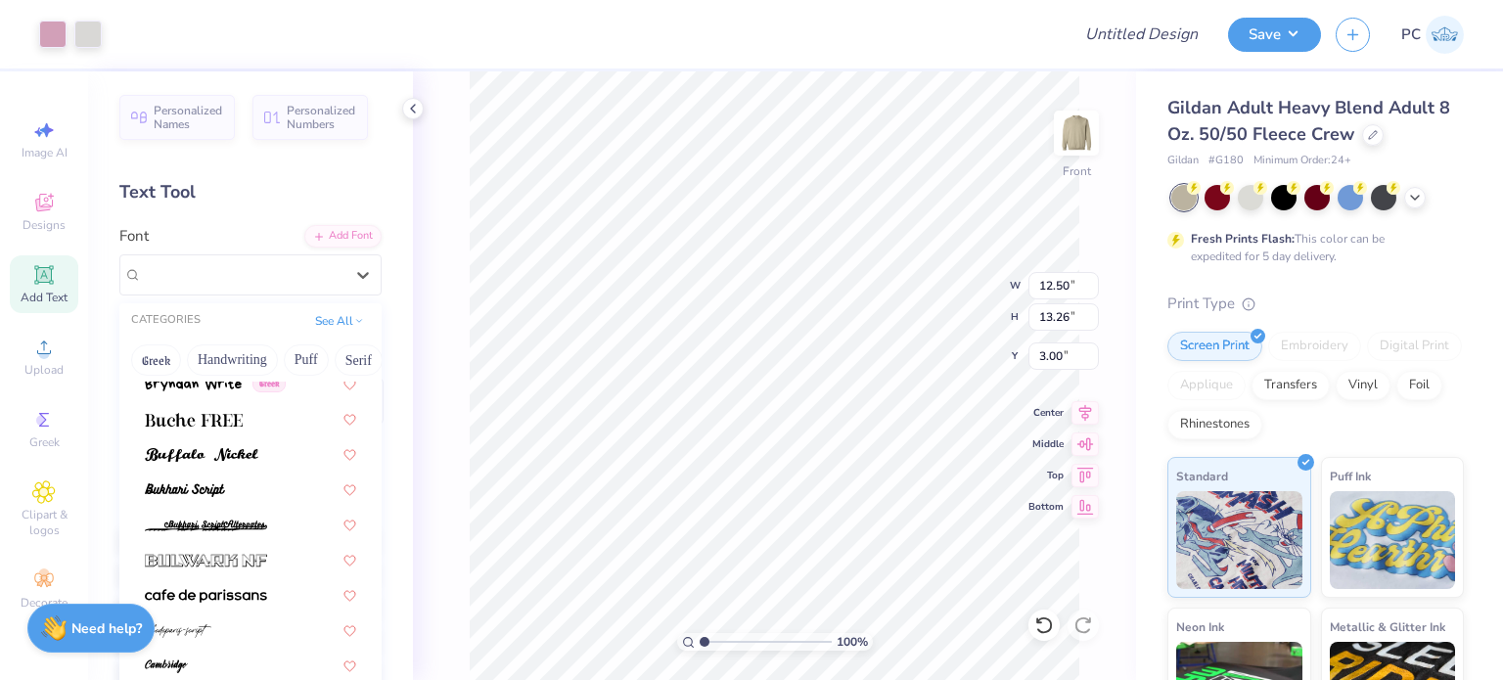
scroll to position [1890, 0]
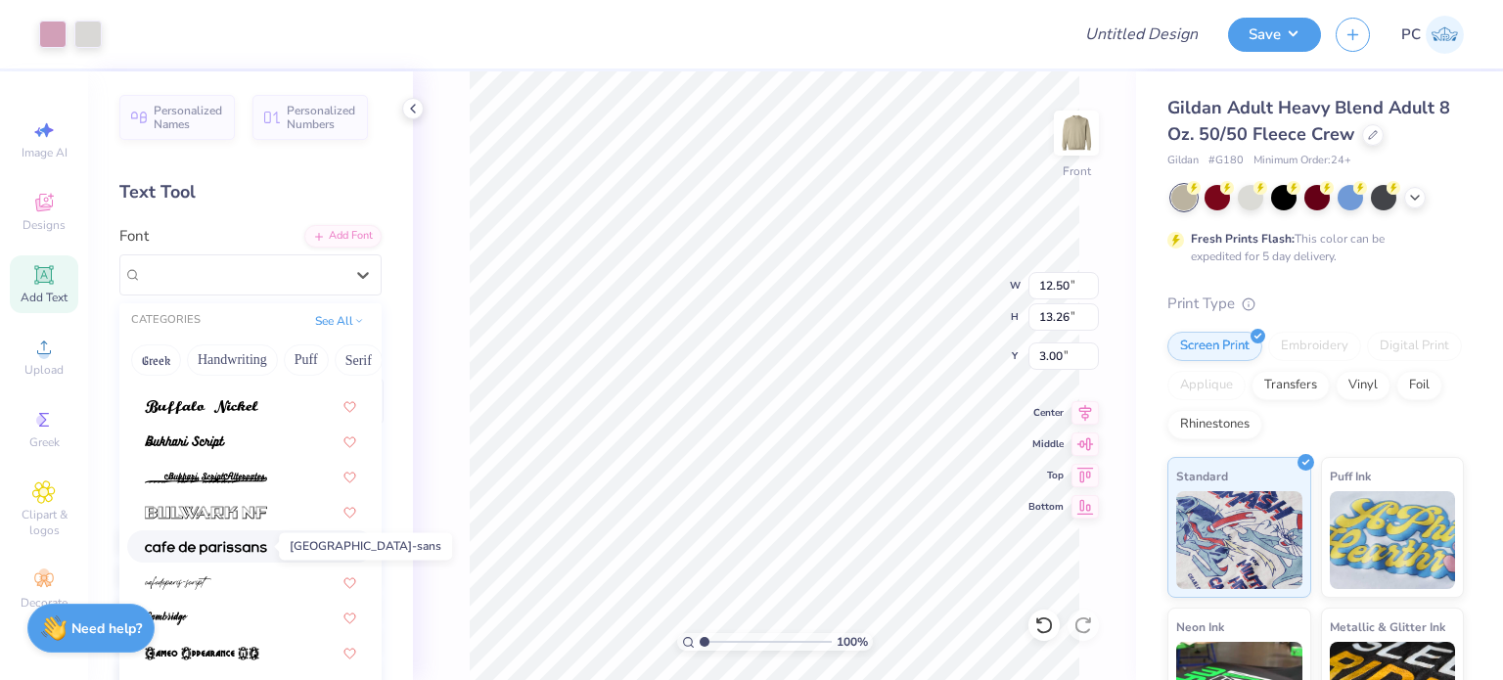
click at [218, 553] on img at bounding box center [206, 548] width 122 height 14
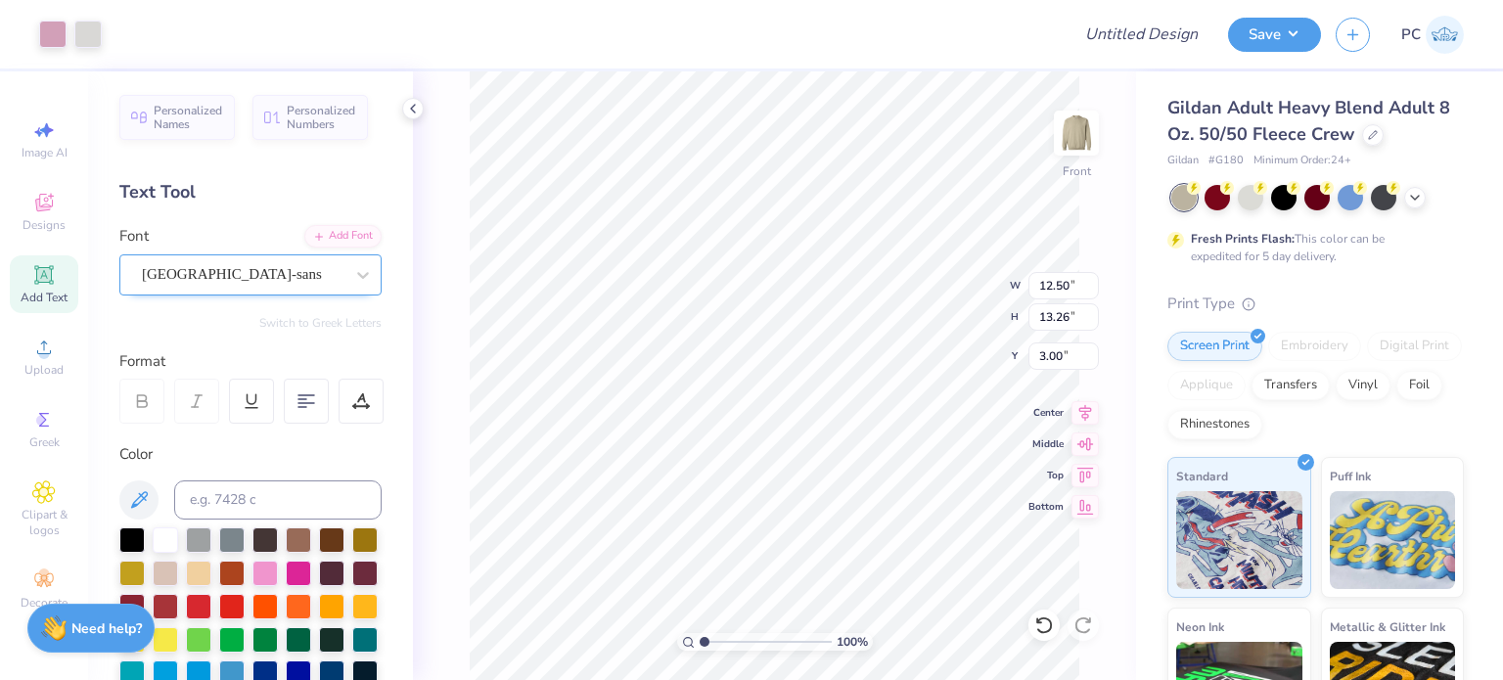
click at [286, 265] on div "cafe de paris-sans" at bounding box center [242, 274] width 205 height 30
type input "7.49"
type input "1.77"
type input "12.36"
click at [248, 269] on div "Hi." at bounding box center [242, 274] width 205 height 30
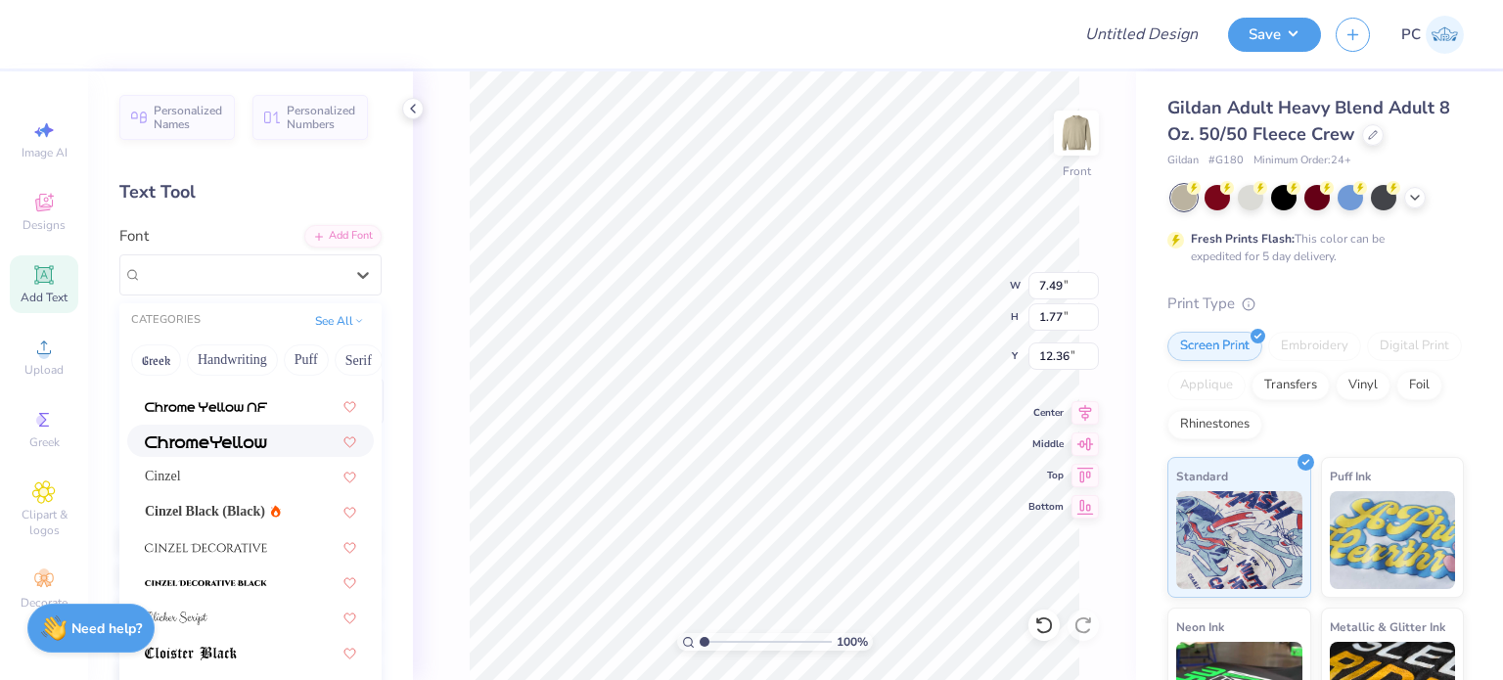
scroll to position [2544, 0]
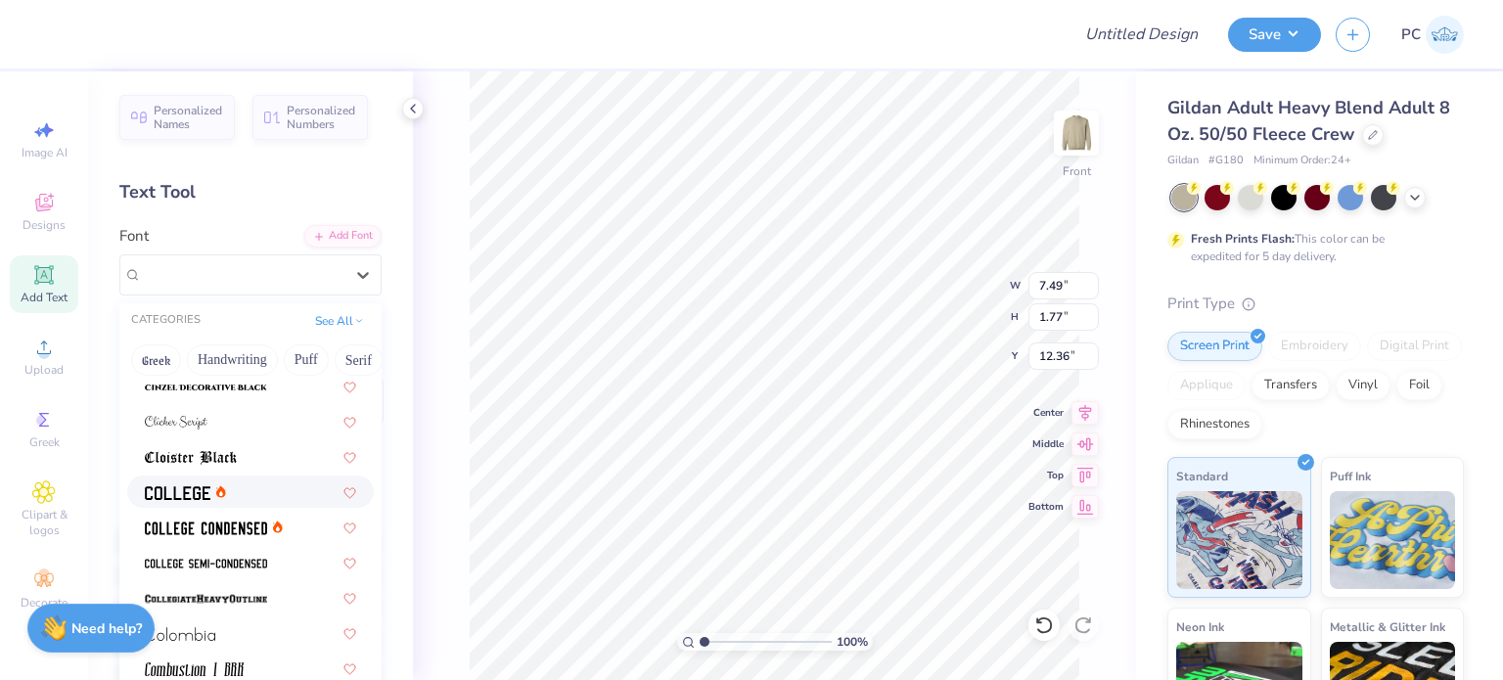
click at [209, 484] on span at bounding box center [178, 491] width 66 height 21
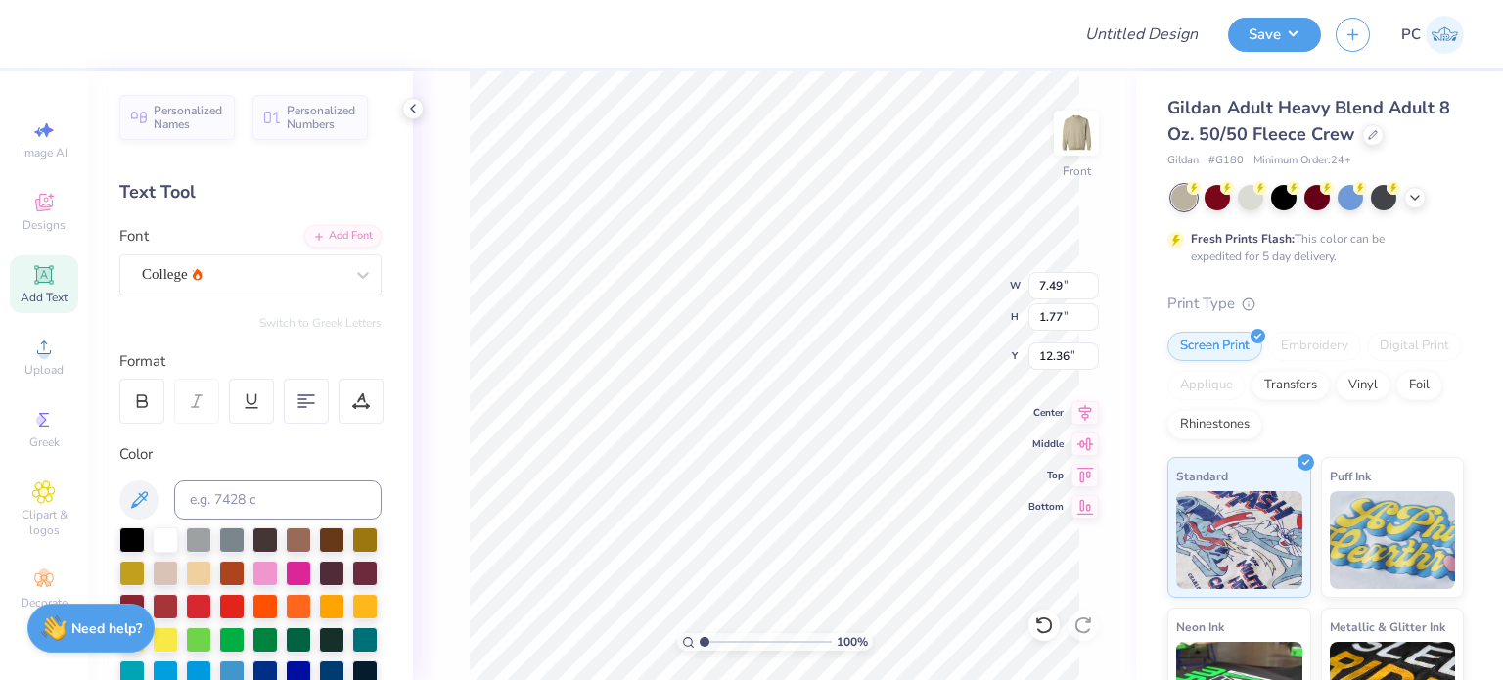
type input "5.48"
type input "1.67"
type input "12.42"
click at [267, 270] on div "College" at bounding box center [242, 274] width 205 height 30
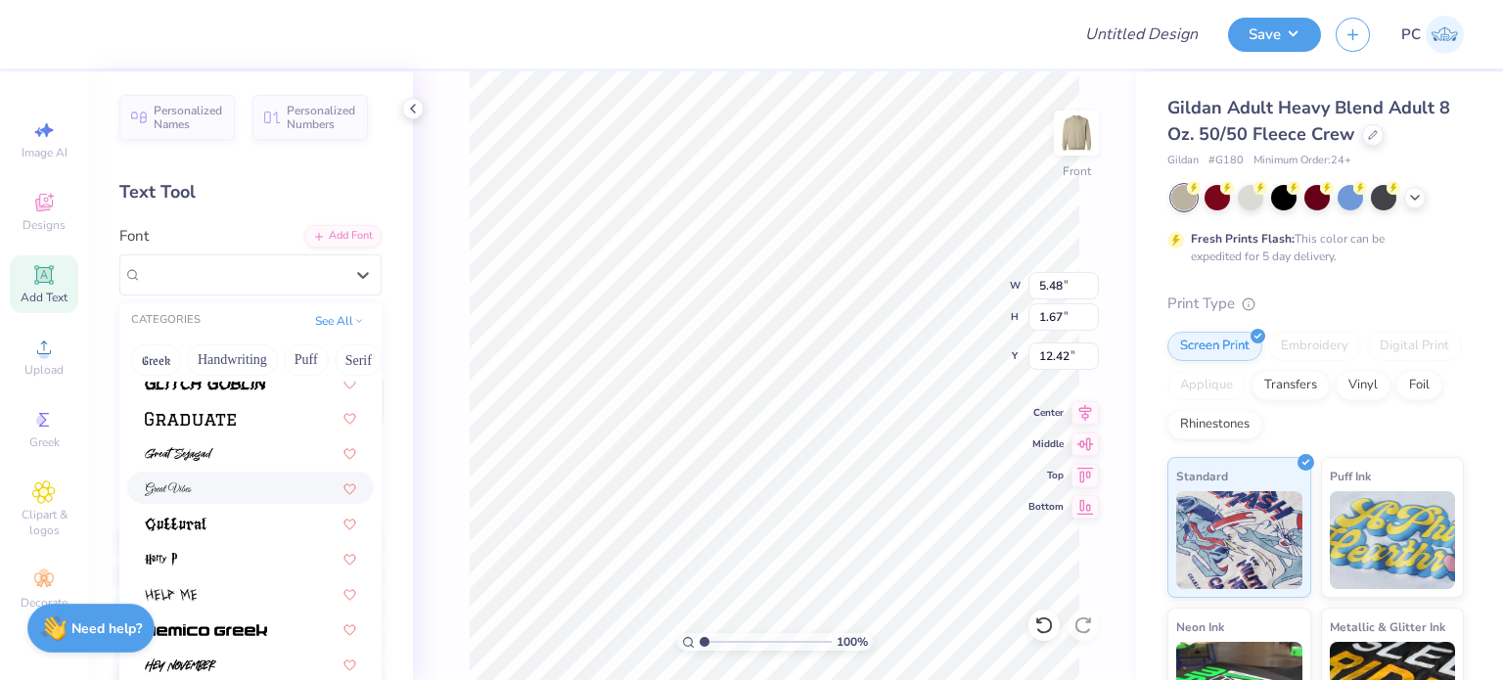
scroll to position [4892, 0]
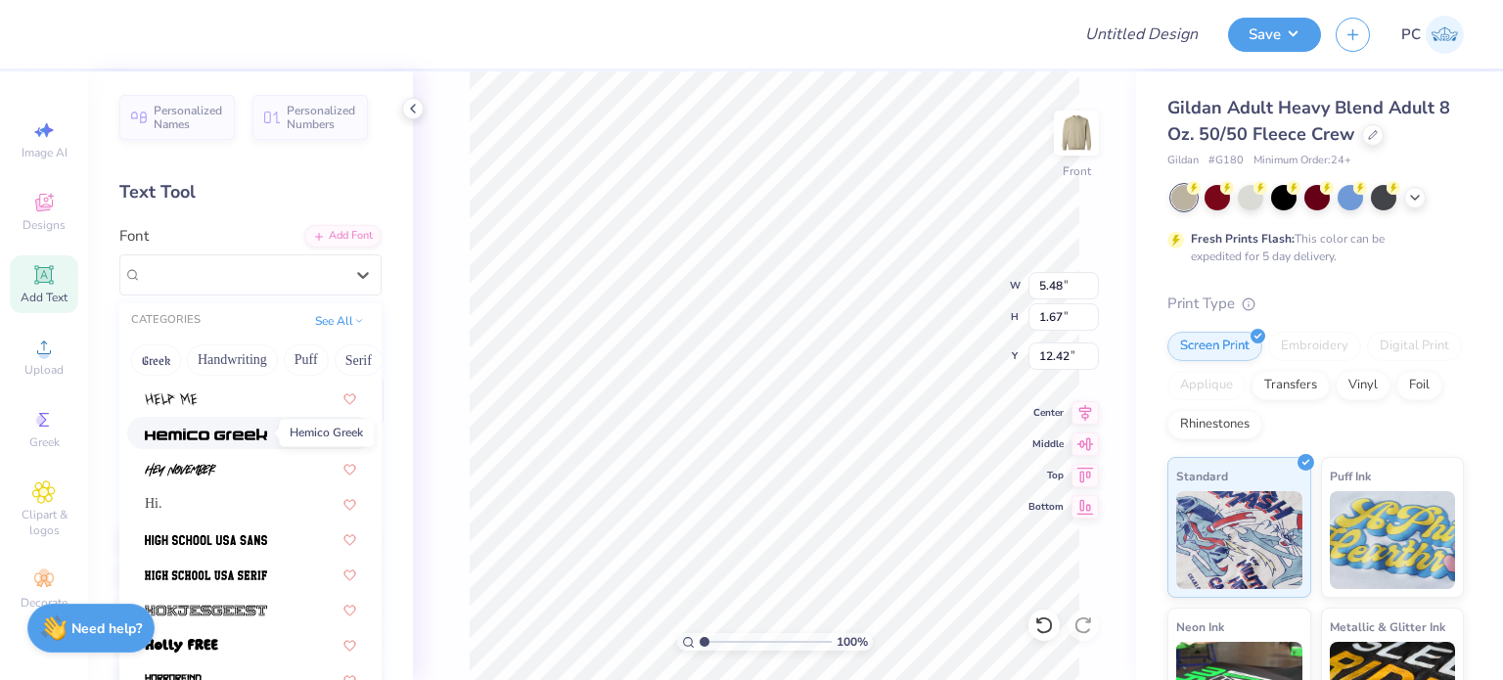
click at [250, 429] on img at bounding box center [206, 435] width 122 height 14
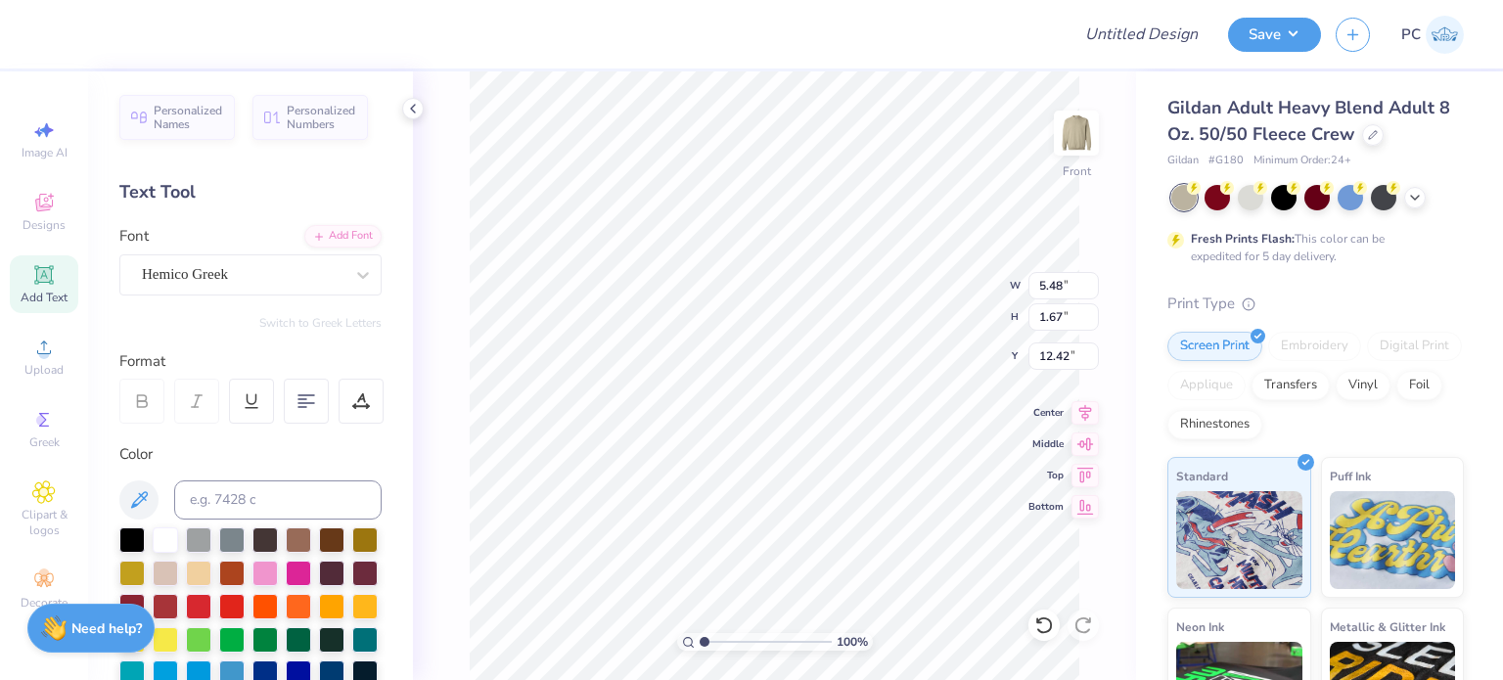
type input "7.24"
type input "1.83"
type input "12.33"
click at [286, 255] on div "Hemico Greek" at bounding box center [250, 274] width 262 height 41
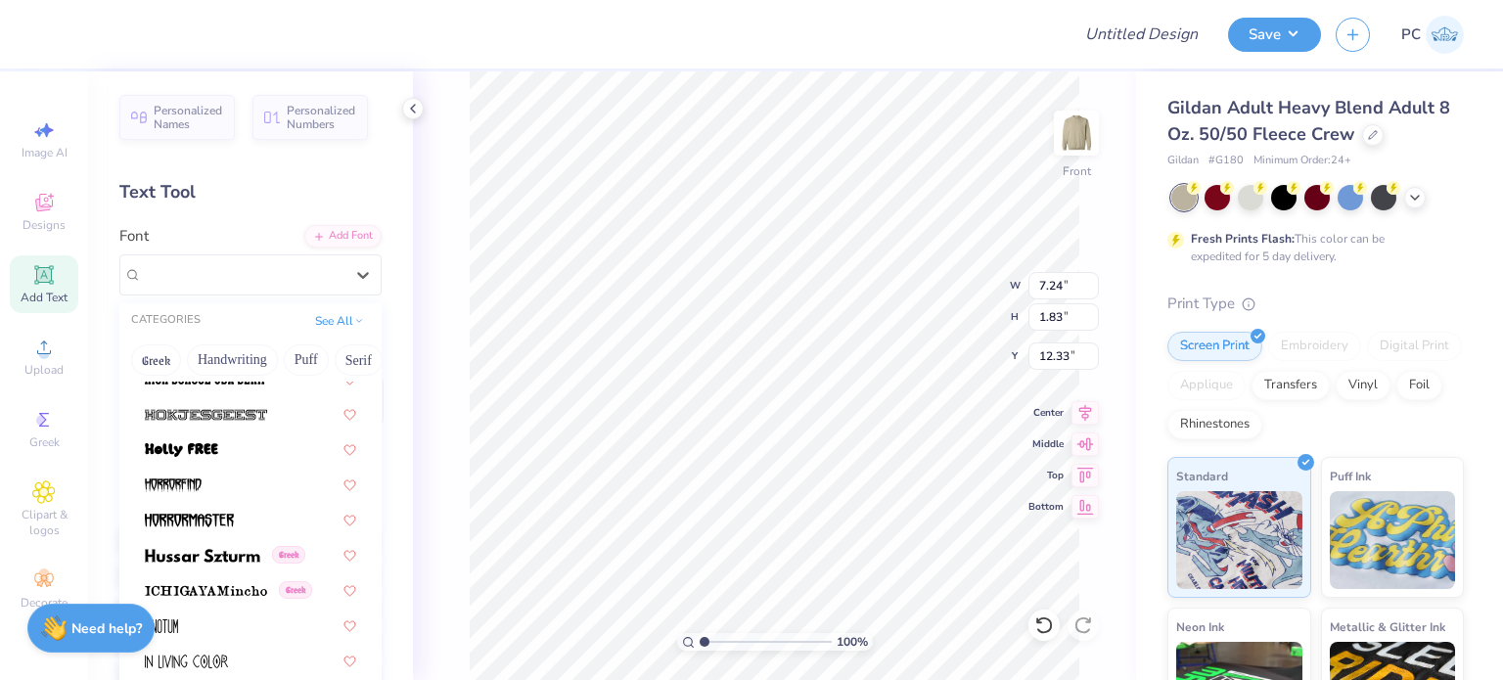
scroll to position [4892, 0]
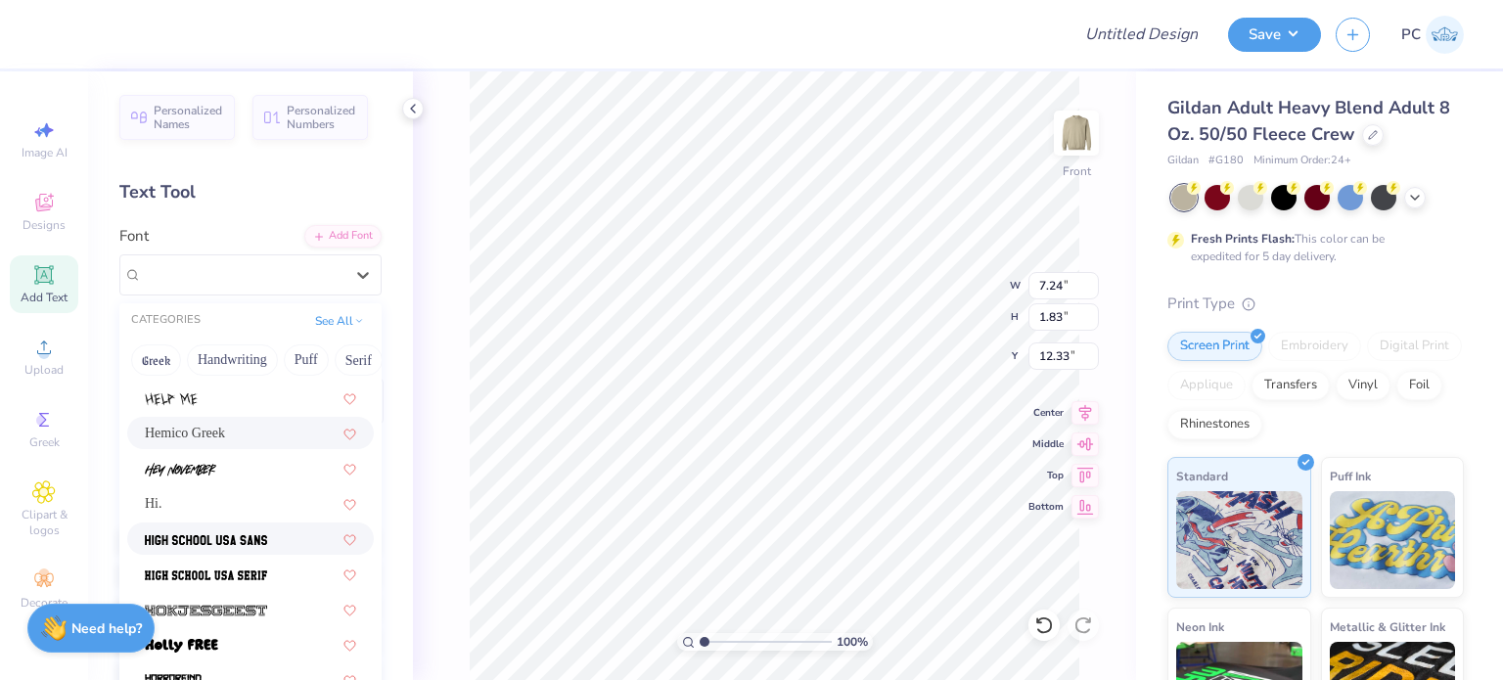
click at [231, 543] on img at bounding box center [206, 540] width 122 height 14
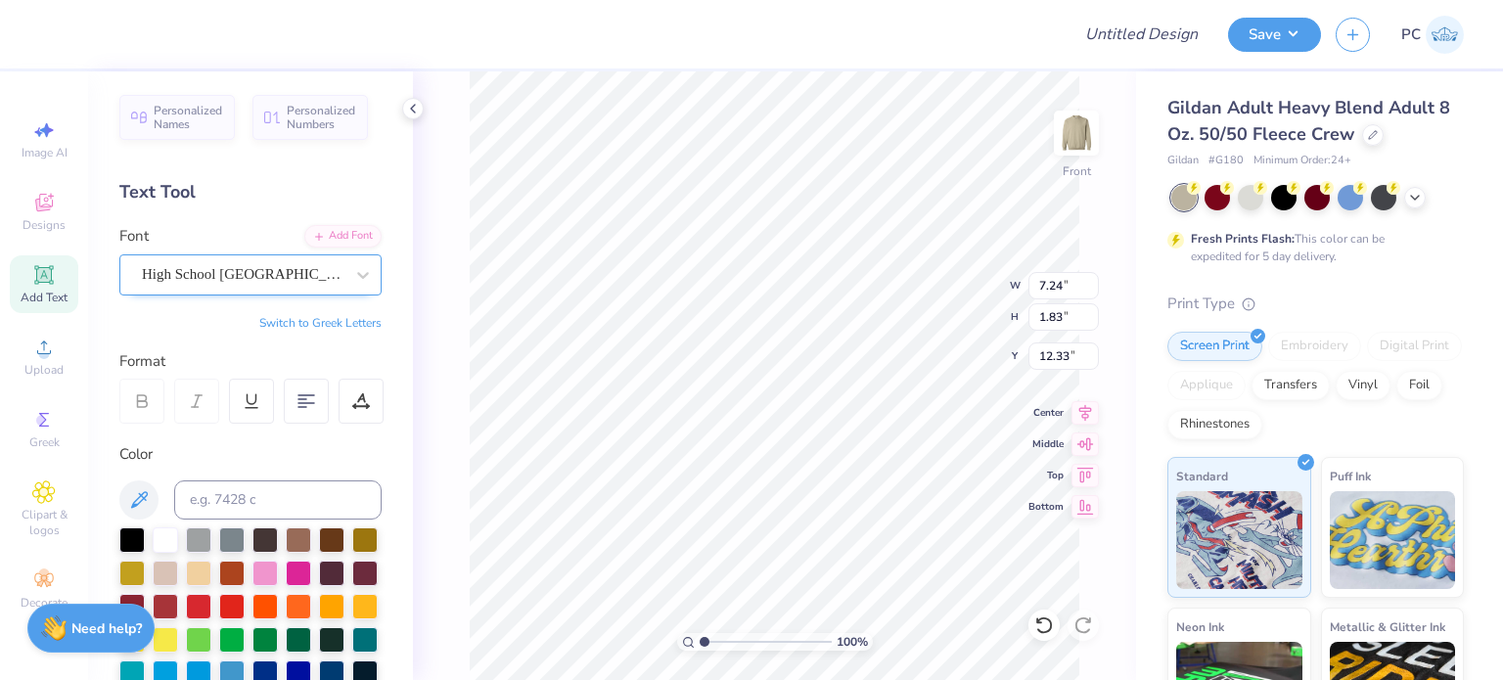
click at [248, 277] on div "High School USA Sans" at bounding box center [242, 274] width 205 height 30
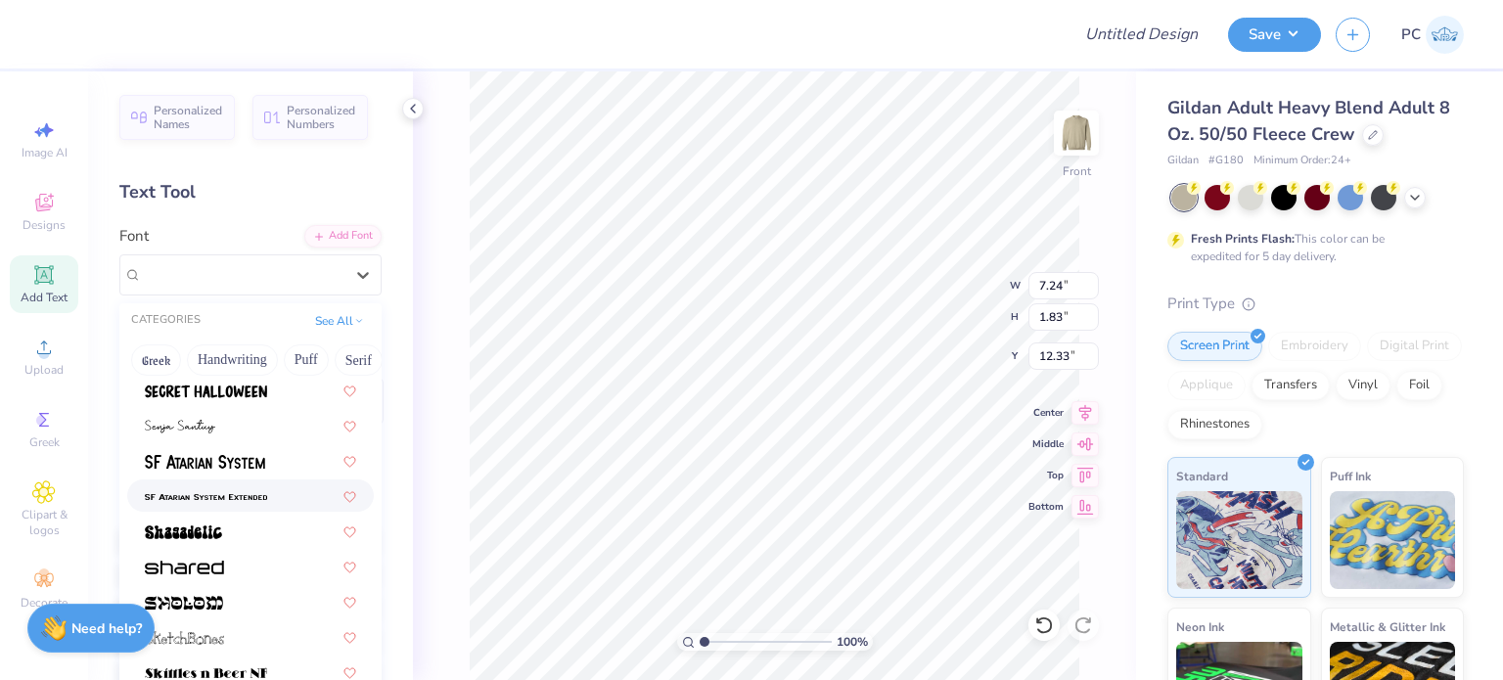
scroll to position [9294, 0]
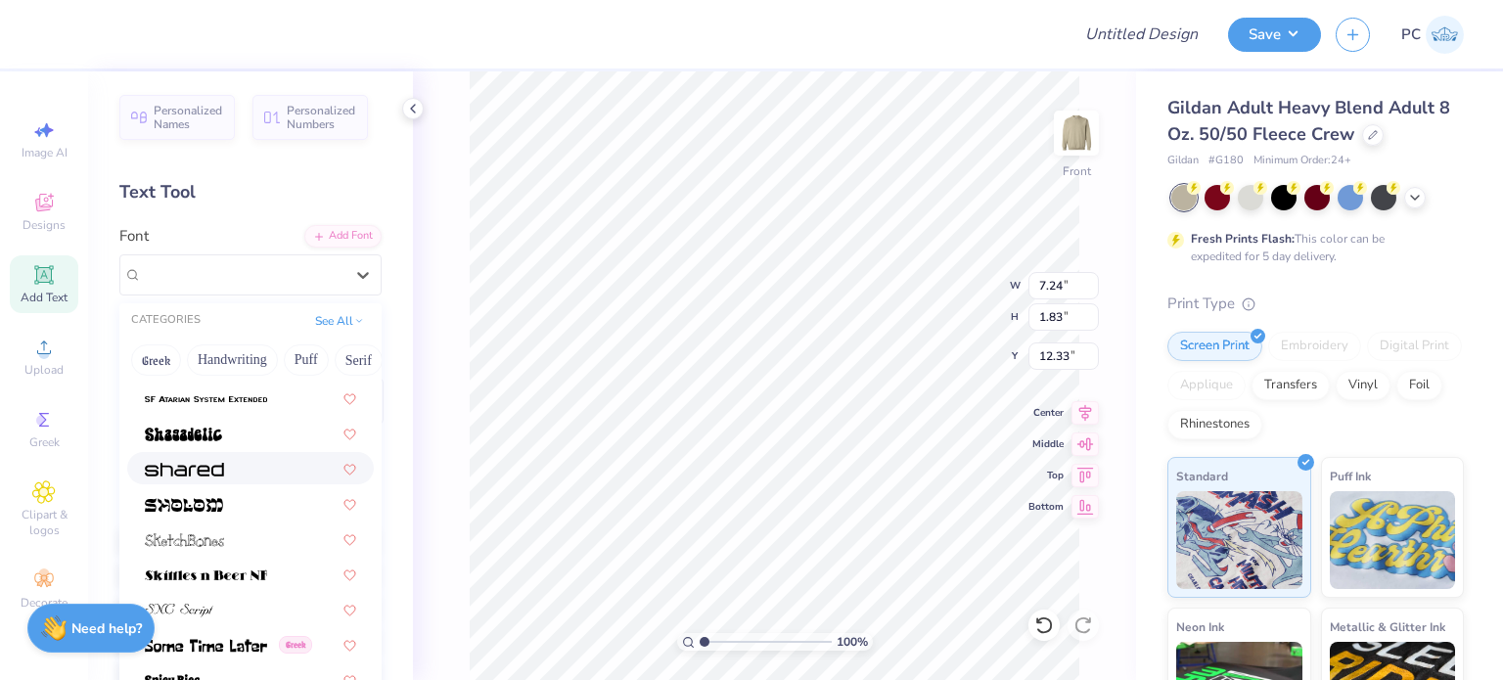
click at [250, 475] on div at bounding box center [250, 468] width 211 height 21
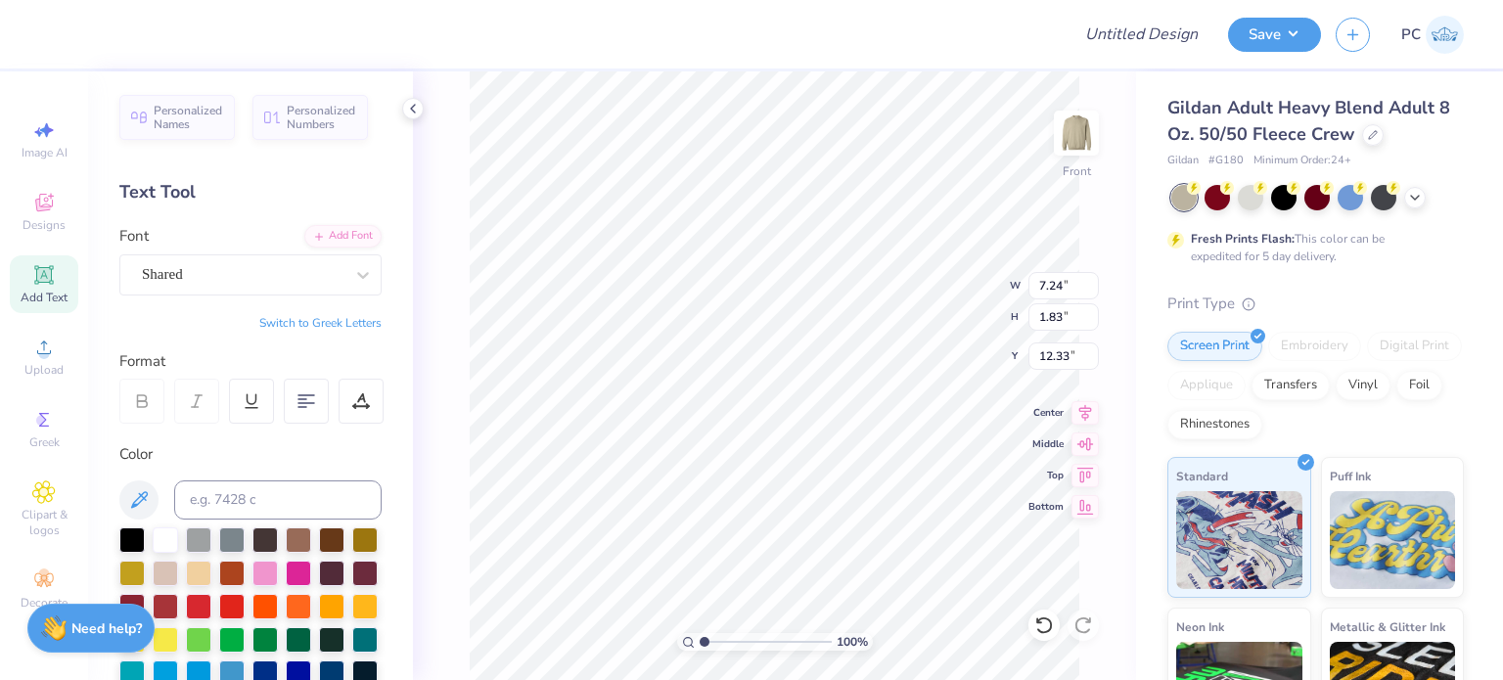
type textarea "phisig"
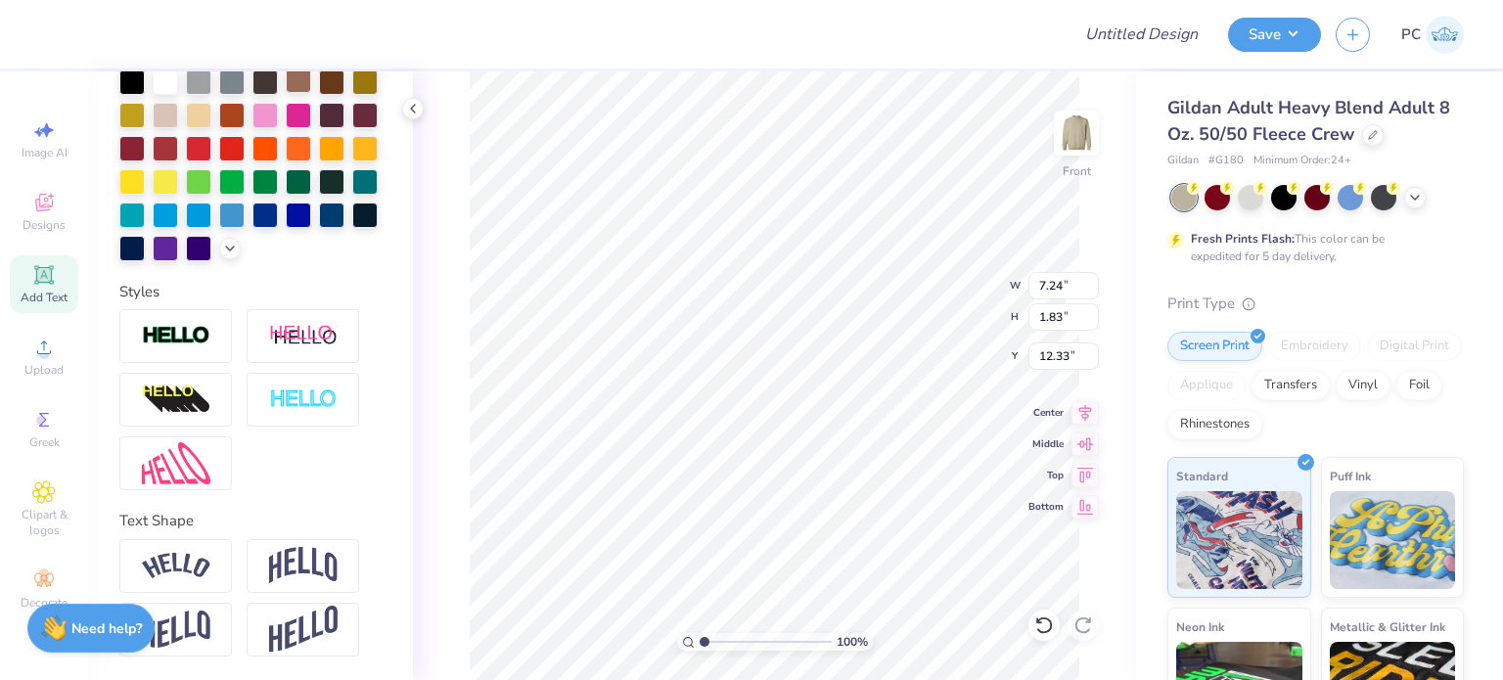
scroll to position [489, 0]
click at [205, 340] on img at bounding box center [176, 336] width 68 height 23
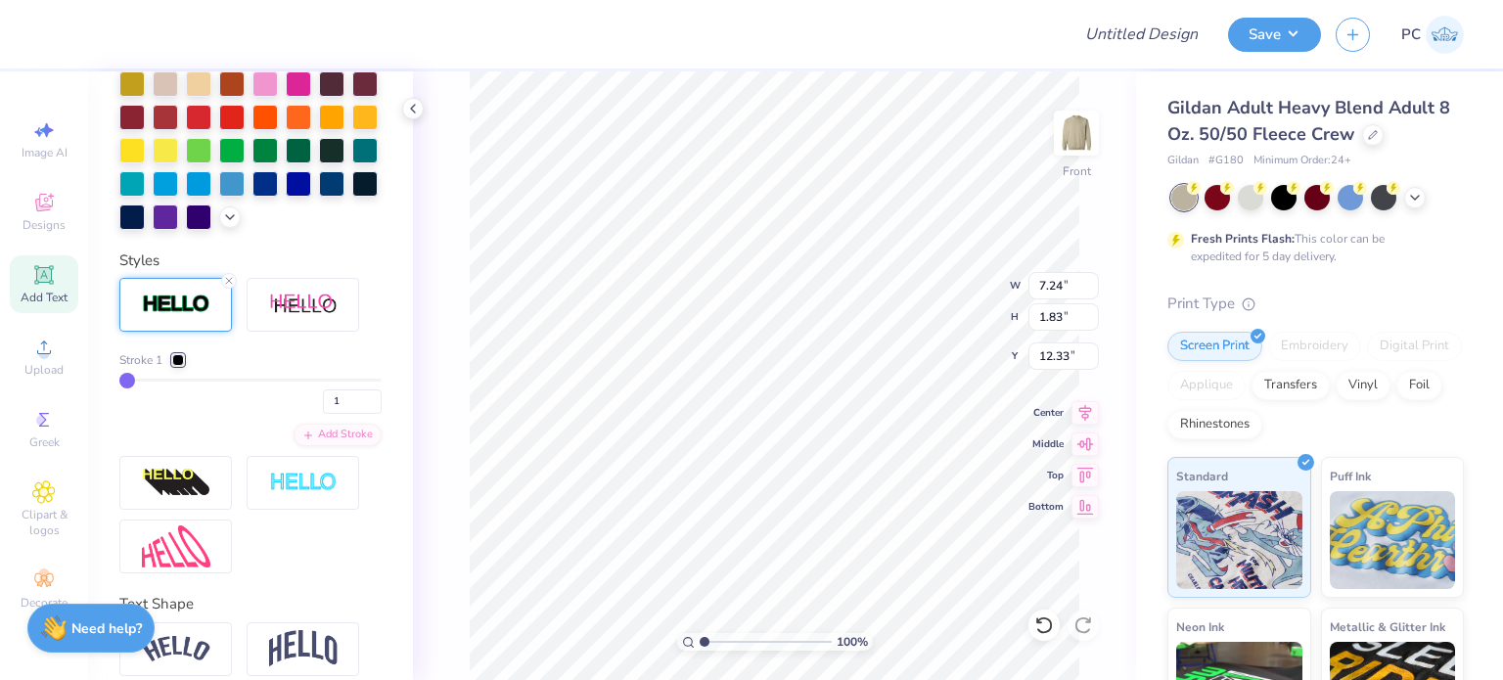
type input "4"
type input "5"
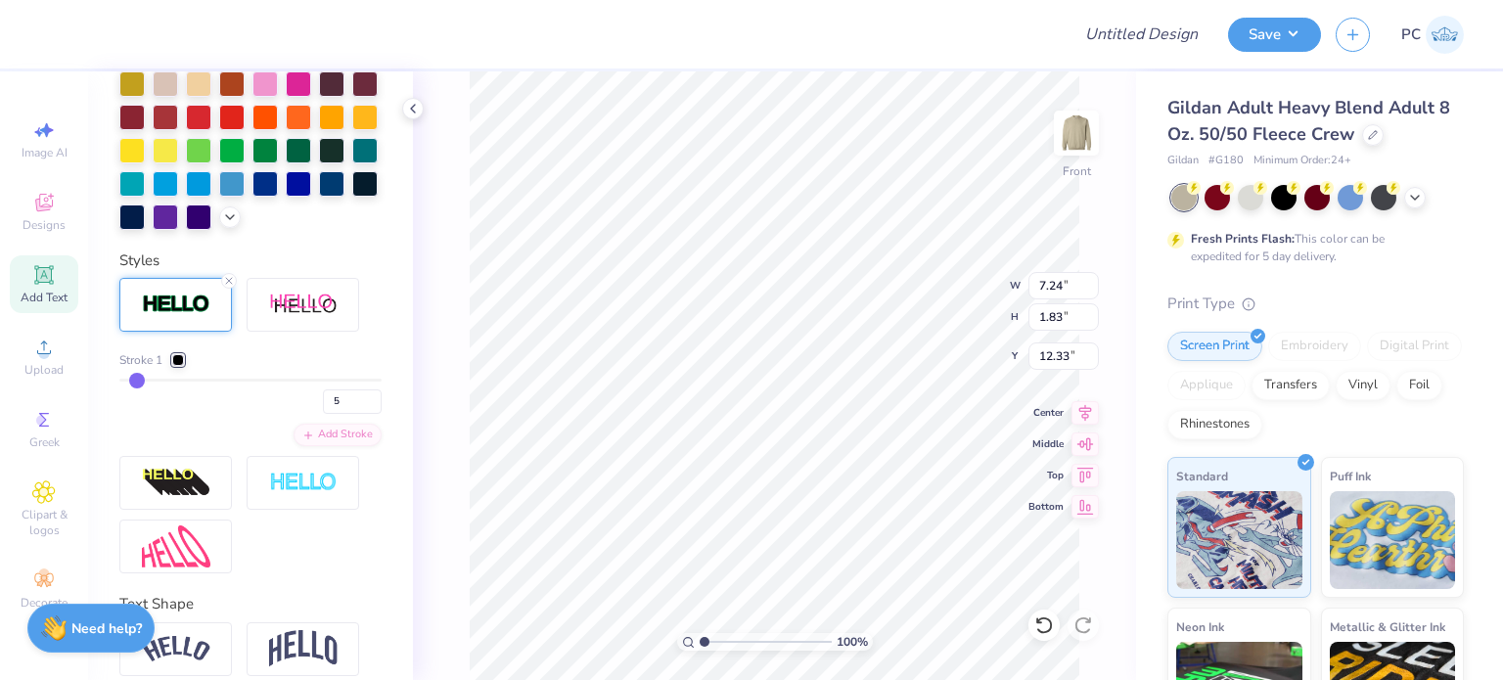
click at [135, 382] on input "range" at bounding box center [250, 380] width 262 height 3
drag, startPoint x: 336, startPoint y: 426, endPoint x: 303, endPoint y: 428, distance: 32.3
click at [303, 414] on div "5" at bounding box center [250, 396] width 262 height 35
type input "3"
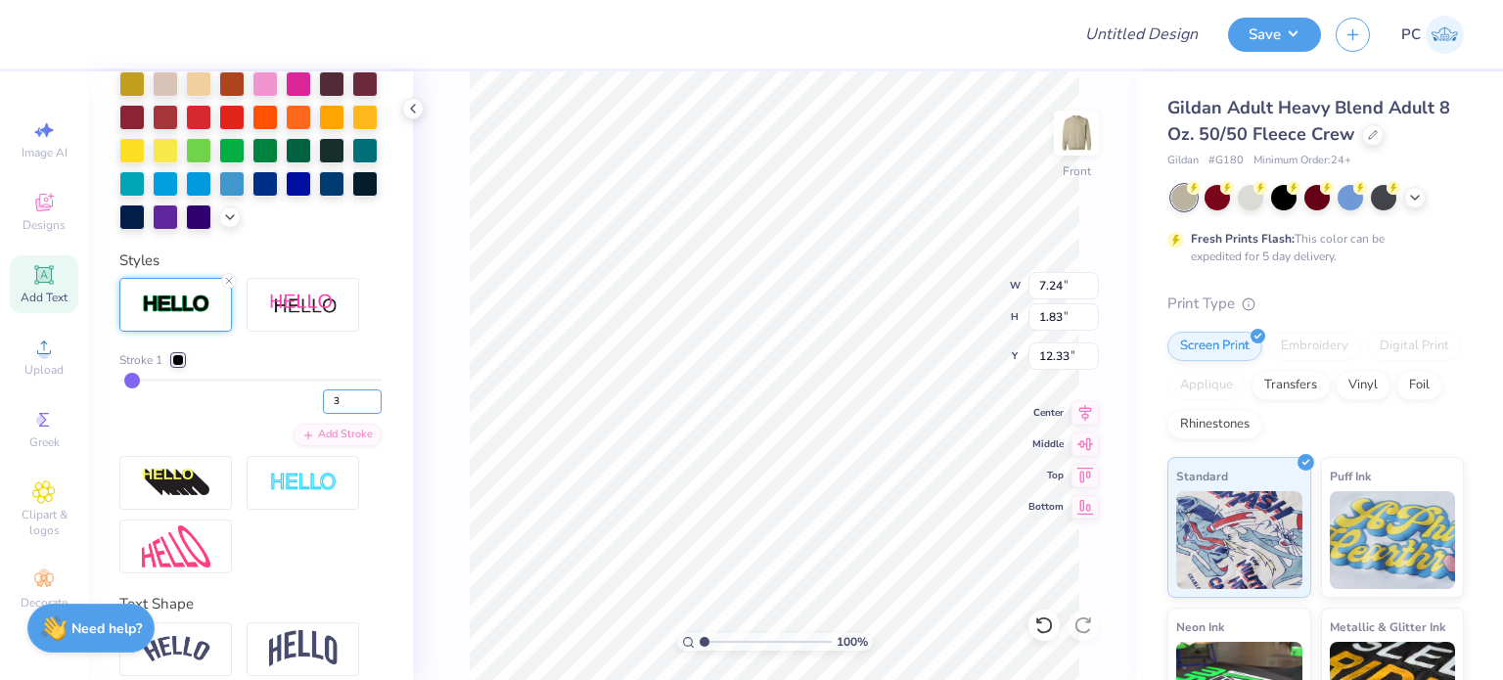
drag, startPoint x: 337, startPoint y: 425, endPoint x: 302, endPoint y: 429, distance: 34.6
click at [302, 414] on div "3" at bounding box center [250, 396] width 262 height 35
type input "2"
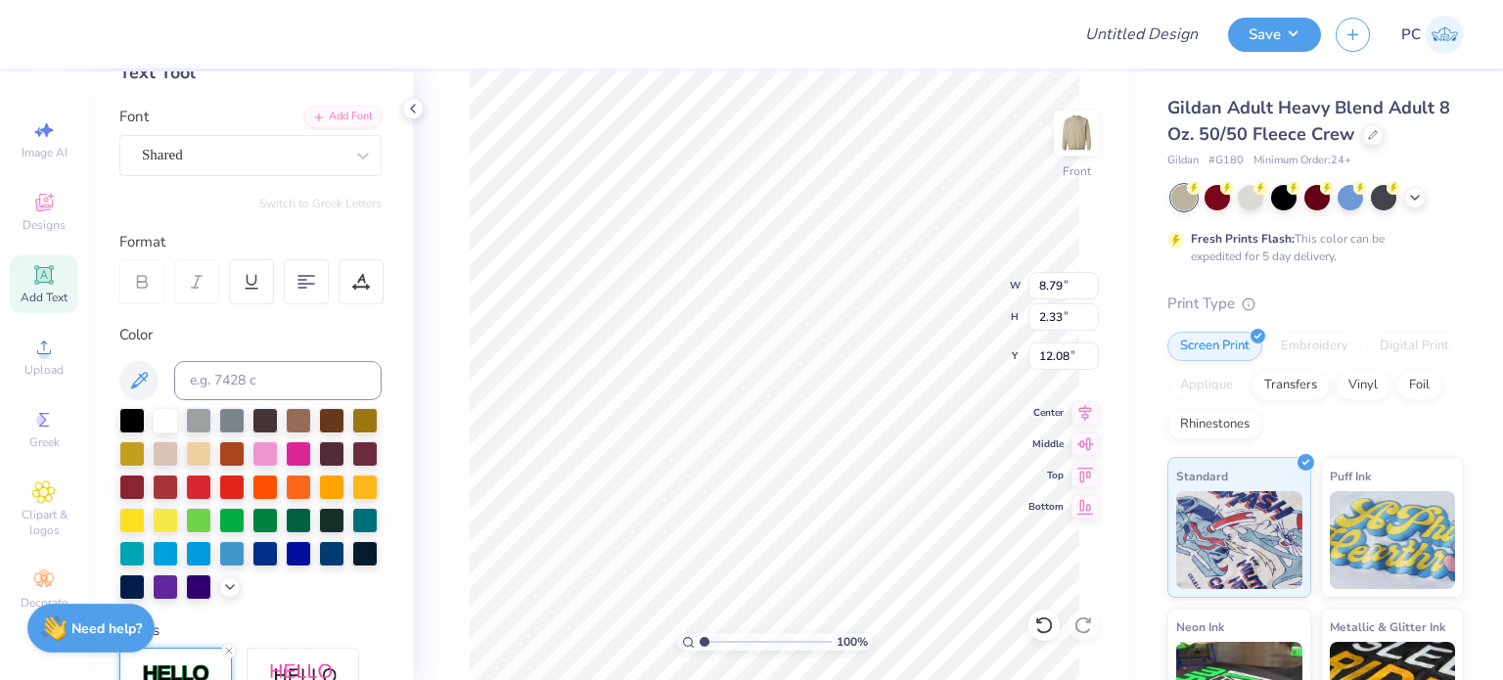
scroll to position [0, 0]
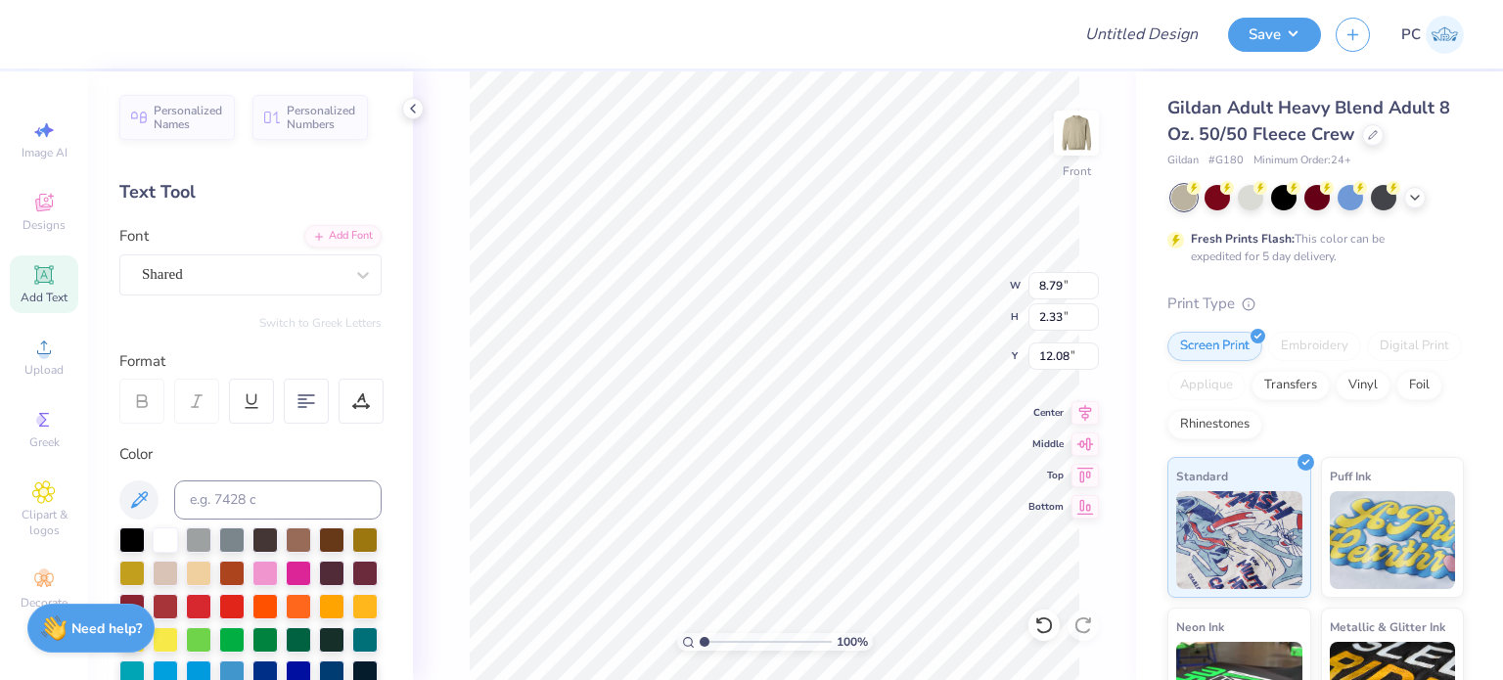
type input "12.50"
type input "13.26"
type input "3.00"
type input "8.79"
type input "2.33"
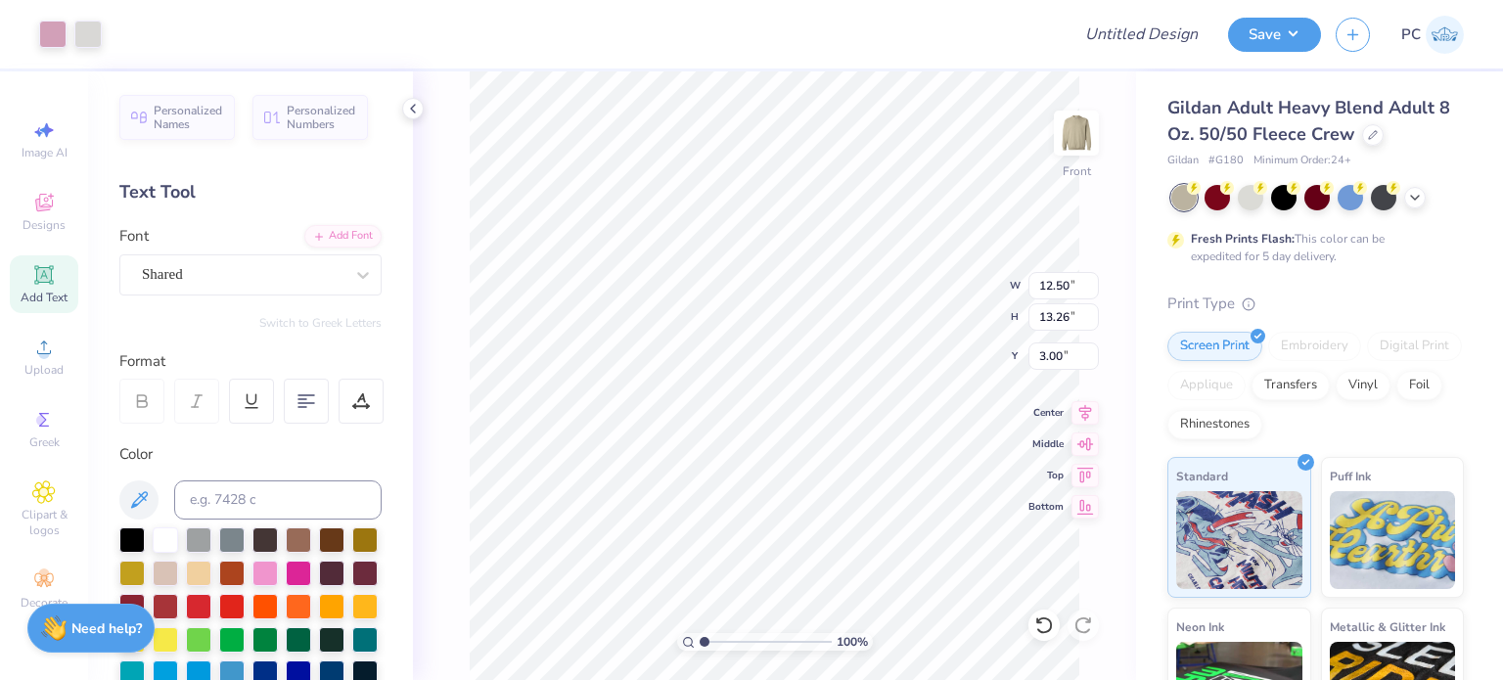
type input "12.08"
click at [211, 514] on input at bounding box center [277, 499] width 207 height 39
type input "686"
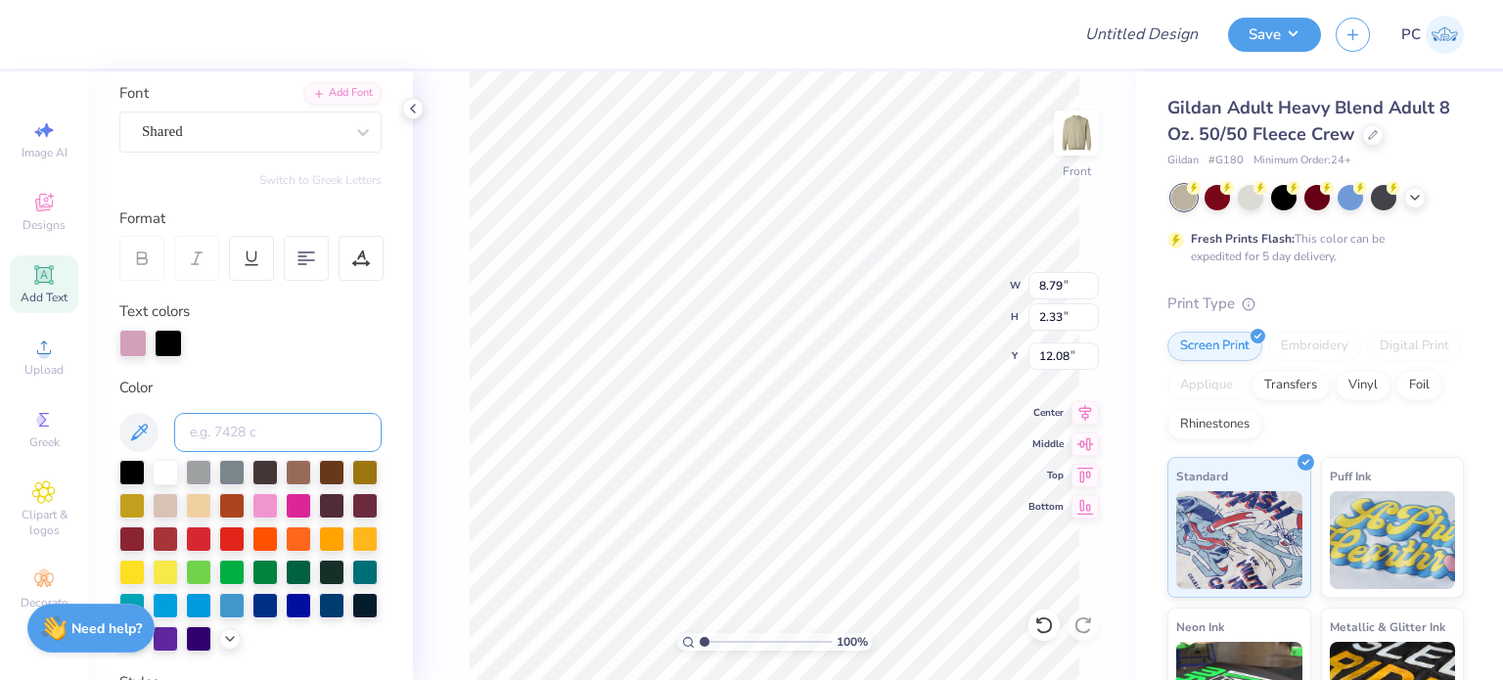
scroll to position [293, 0]
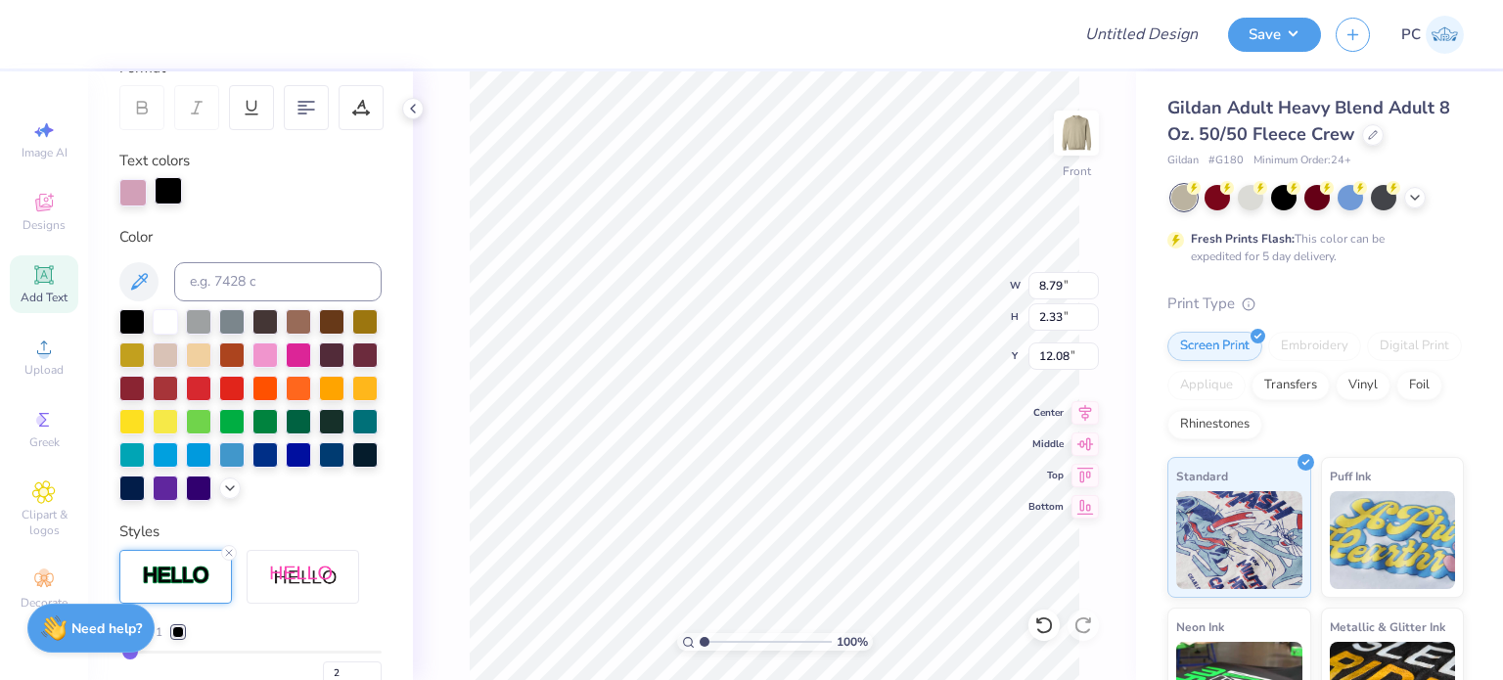
click at [163, 190] on div at bounding box center [168, 190] width 27 height 27
click at [219, 277] on input at bounding box center [277, 281] width 207 height 39
type input "686"
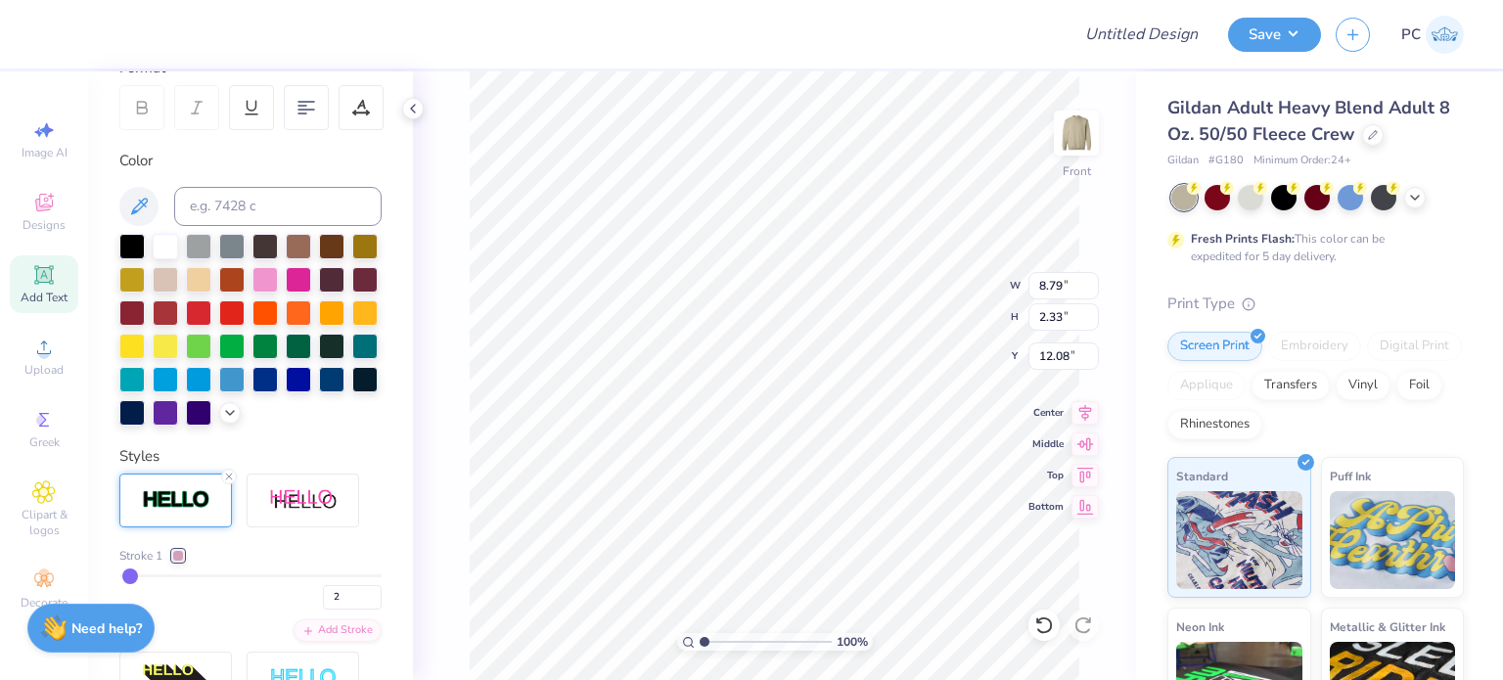
type input "3.05"
type input "0.81"
type input "13.61"
type input "7.50"
type input "2.50"
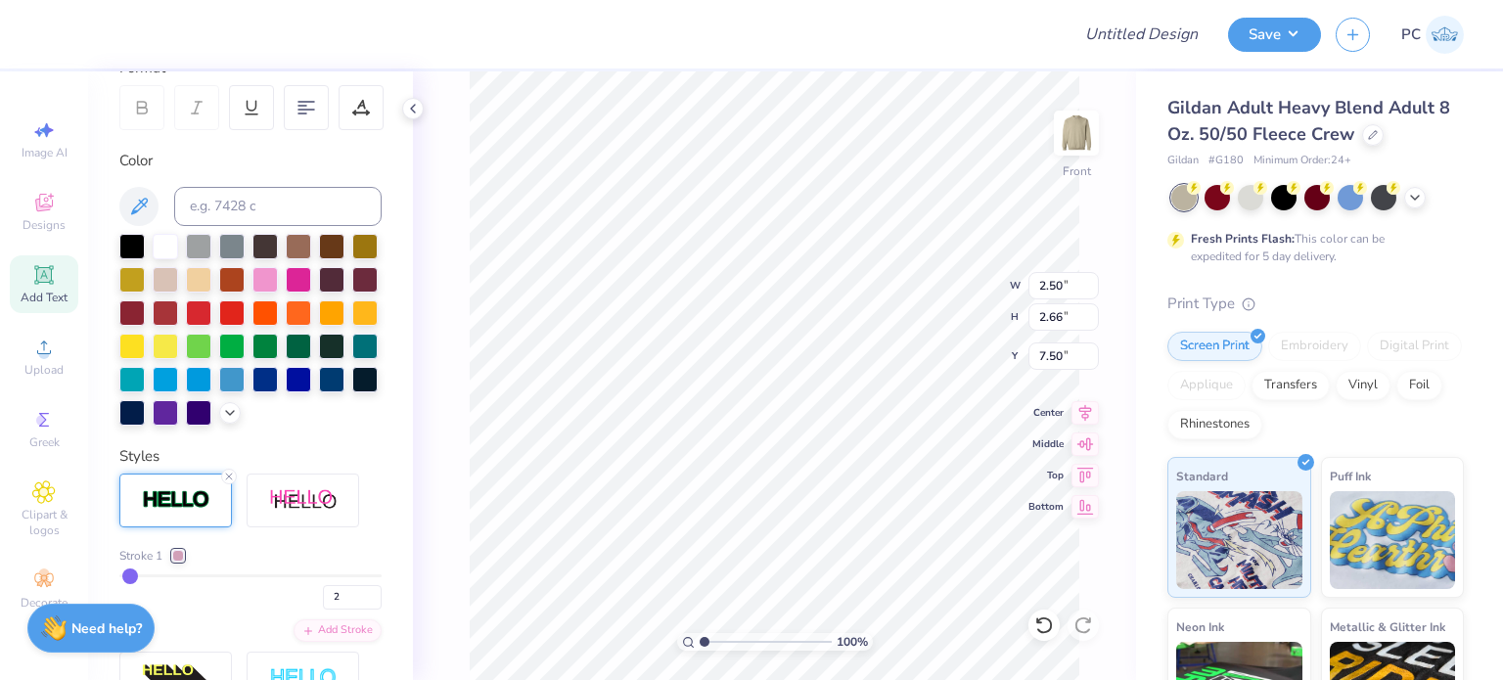
type input "2.66"
type input "6.58"
type input "3.81065407213472"
type input "1.70"
type input "1.81"
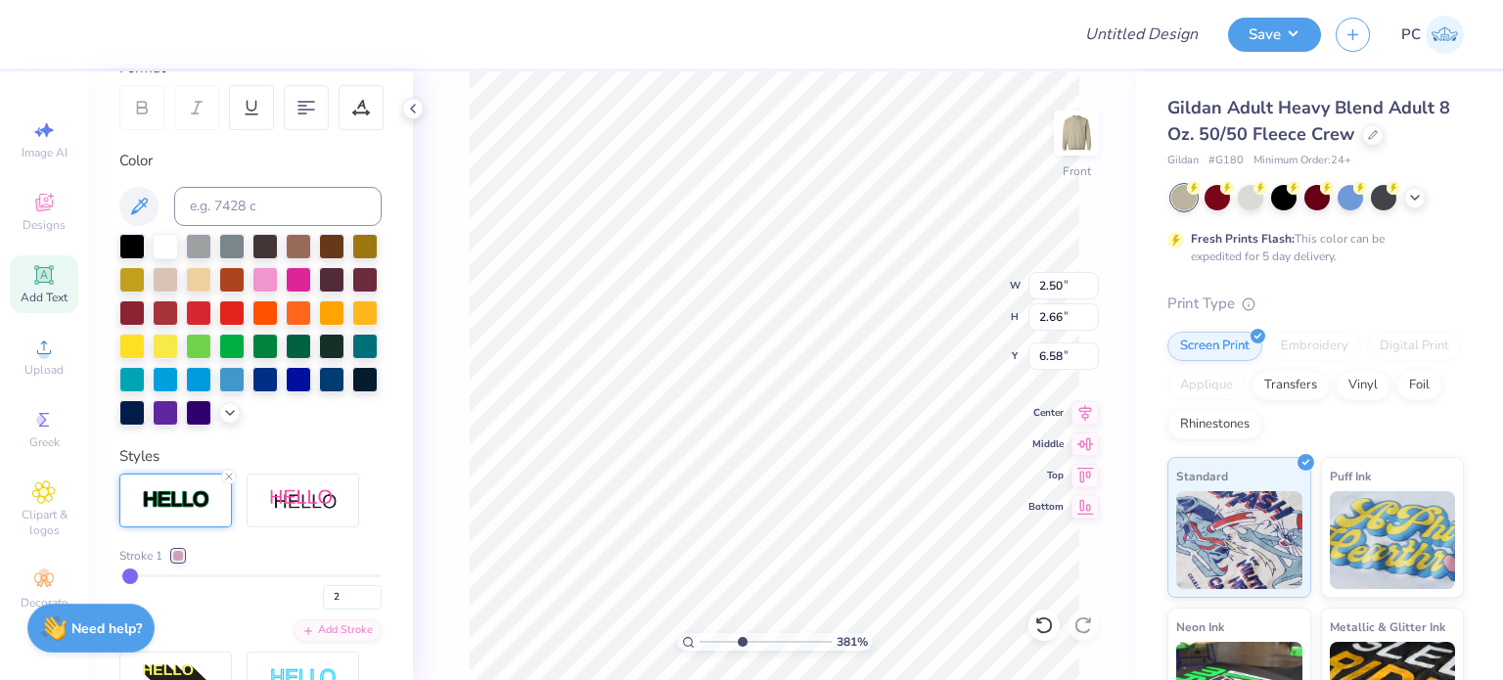
type input "6.73"
type input "3.81065407213472"
type input "6.89"
type input "3.81065407213472"
type input "1.78"
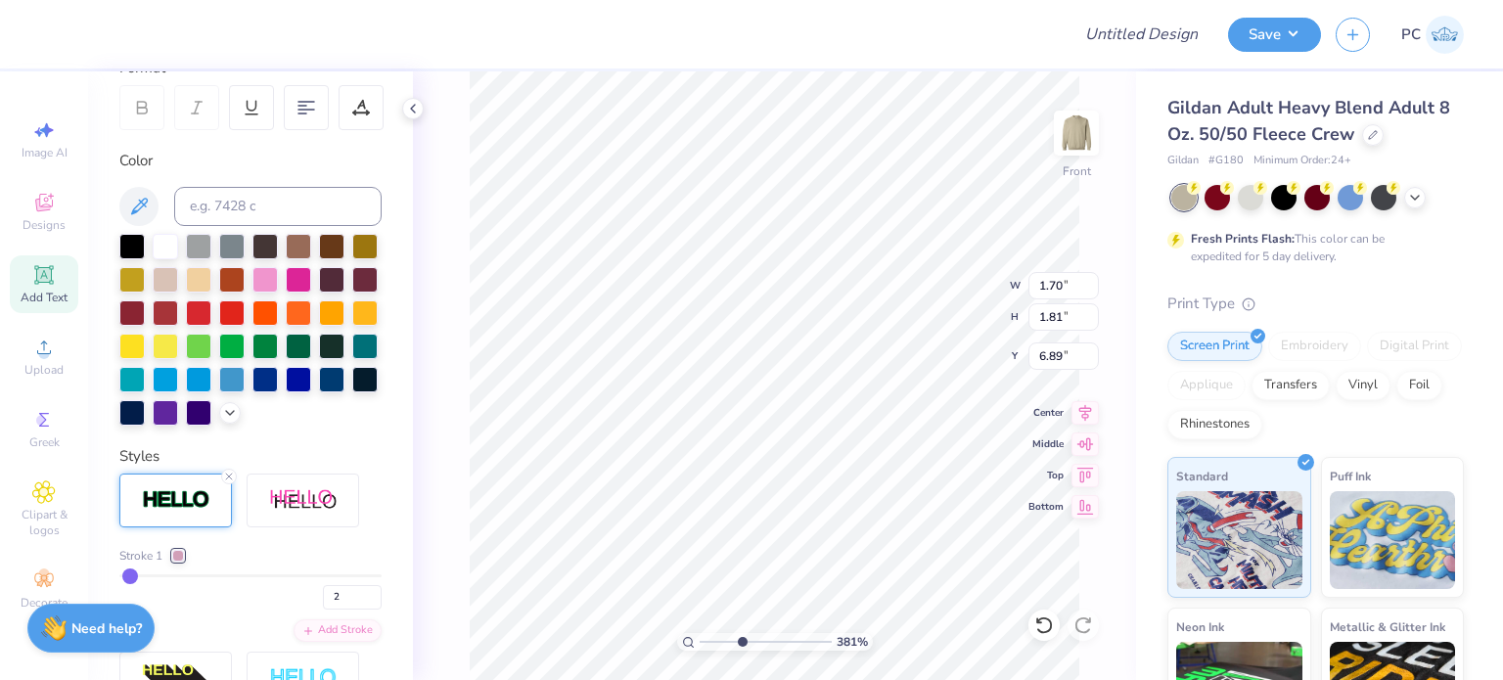
type input "1.74"
type input "6.93"
type input "3.81065407213472"
type input "1.83"
type input "1.68"
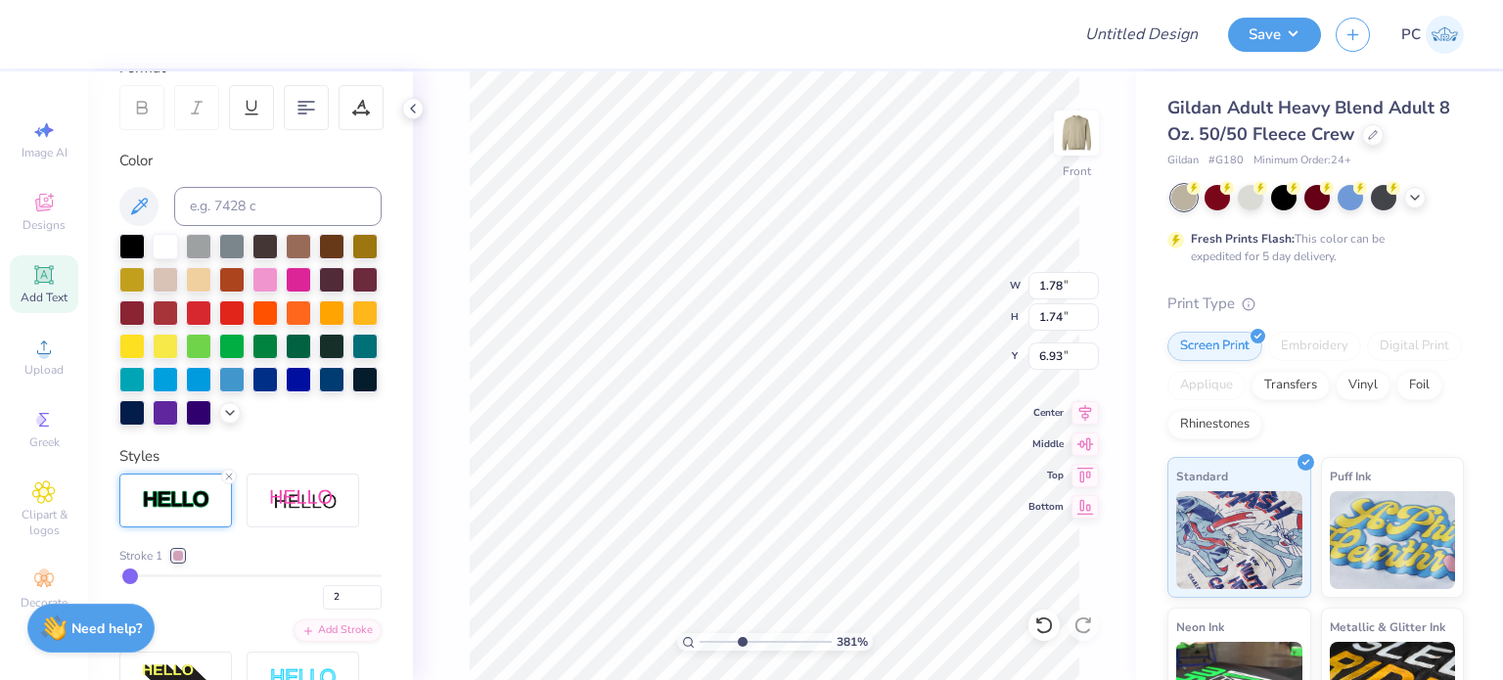
type input "6.96"
type input "3.81065407213472"
type input "12.50"
type input "13.26"
type input "3.00"
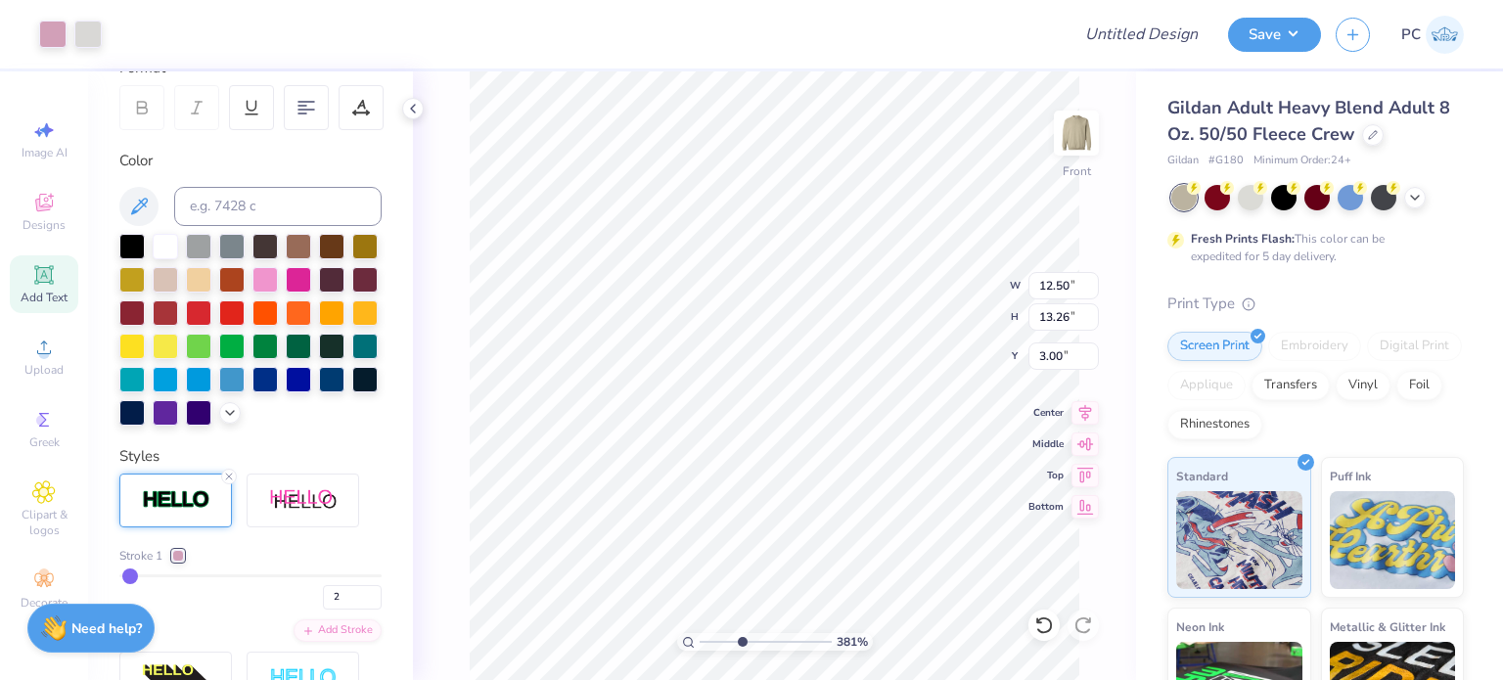
type input "3.81065407213472"
type input "1.83"
type input "1.68"
type input "6.96"
type input "3.81065407213472"
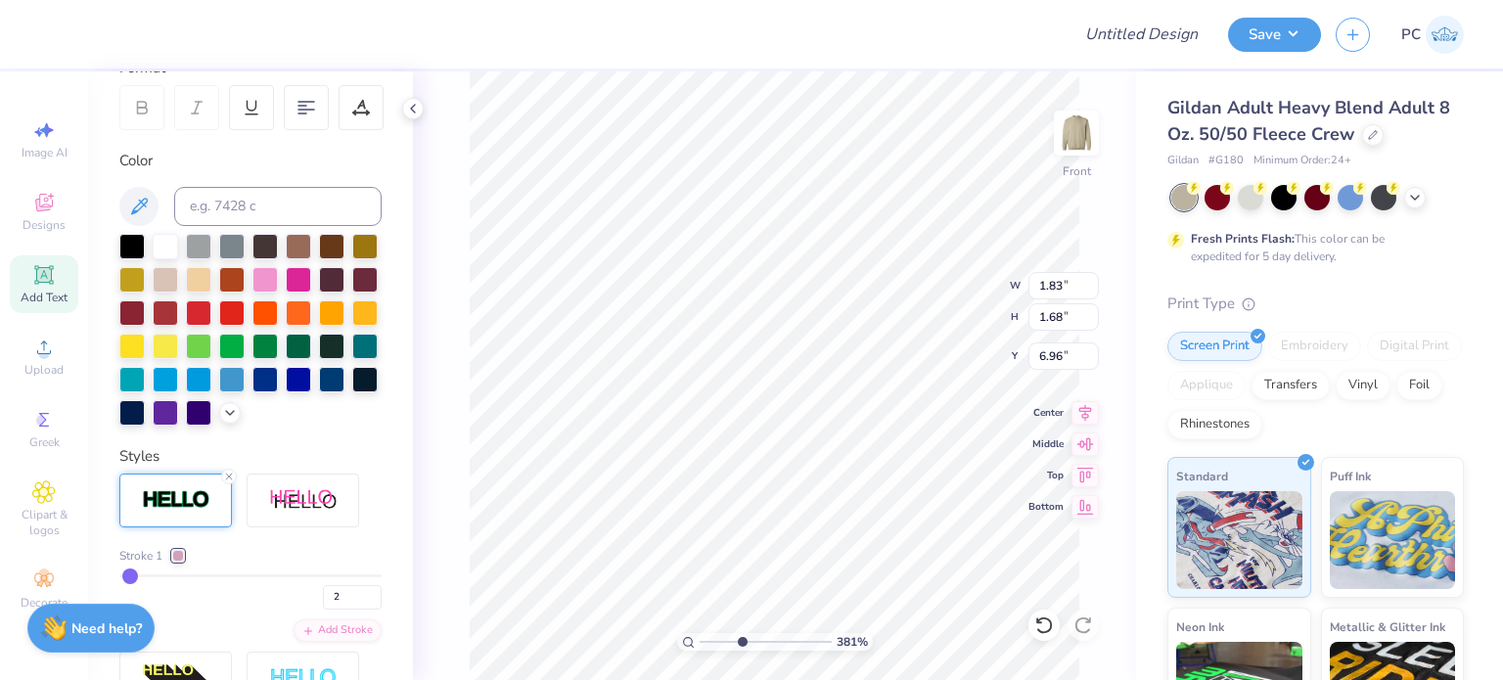
type input "7.09"
type input "3.81065407213472"
type input "12.50"
type input "13.26"
type input "3.00"
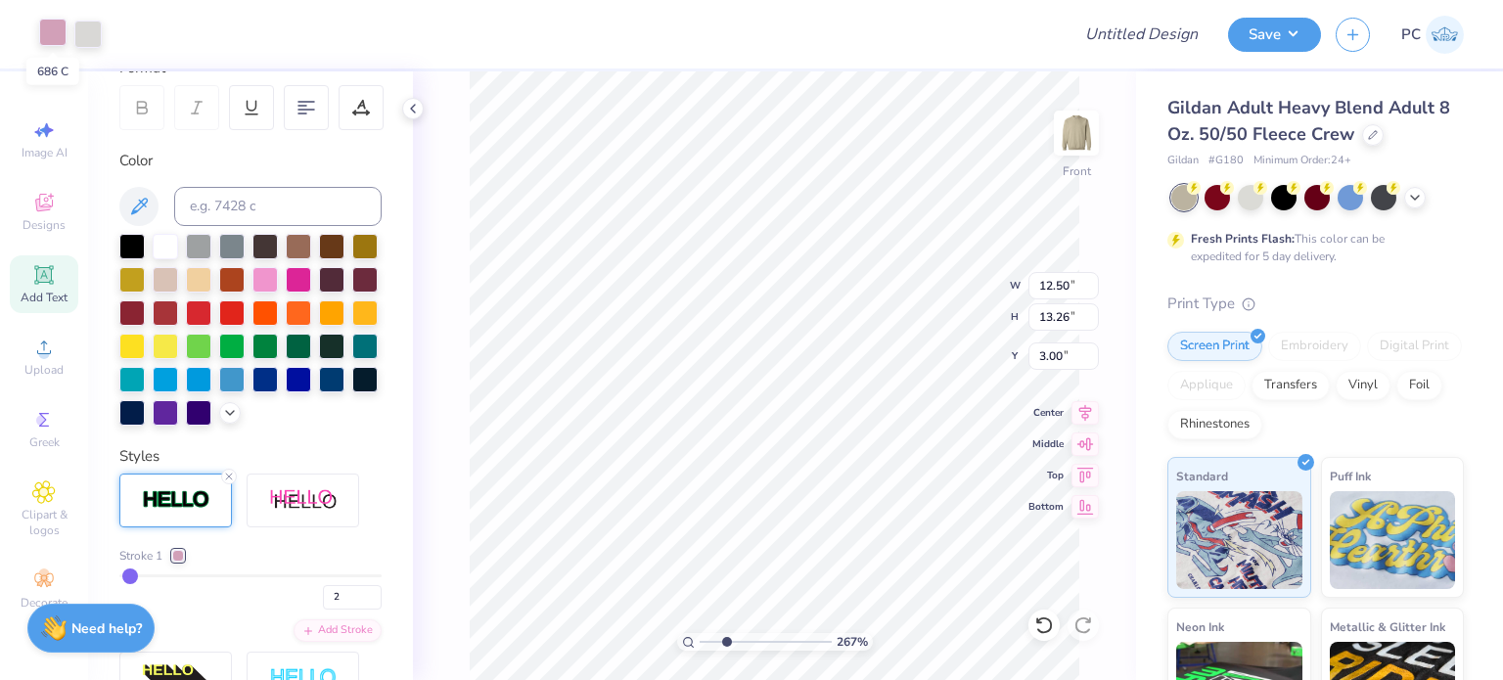
click at [48, 34] on div at bounding box center [52, 32] width 27 height 27
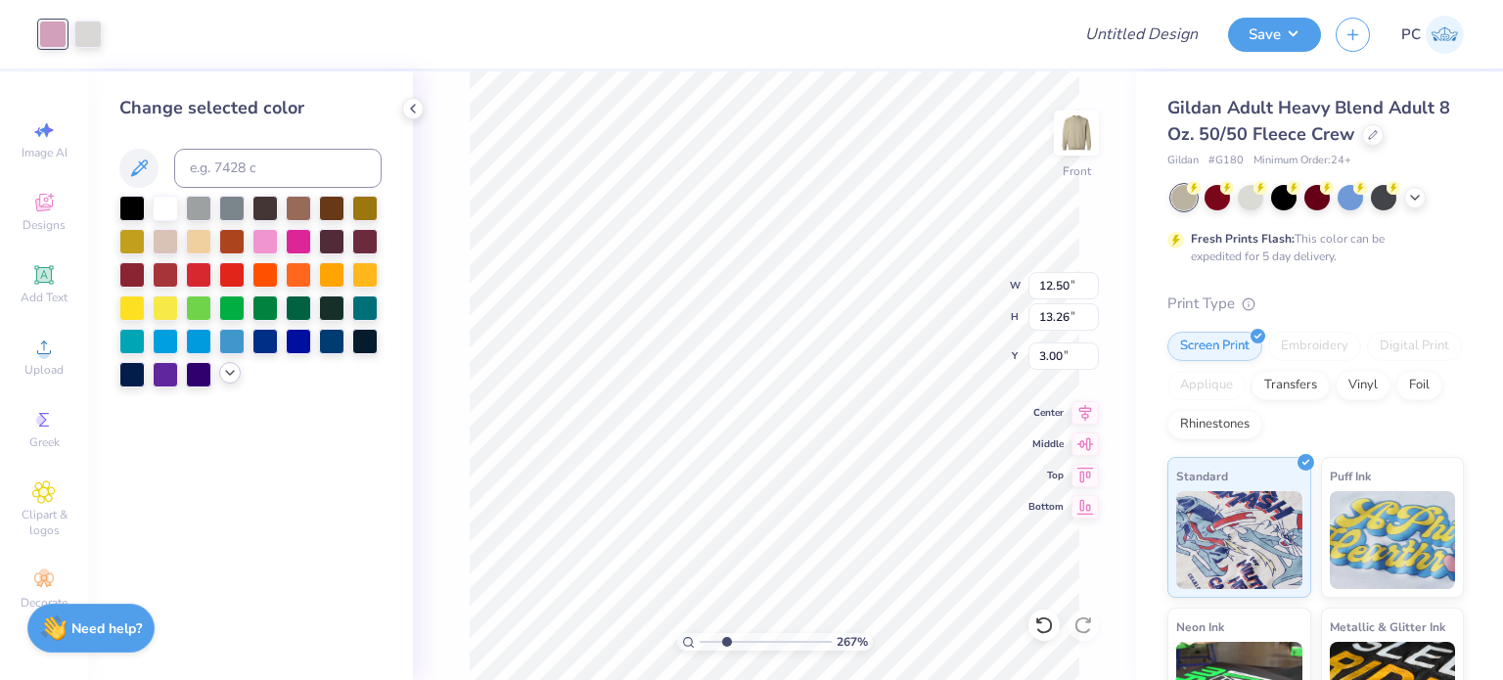
click at [230, 373] on icon at bounding box center [230, 373] width 16 height 16
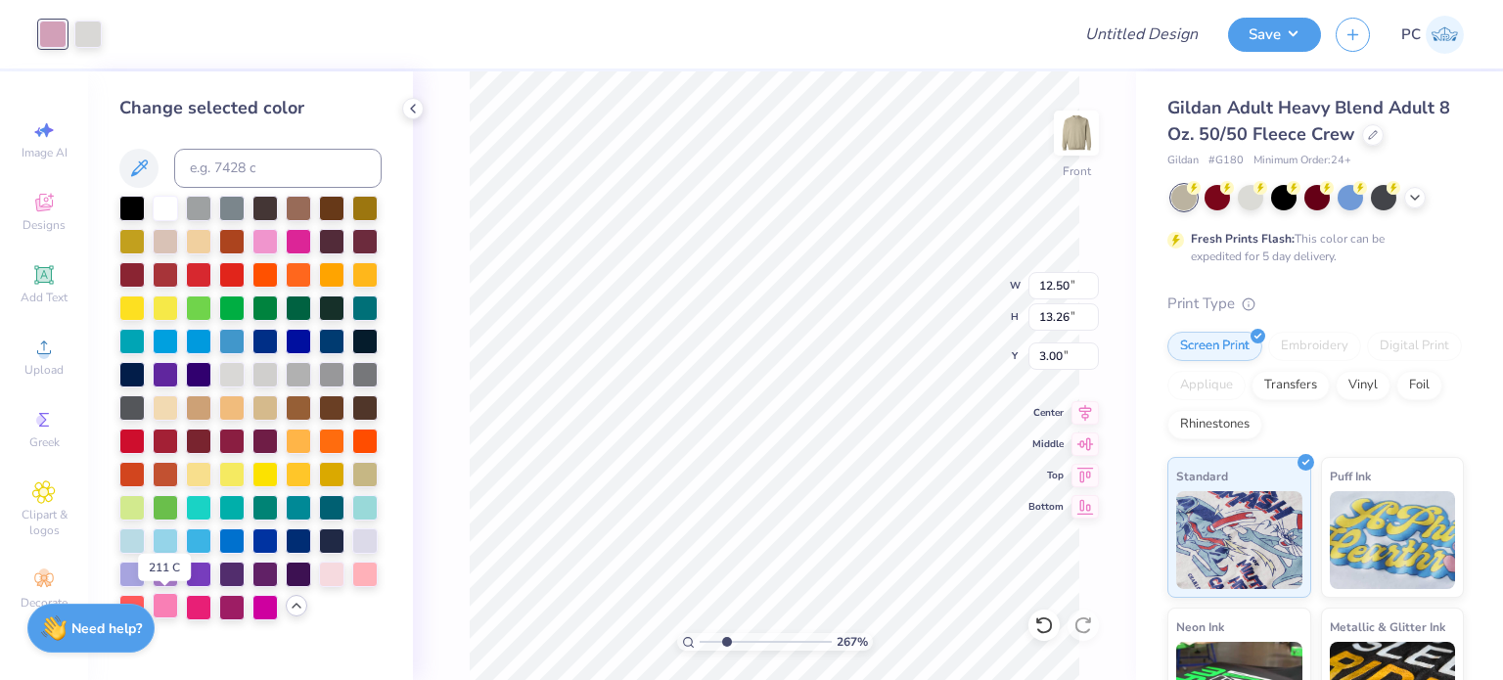
click at [166, 605] on div at bounding box center [165, 605] width 25 height 25
click at [204, 605] on div at bounding box center [198, 605] width 25 height 25
click at [263, 232] on div at bounding box center [264, 239] width 25 height 25
click at [293, 236] on div at bounding box center [298, 239] width 25 height 25
click at [270, 237] on div at bounding box center [264, 239] width 25 height 25
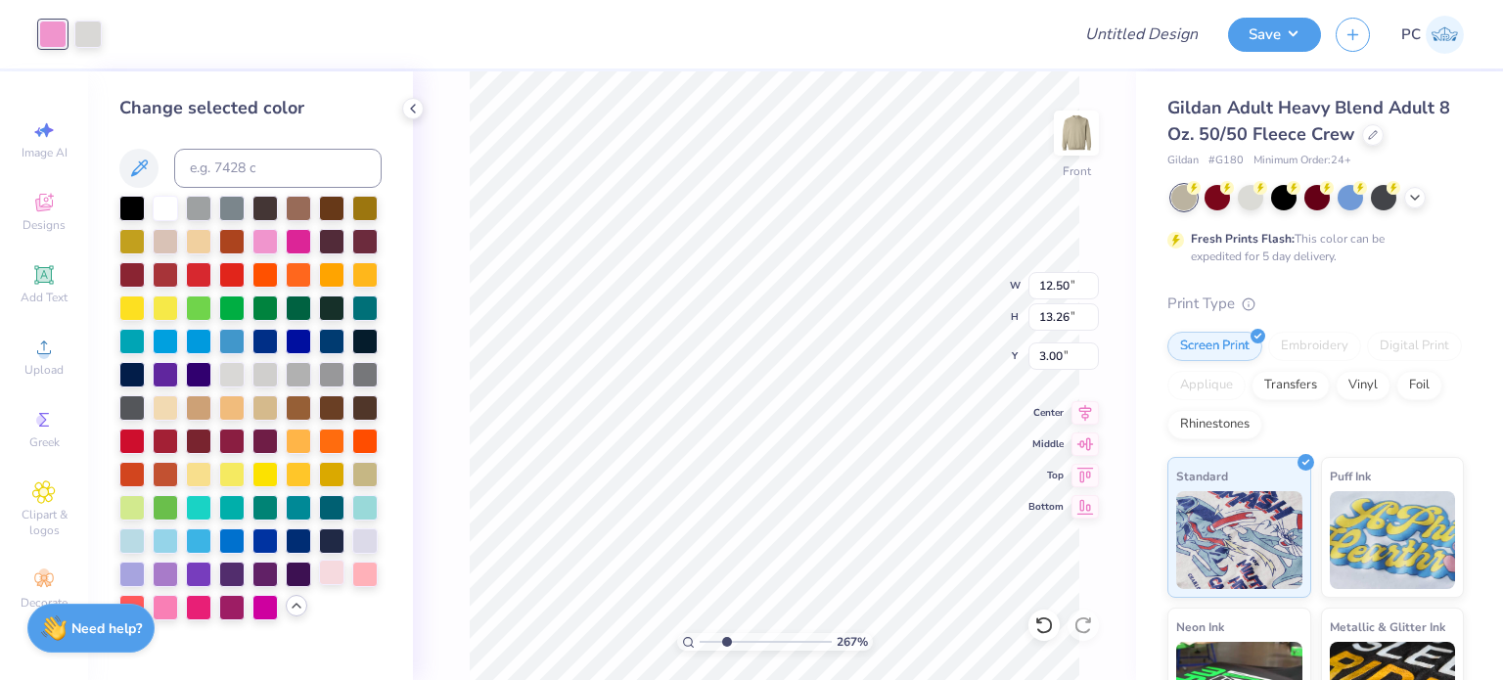
click at [340, 575] on div at bounding box center [331, 572] width 25 height 25
click at [363, 575] on div at bounding box center [364, 572] width 25 height 25
click at [169, 598] on div at bounding box center [165, 605] width 25 height 25
click at [1053, 627] on icon at bounding box center [1044, 625] width 20 height 20
click at [1052, 626] on icon at bounding box center [1044, 625] width 20 height 20
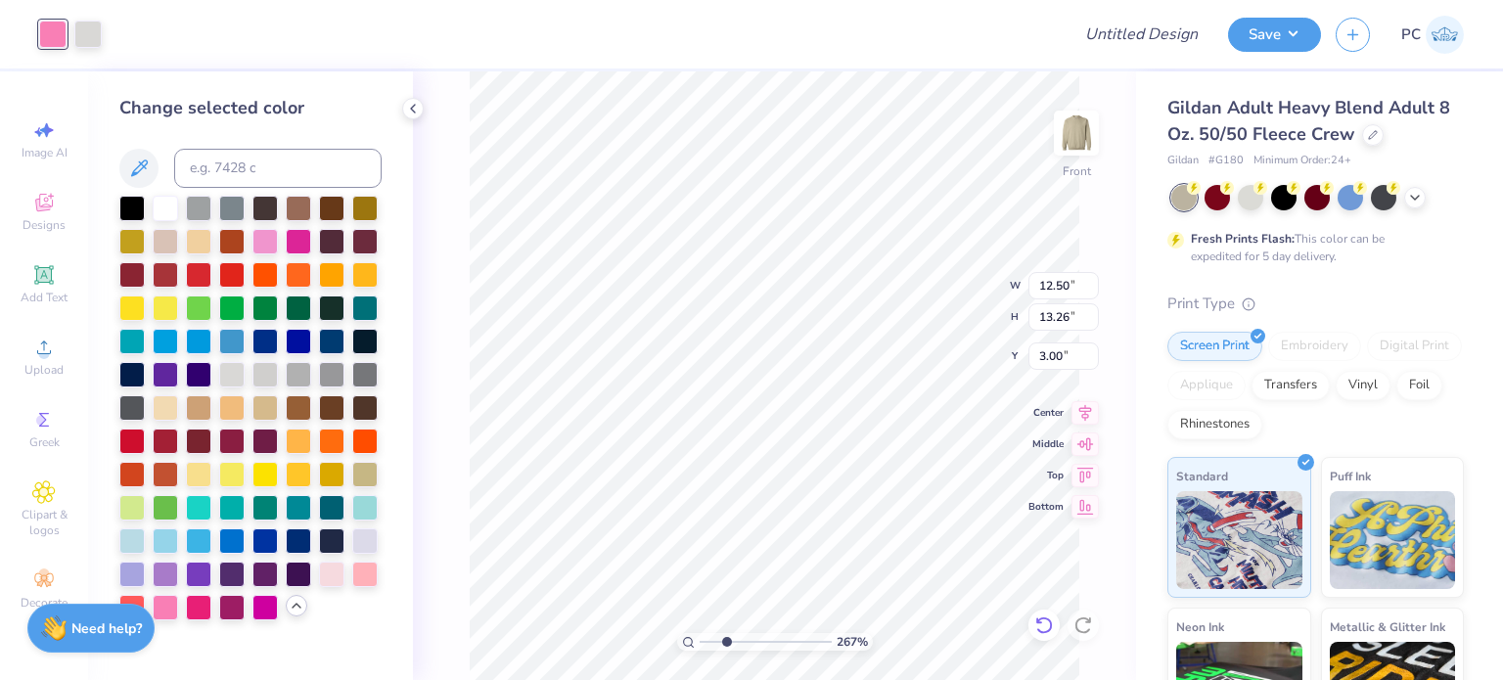
click at [1052, 626] on icon at bounding box center [1044, 625] width 20 height 20
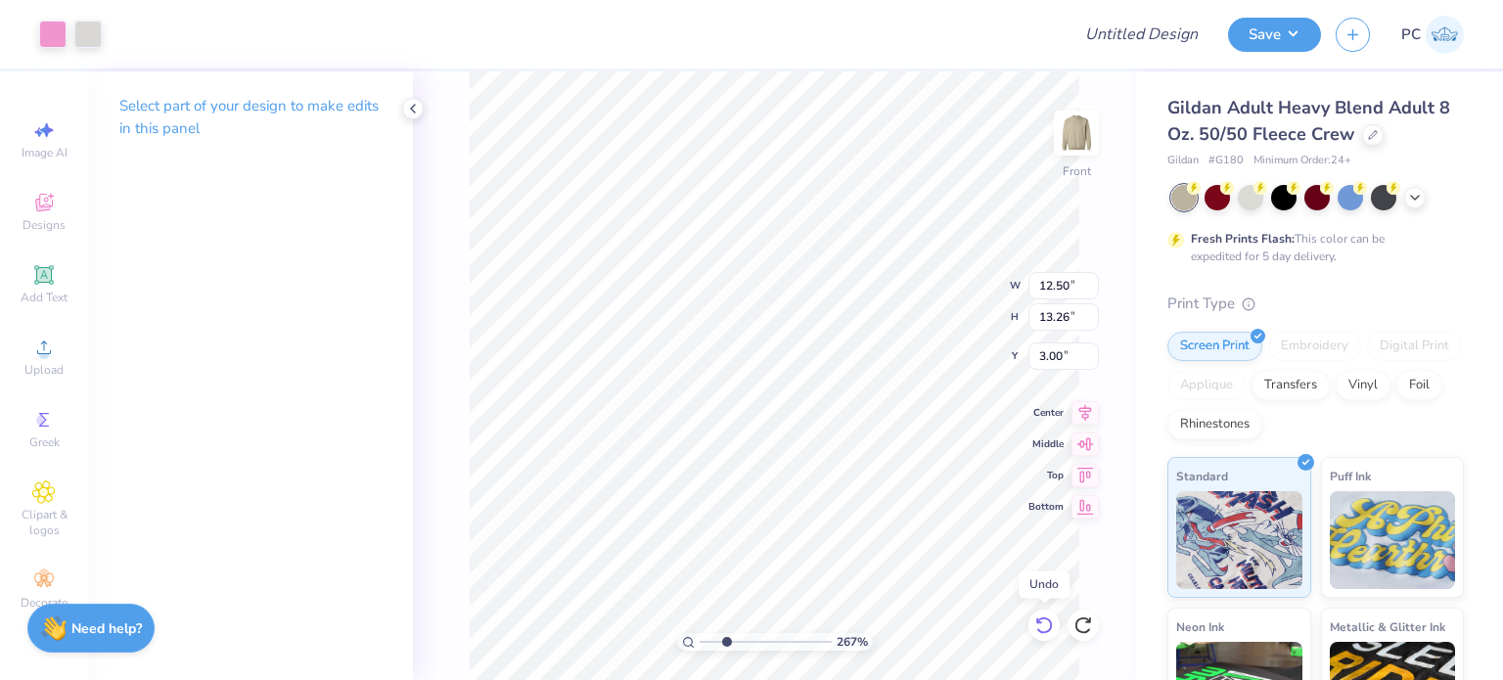
click at [1052, 626] on icon at bounding box center [1044, 625] width 20 height 20
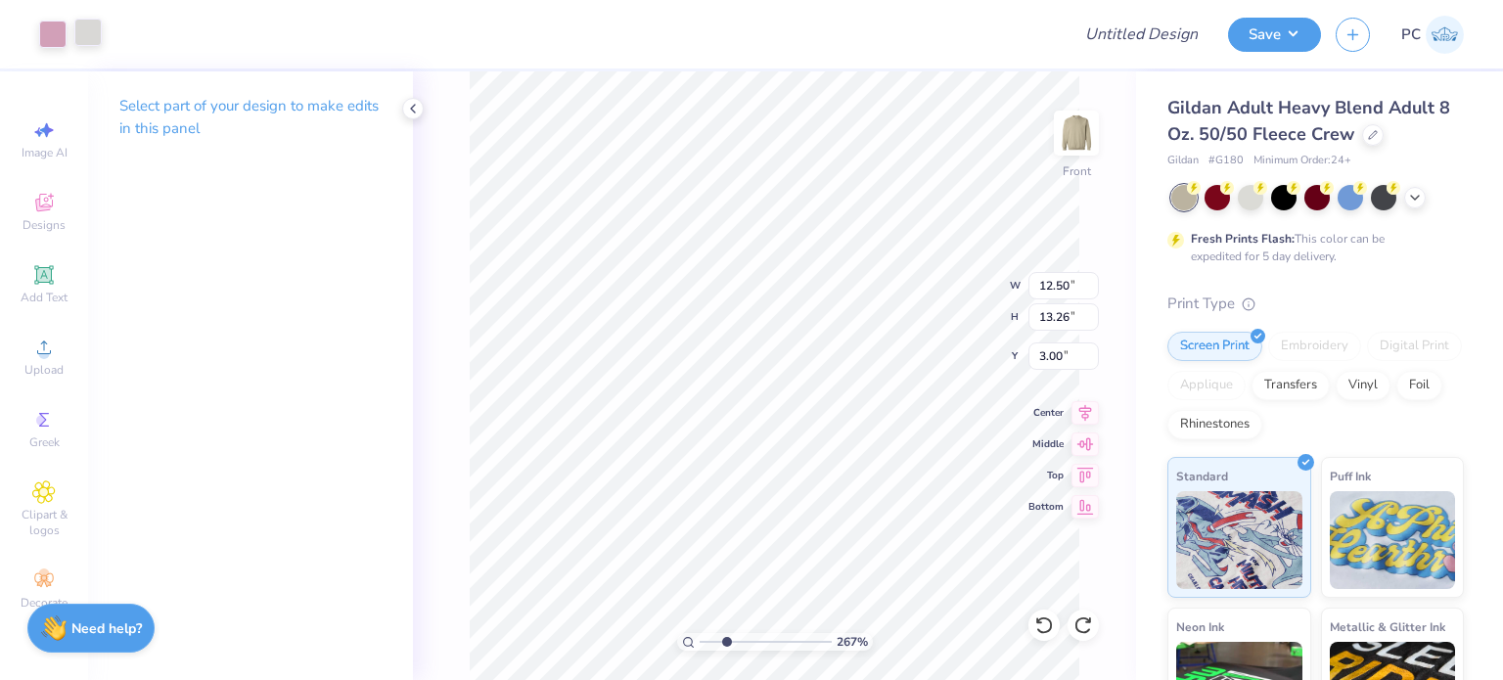
click at [90, 27] on div at bounding box center [87, 32] width 27 height 27
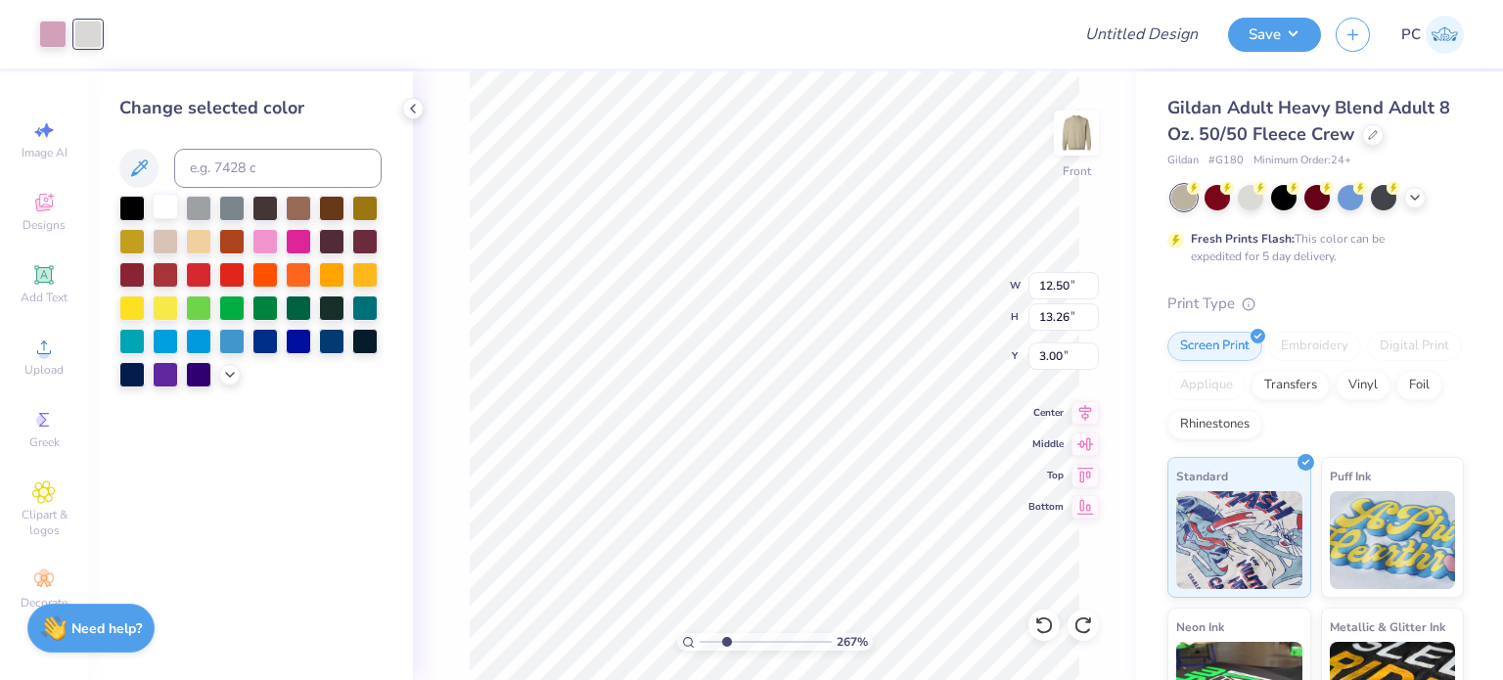
click at [161, 207] on div at bounding box center [165, 206] width 25 height 25
click at [1042, 629] on icon at bounding box center [1044, 625] width 20 height 20
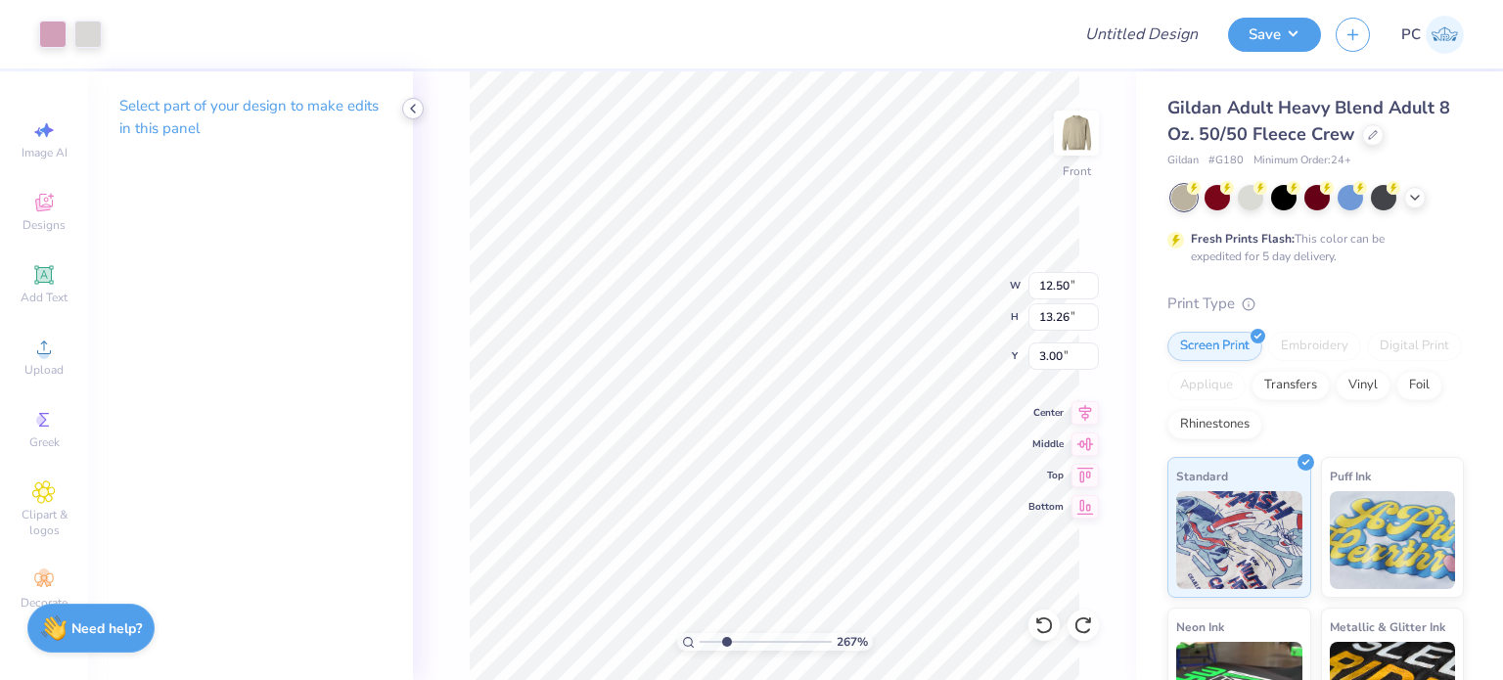
click at [419, 110] on icon at bounding box center [413, 109] width 16 height 16
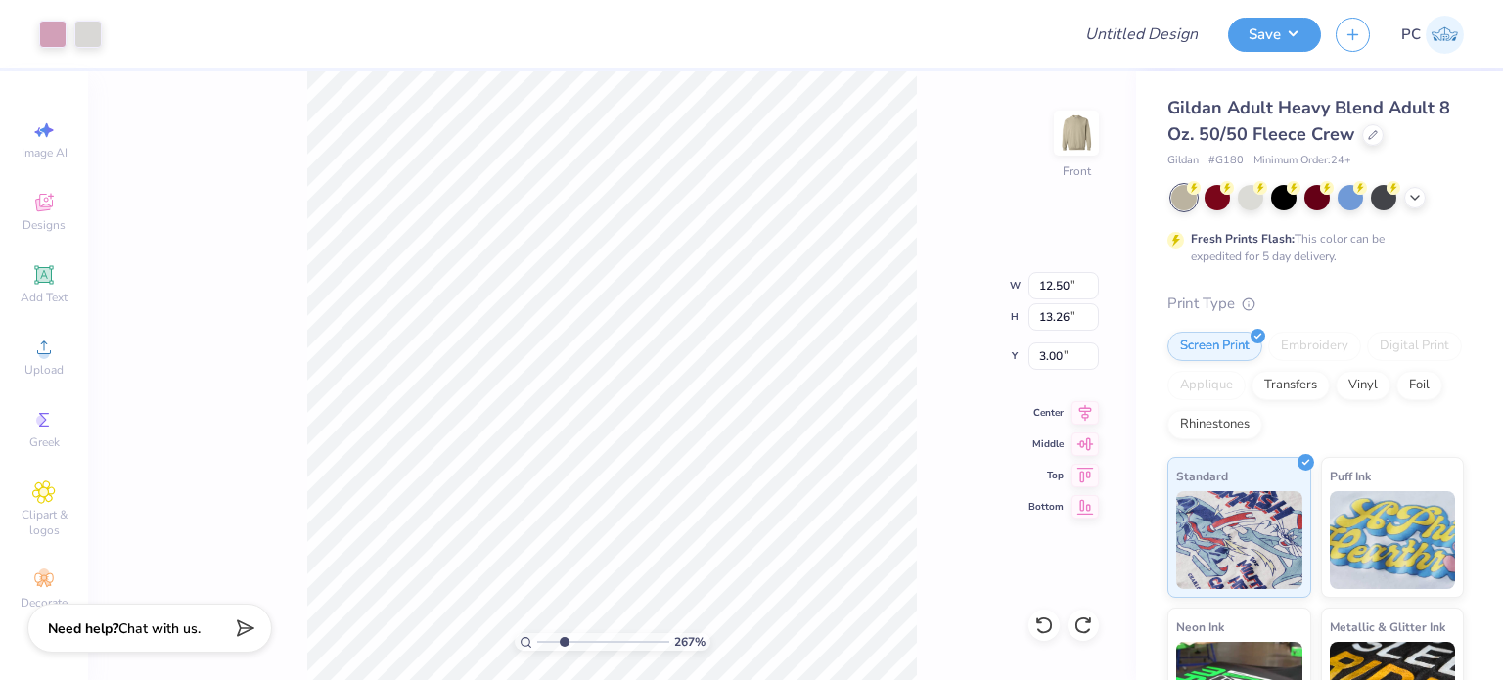
click at [38, 168] on div "Image AI Designs Add Text Upload Greek Clipart & logos Decorate" at bounding box center [44, 365] width 68 height 508
click at [39, 150] on span "Image AI" at bounding box center [45, 153] width 46 height 16
type input "2.67487658732167"
select select "4"
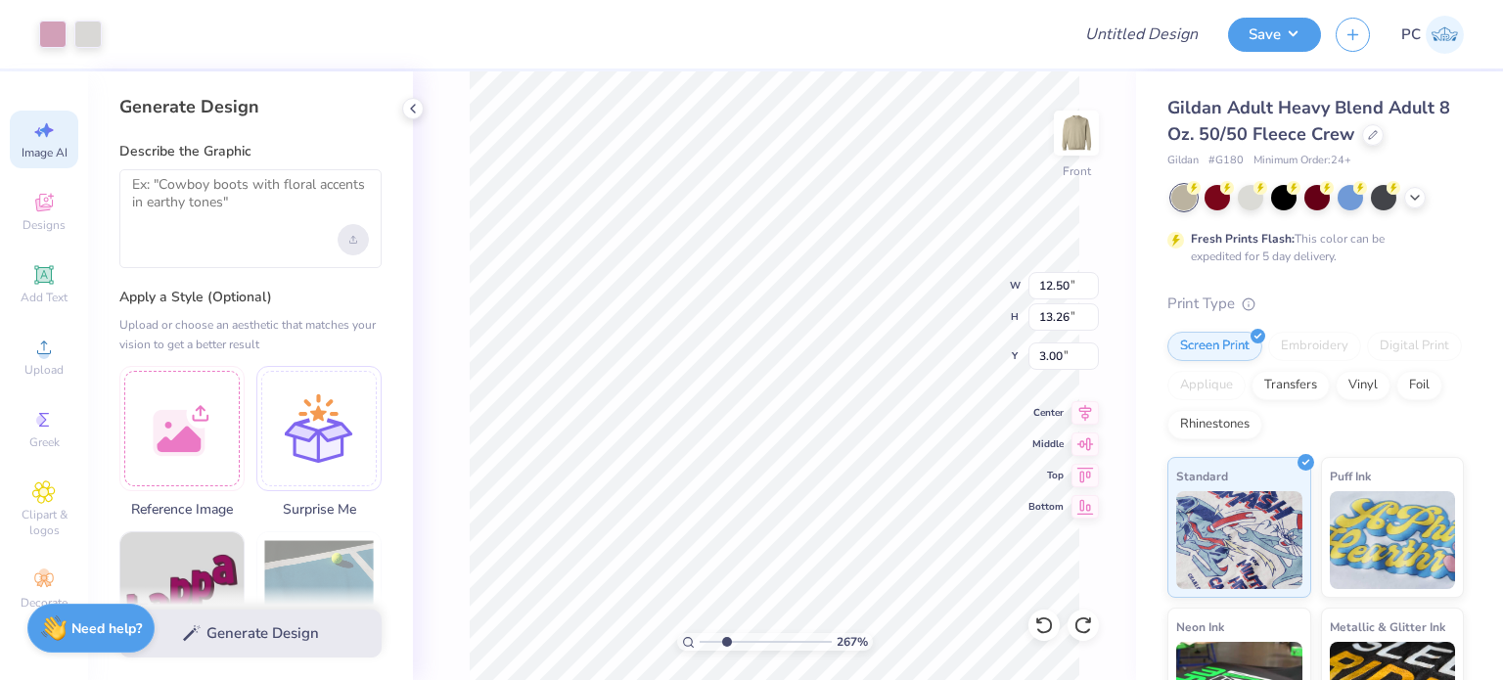
click at [367, 238] on div "Upload image" at bounding box center [353, 239] width 31 height 31
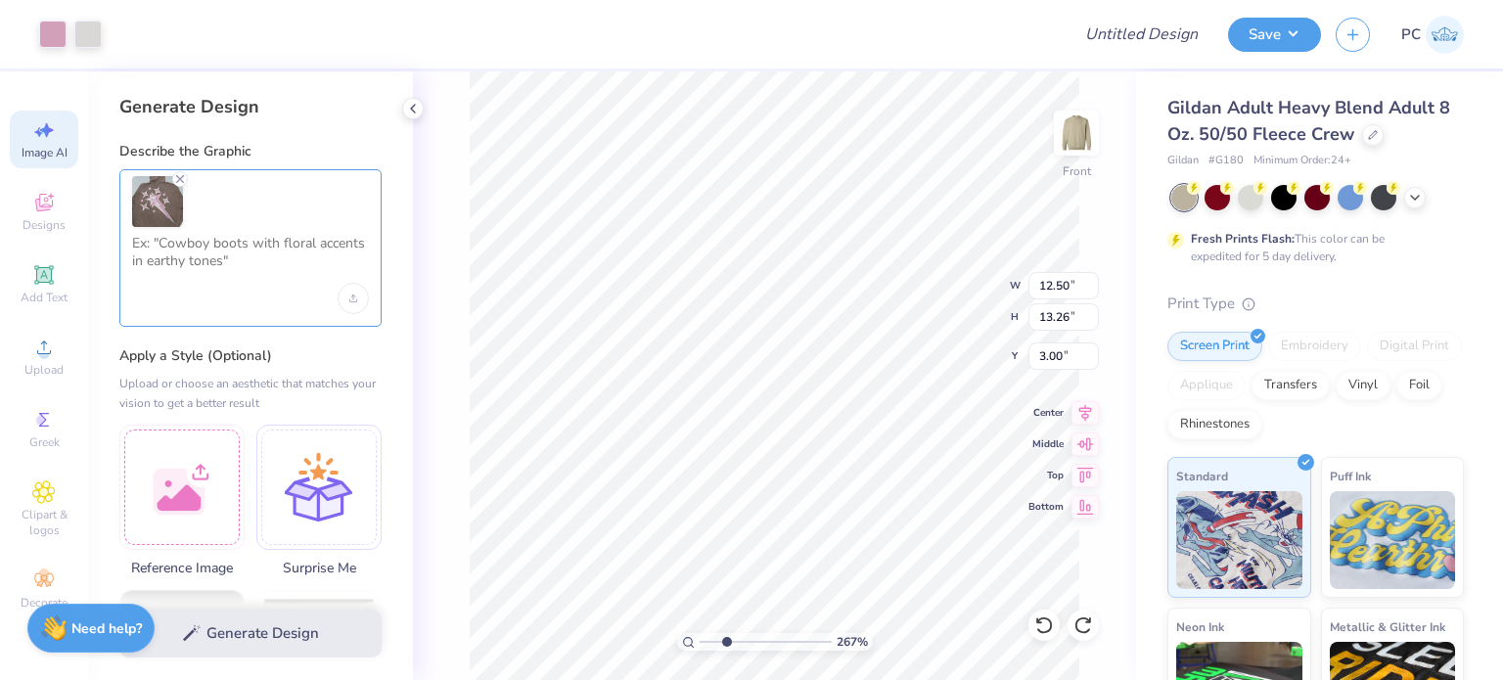
click at [221, 265] on textarea at bounding box center [250, 259] width 237 height 49
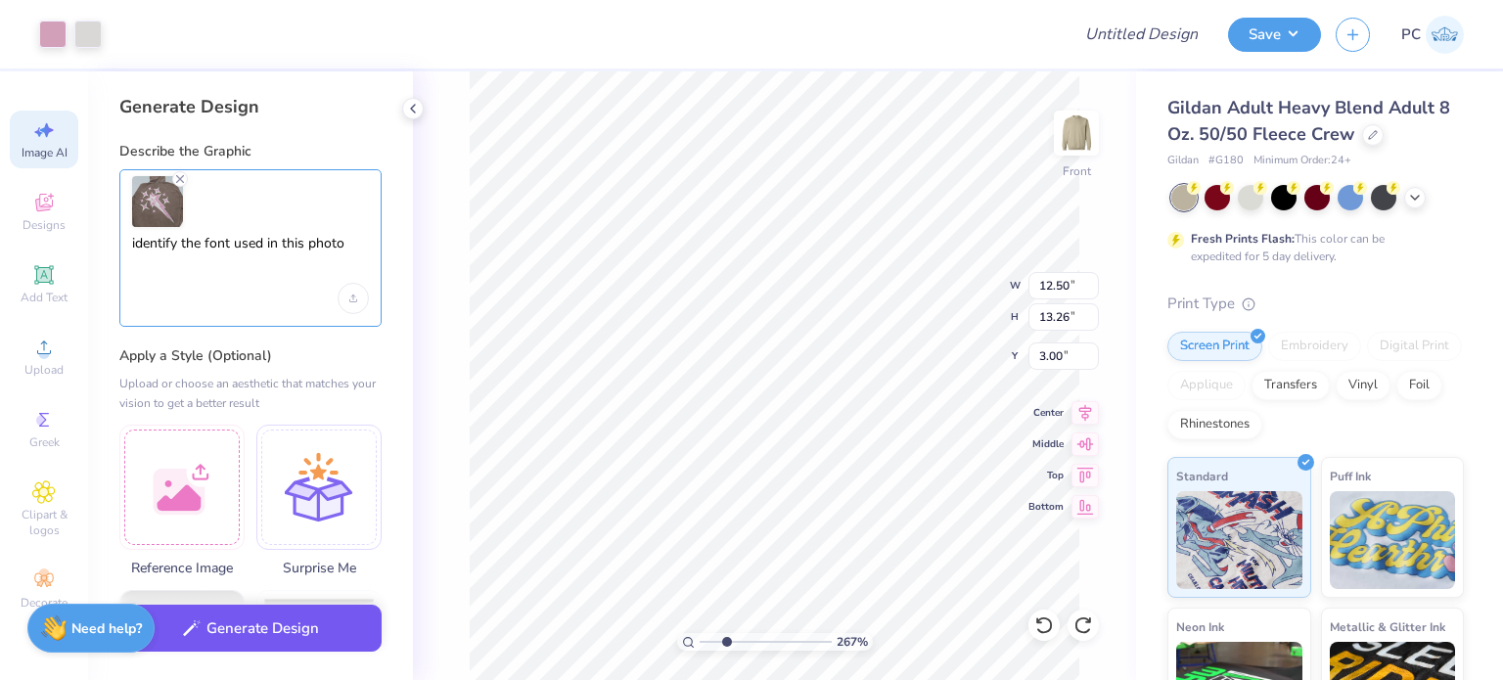
type textarea "identify the font used in this photo"
click at [271, 633] on button "Generate Design" at bounding box center [250, 629] width 262 height 48
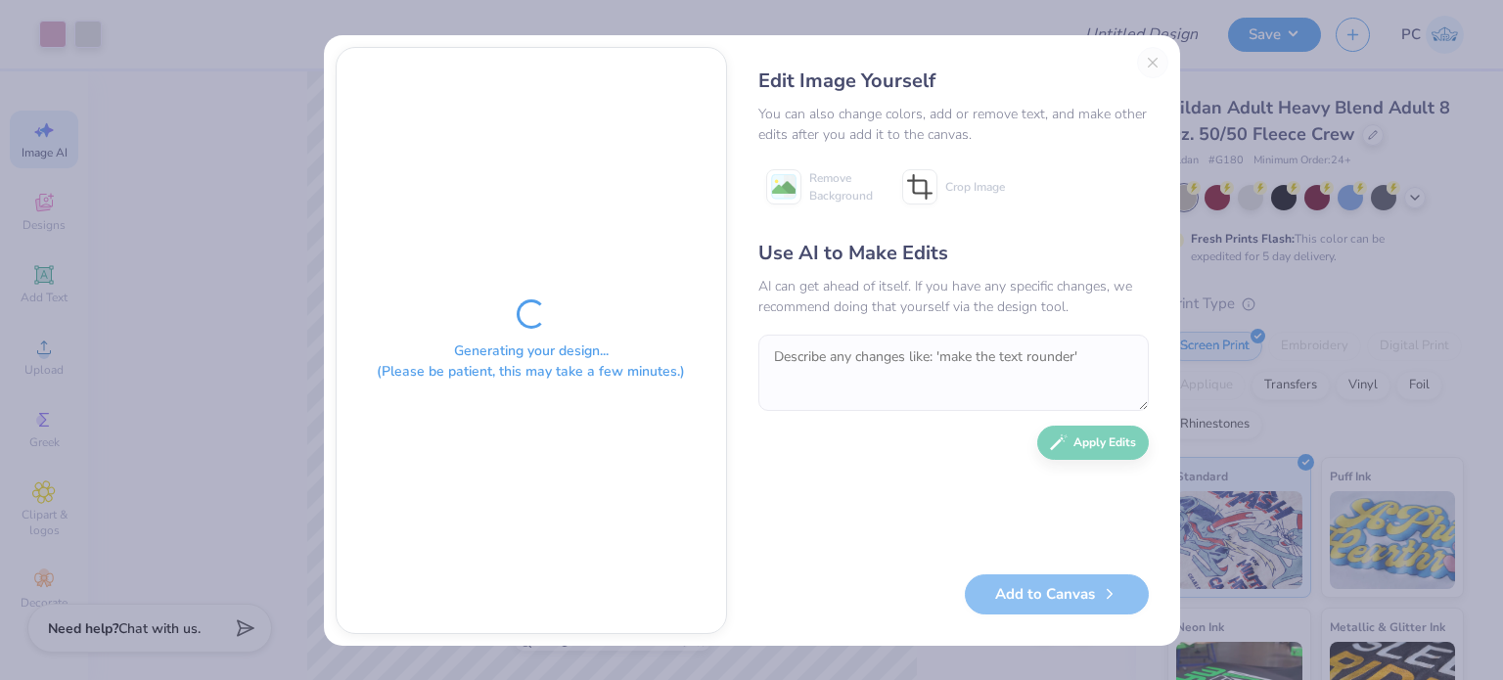
click at [1150, 62] on div "Edit Image Yourself You can also change colors, add or remove text, and make ot…" at bounding box center [953, 340] width 429 height 587
click at [1148, 62] on div "Edit Image Yourself You can also change colors, add or remove text, and make ot…" at bounding box center [953, 340] width 429 height 587
click at [1151, 62] on div "Edit Image Yourself You can also change colors, add or remove text, and make ot…" at bounding box center [953, 340] width 429 height 587
click at [1151, 60] on div "Edit Image Yourself You can also change colors, add or remove text, and make ot…" at bounding box center [953, 340] width 429 height 587
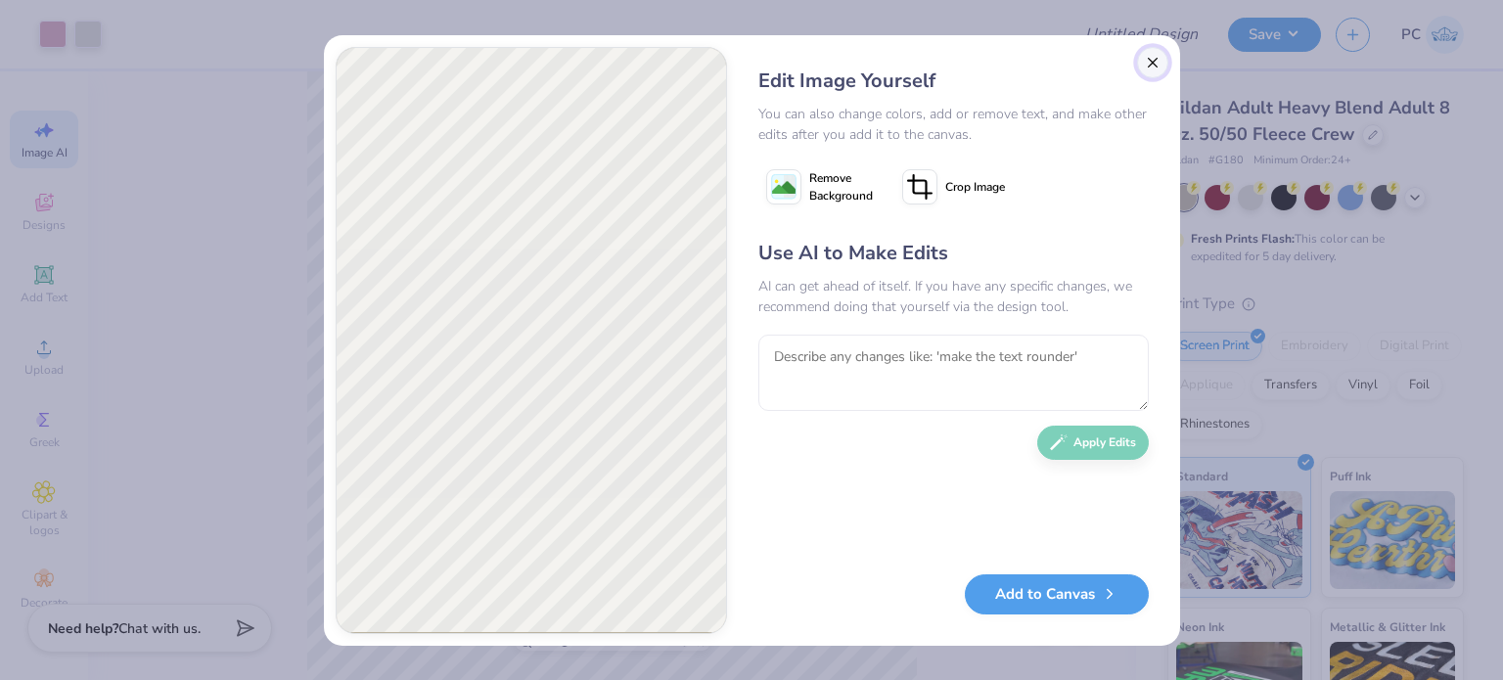
click at [1148, 65] on button "Close" at bounding box center [1152, 62] width 31 height 31
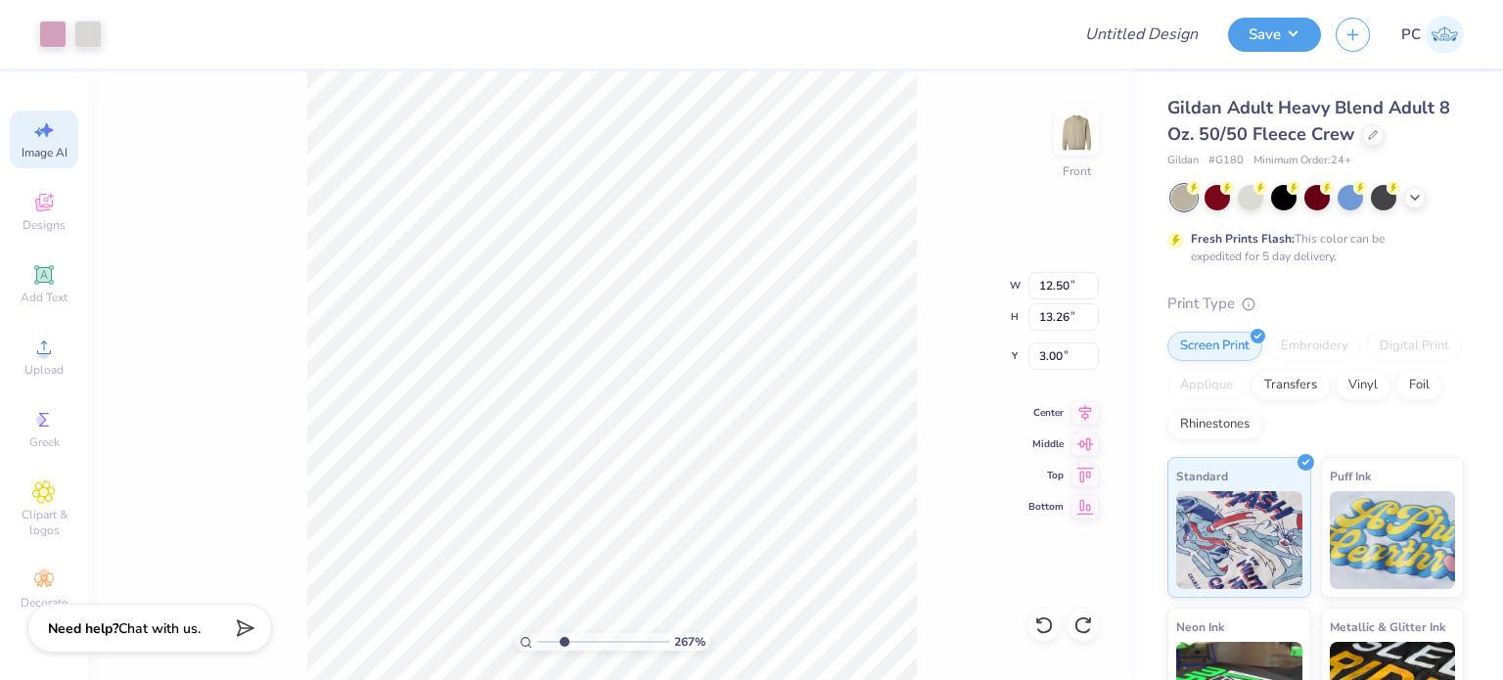
scroll to position [0, 43]
click at [53, 278] on icon at bounding box center [43, 274] width 23 height 23
type input "2.67487658732167"
type input "5.91"
type input "1.71"
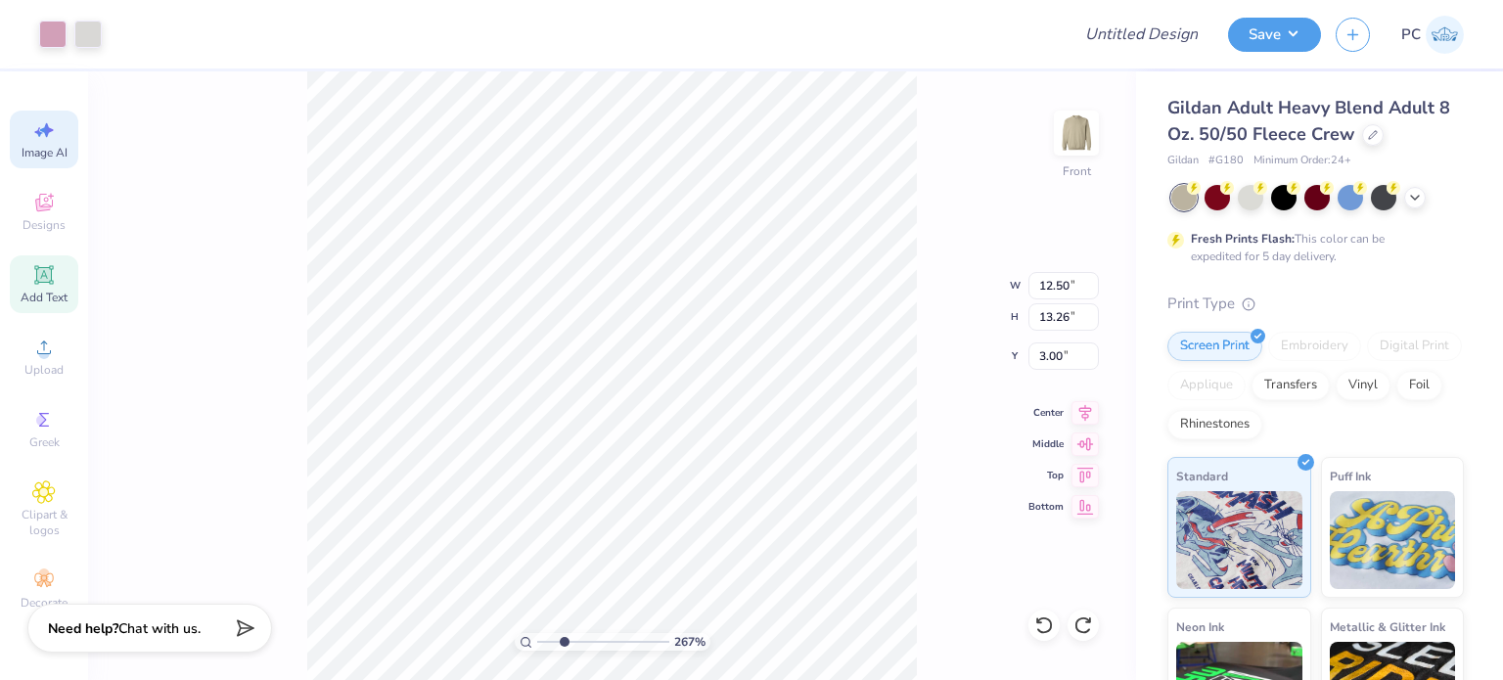
type input "12.39"
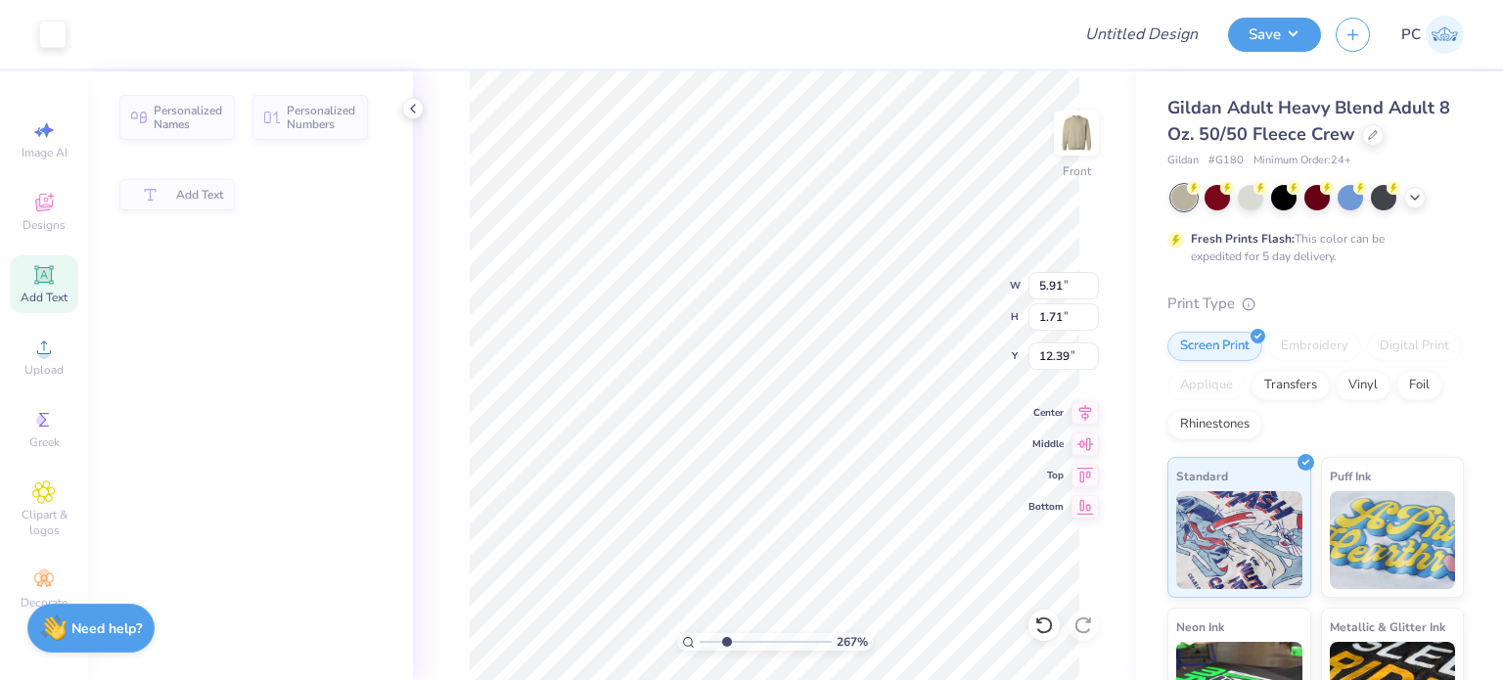
scroll to position [0, 0]
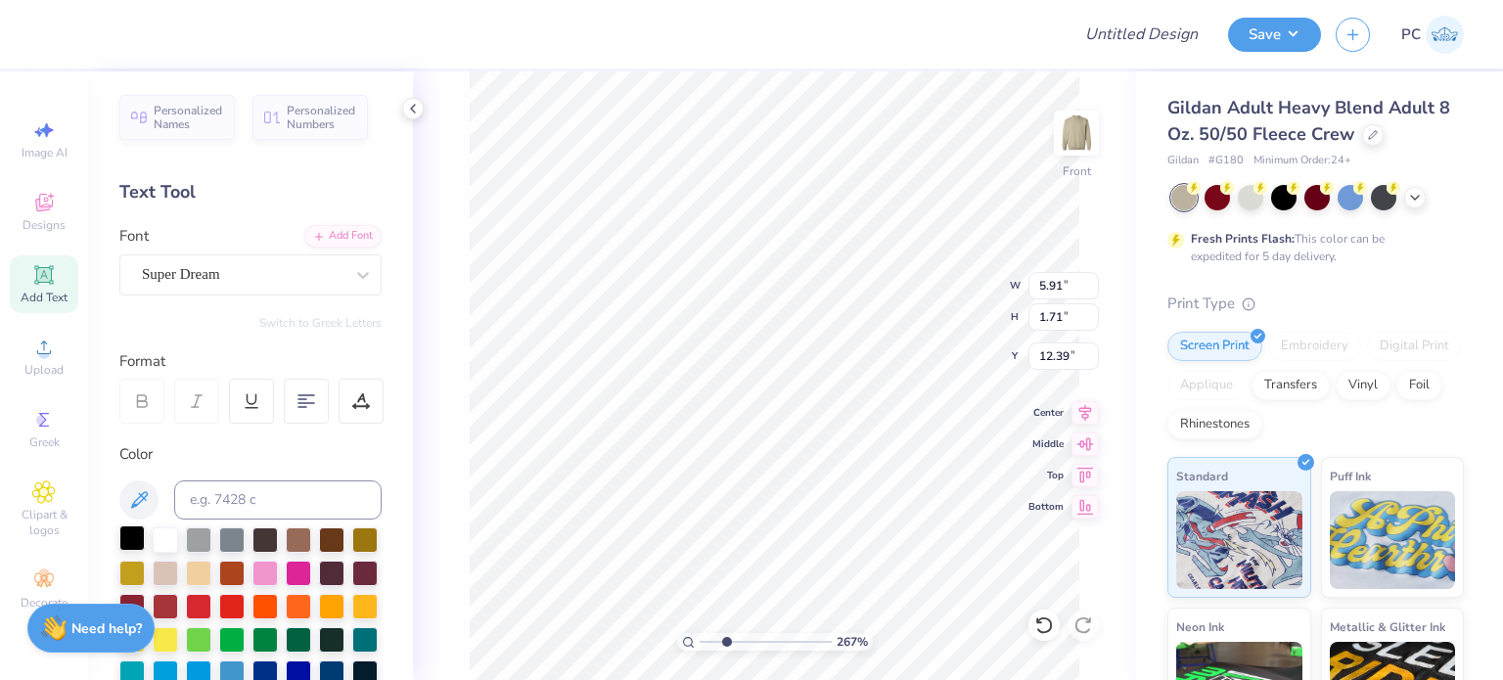
click at [135, 541] on div at bounding box center [131, 537] width 25 height 25
type input "2.67487658732167"
type textarea "a"
type input "2.67487658732167"
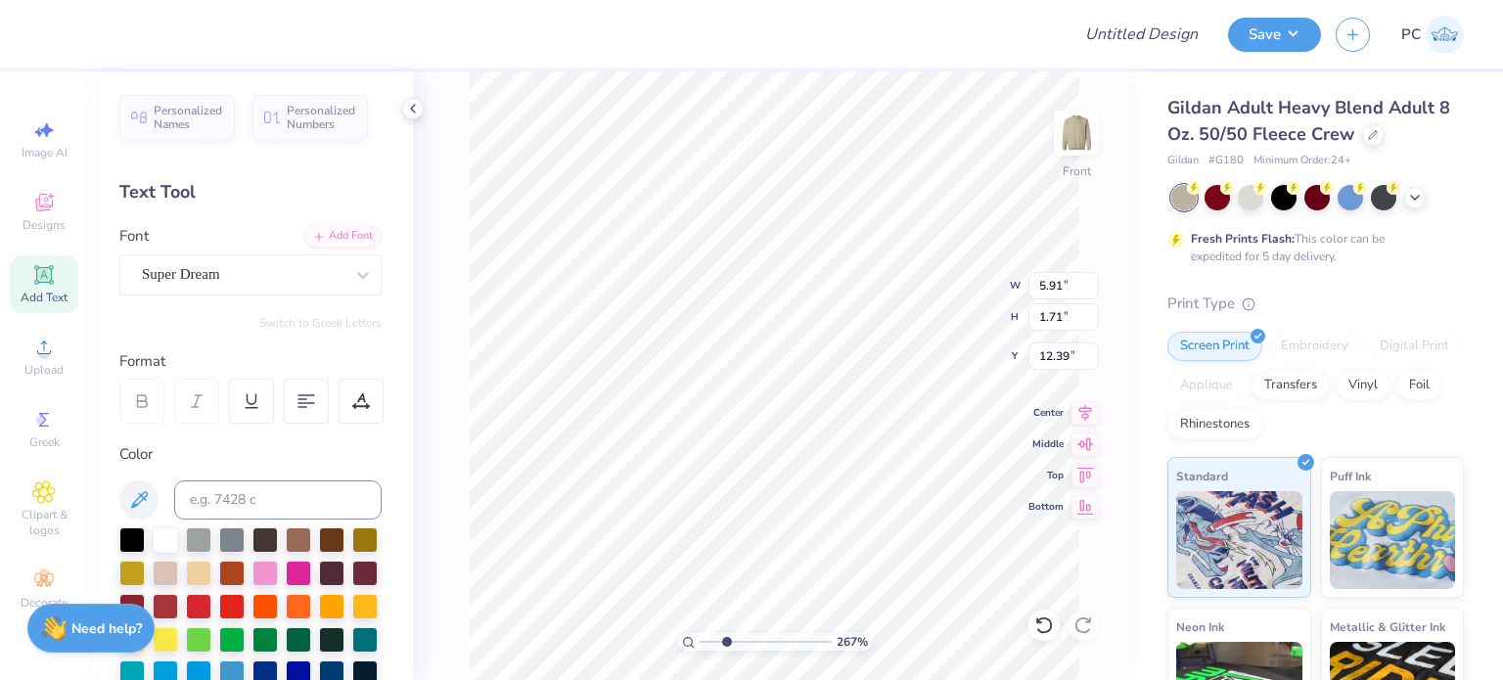
type textarea "ap"
type input "2.67487658732167"
type textarea "aph"
type input "2.67487658732167"
type textarea "aphi"
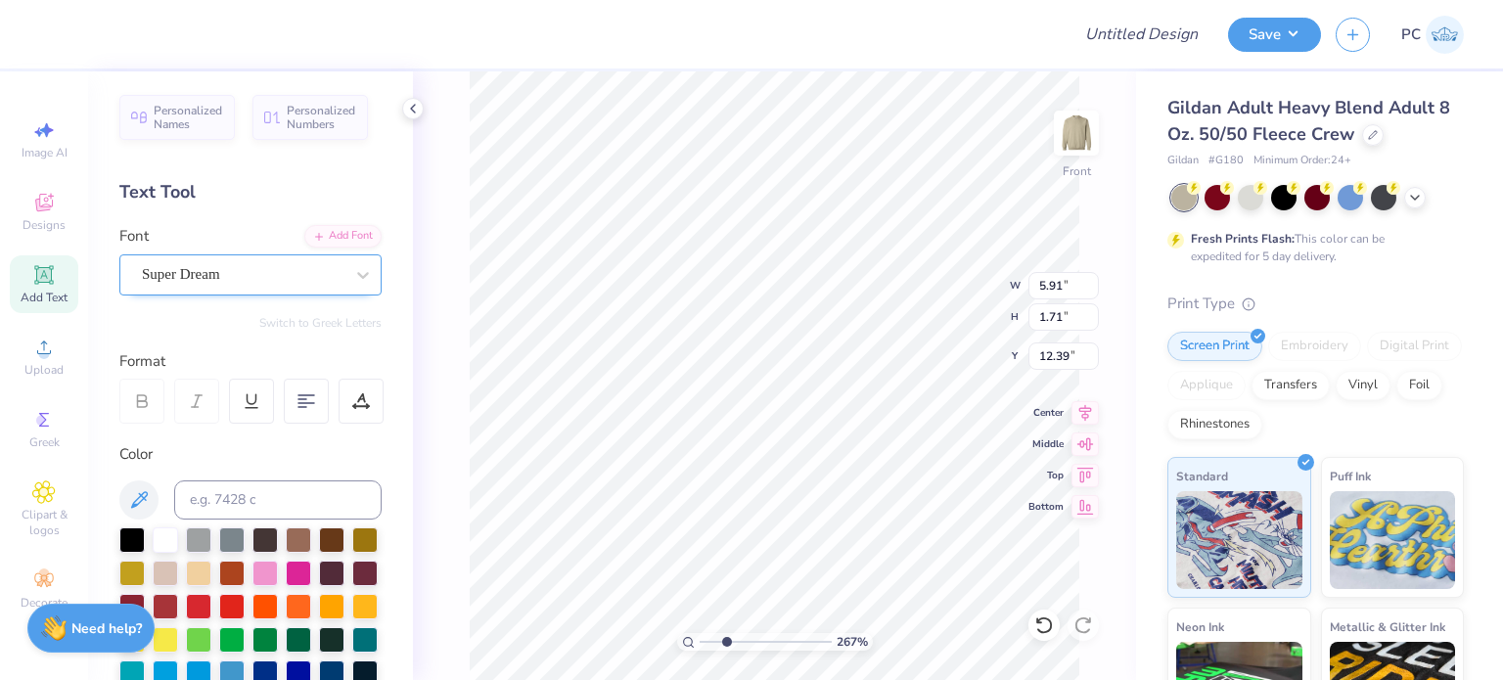
click at [310, 254] on div "Super Dream" at bounding box center [250, 274] width 262 height 41
type input "2.67487658732167"
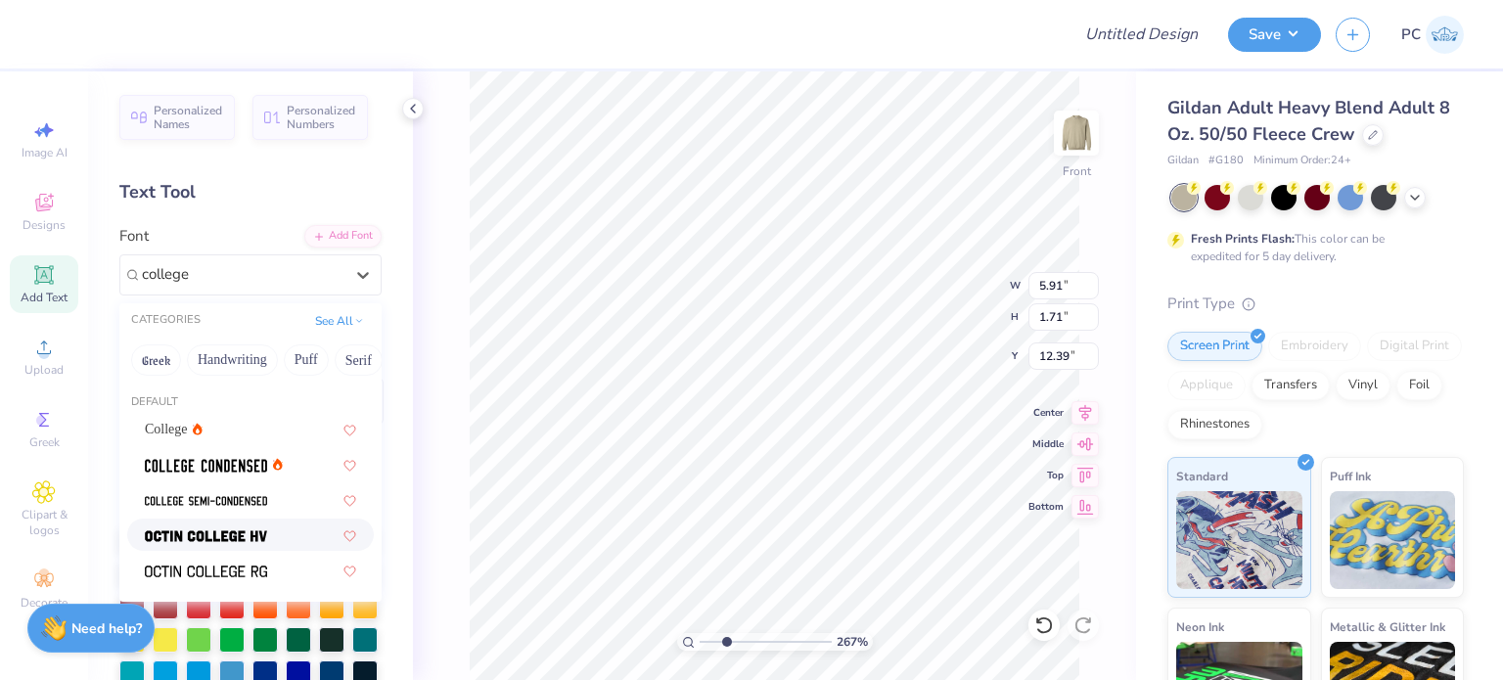
click at [201, 527] on span at bounding box center [206, 534] width 122 height 21
type input "college"
type input "2.67487658732167"
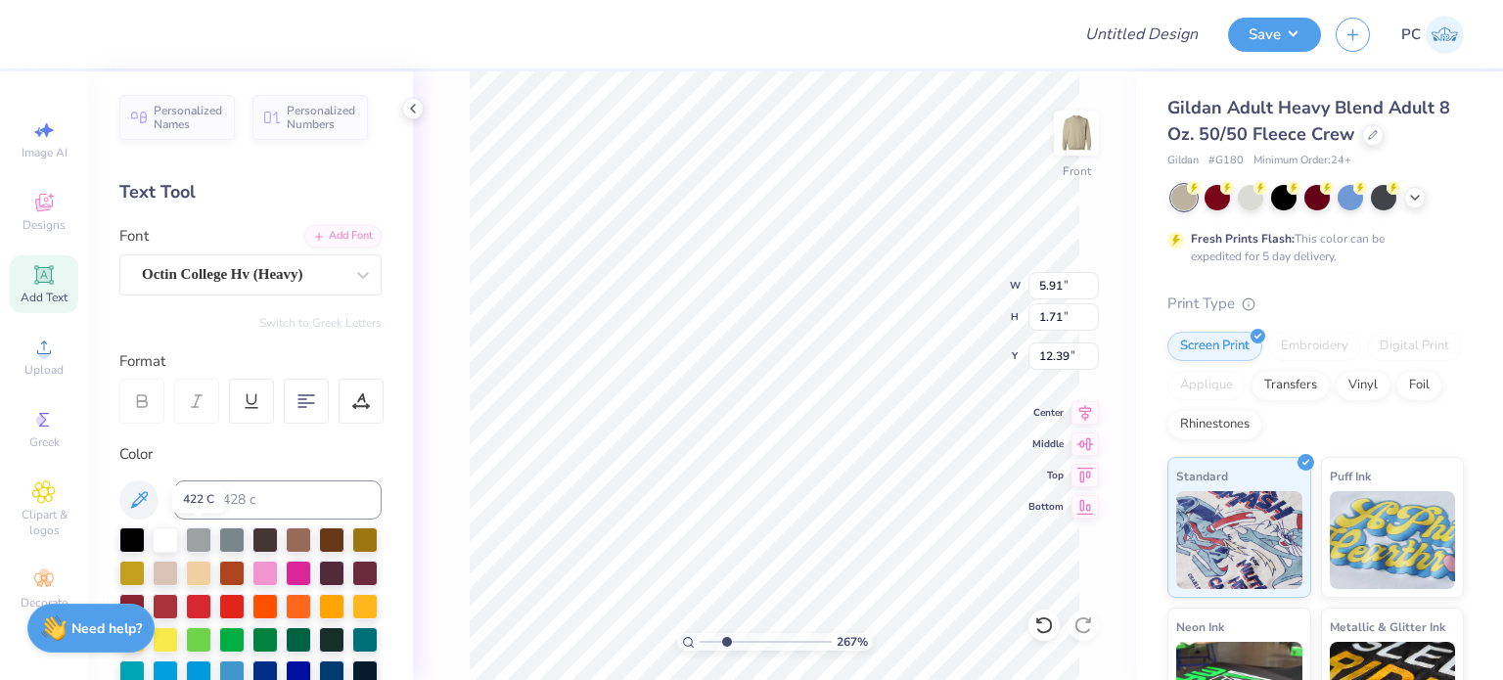
scroll to position [16, 3]
click at [243, 295] on div "Personalized Names Personalized Numbers Text Tool Add Font Font Octin College H…" at bounding box center [250, 375] width 325 height 609
click at [247, 287] on div "Octin College Hv (Heavy)" at bounding box center [242, 274] width 205 height 30
type input "2.67487658732167"
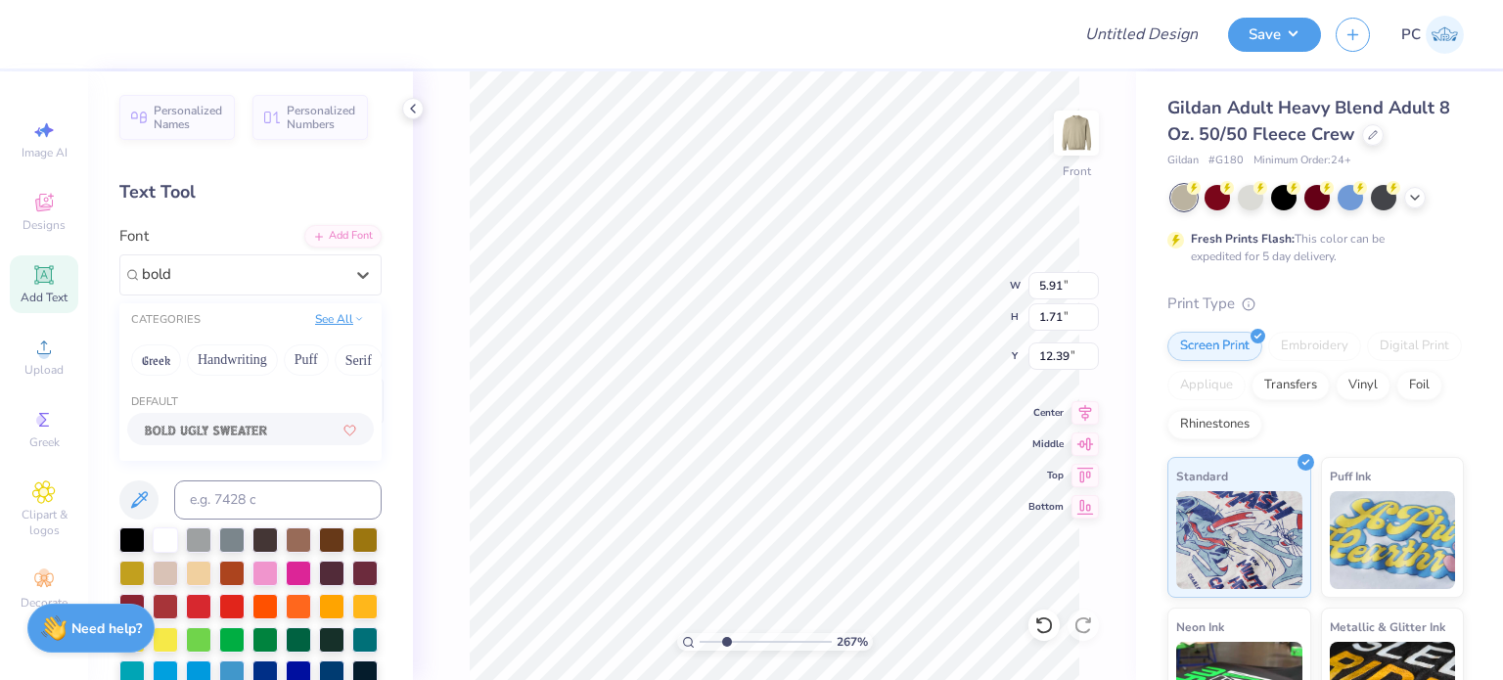
click at [315, 311] on button "See All" at bounding box center [339, 319] width 61 height 20
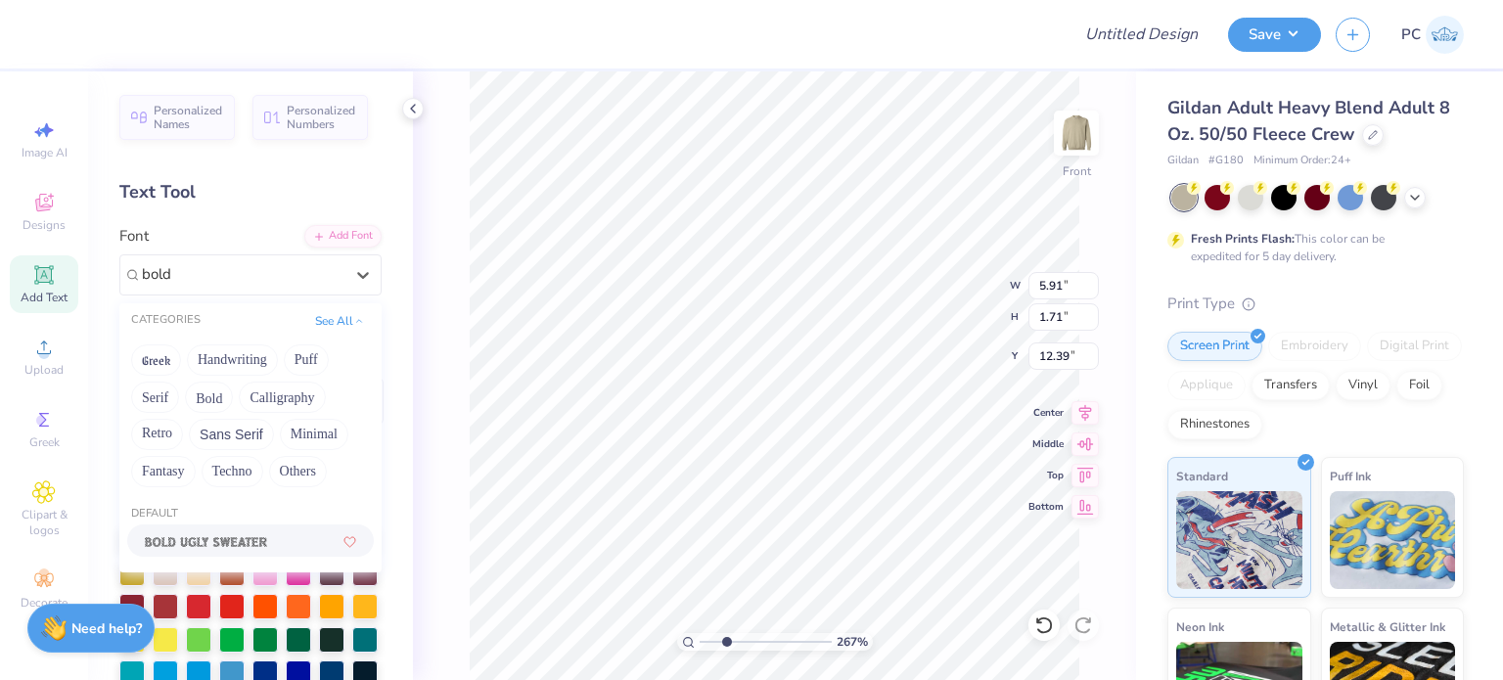
type input "bold"
type input "2.67487658732167"
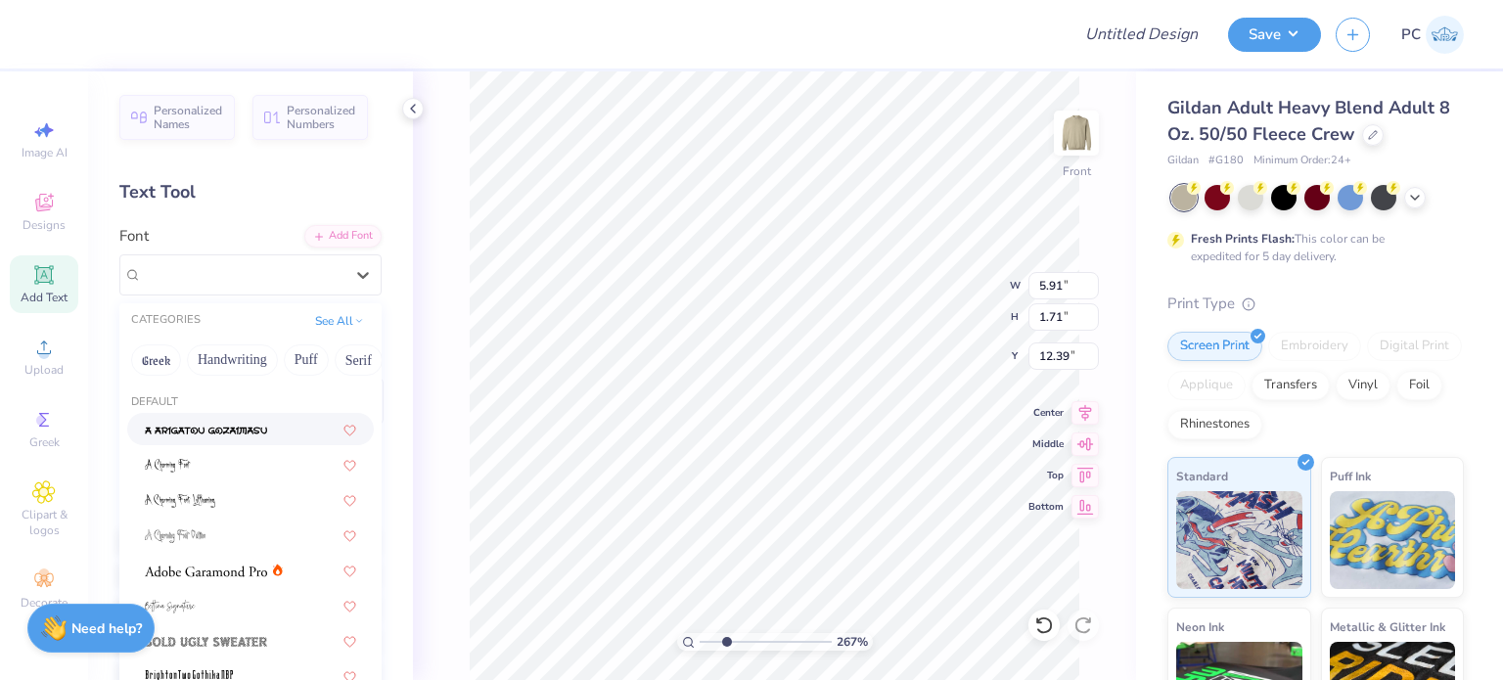
type input "2.67487658732167"
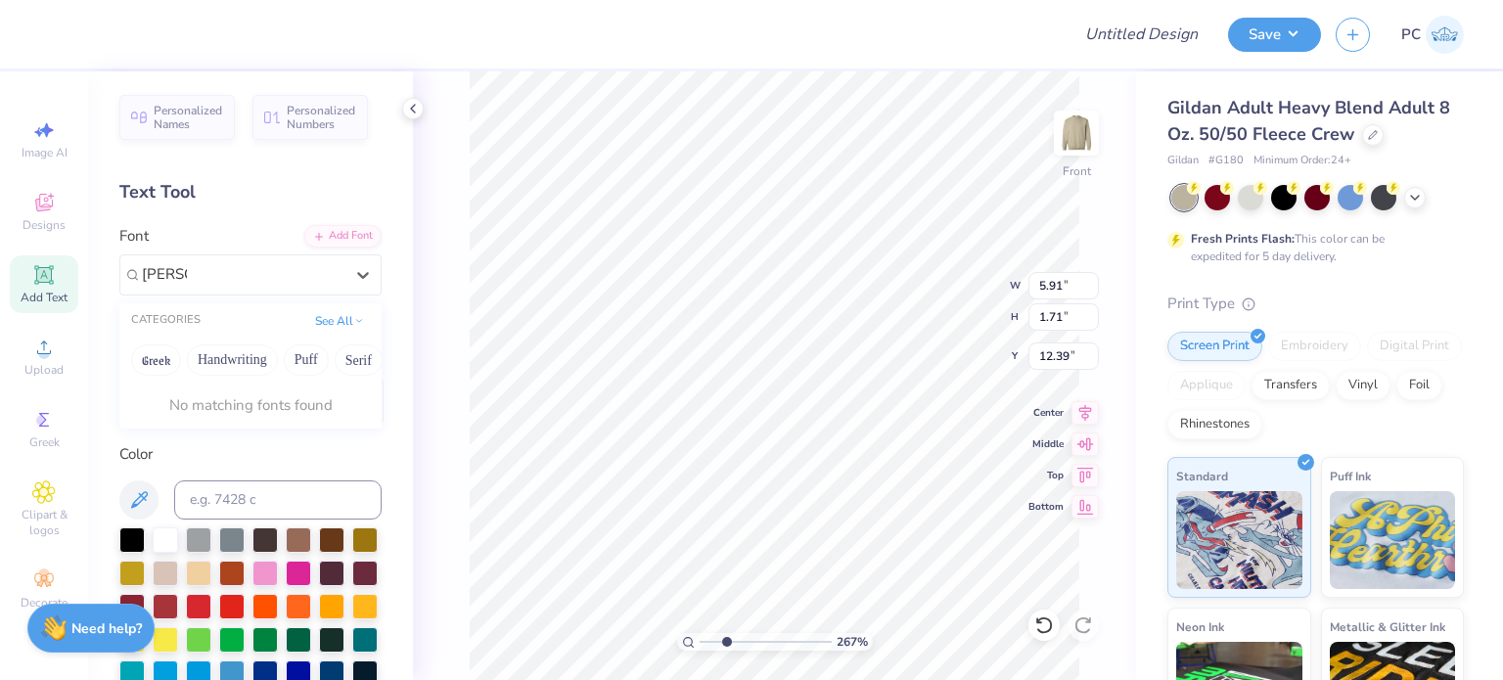
type input "gothic"
type input "2.67487658732167"
drag, startPoint x: 269, startPoint y: 280, endPoint x: 118, endPoint y: 277, distance: 150.7
click at [119, 277] on div "Octin College Hv (Heavy)" at bounding box center [250, 274] width 262 height 41
type input "2.67487658732167"
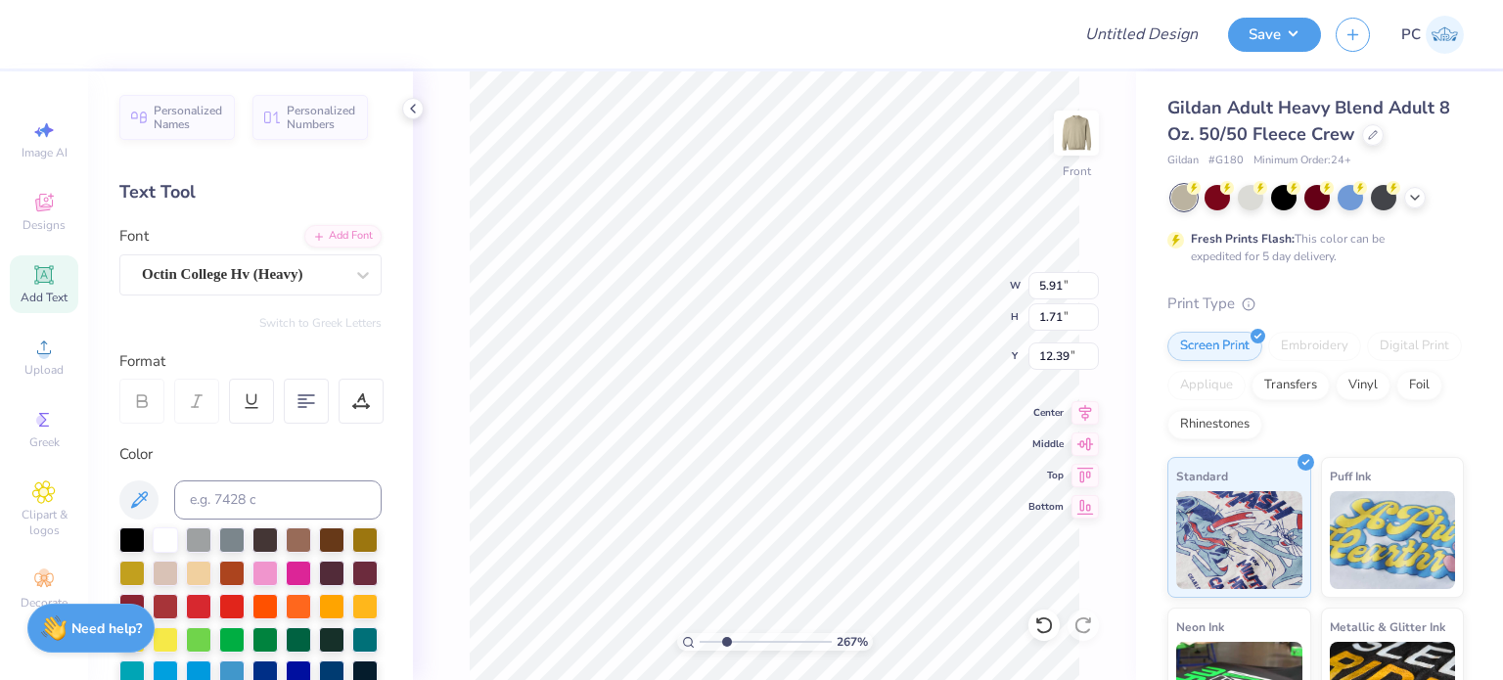
type textarea "hi"
type input "2.67487658732167"
type input "1.87"
type input "12.40"
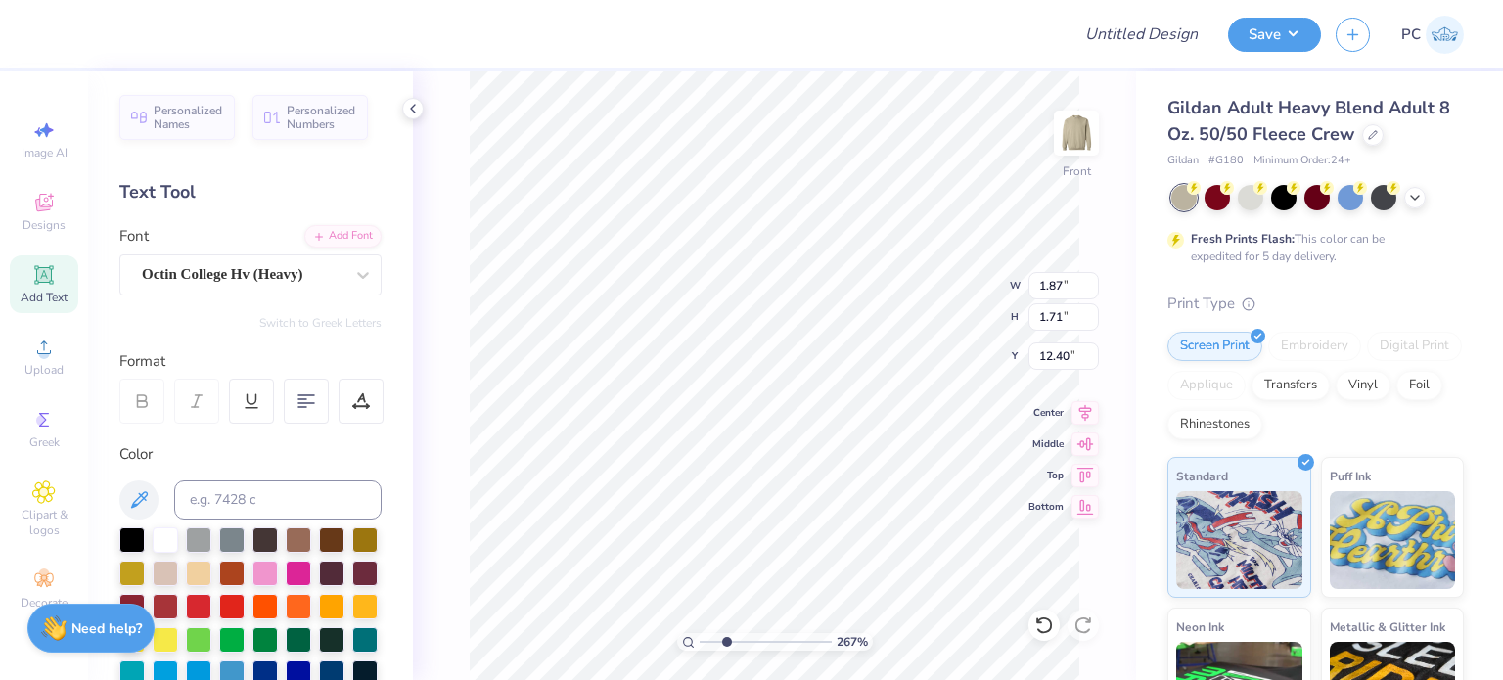
type input "2.67487658732167"
click at [414, 107] on icon at bounding box center [413, 109] width 16 height 16
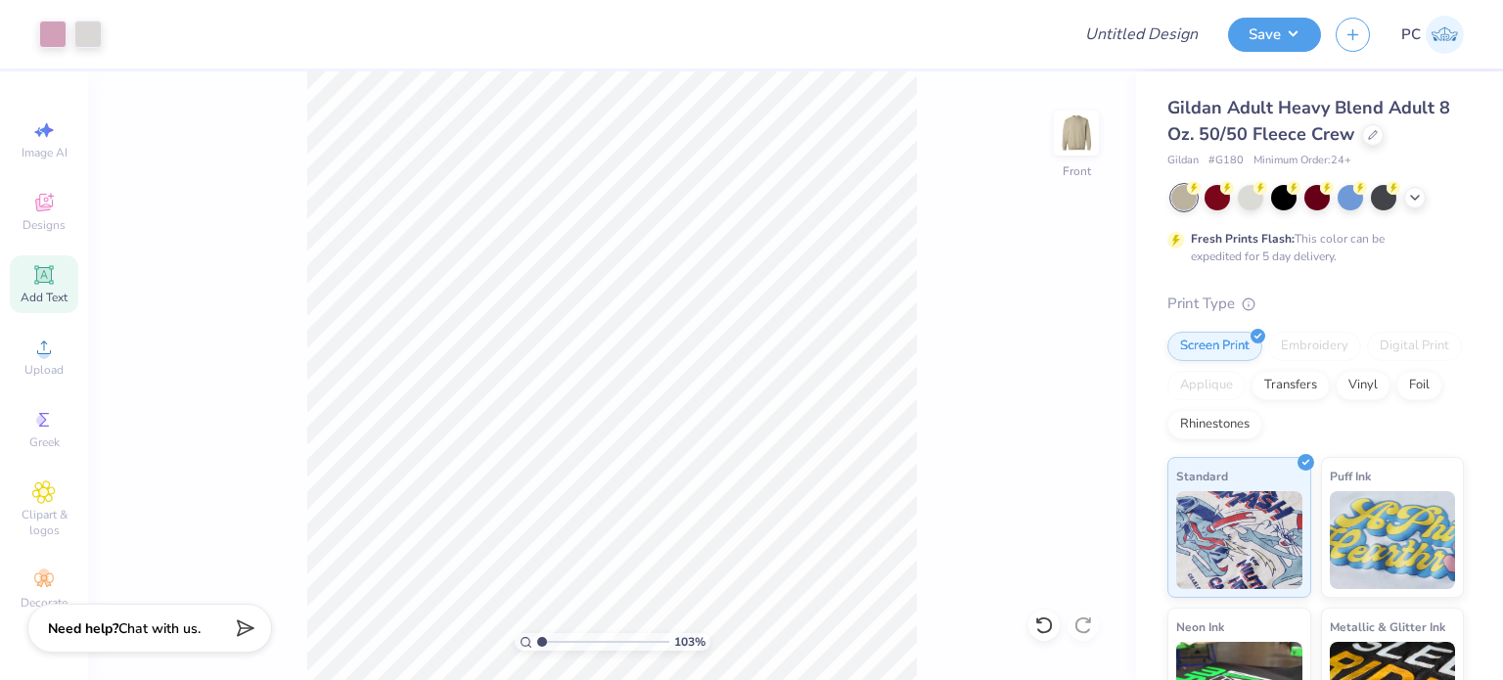
type input "1"
click at [1276, 38] on button "Save" at bounding box center [1274, 32] width 93 height 34
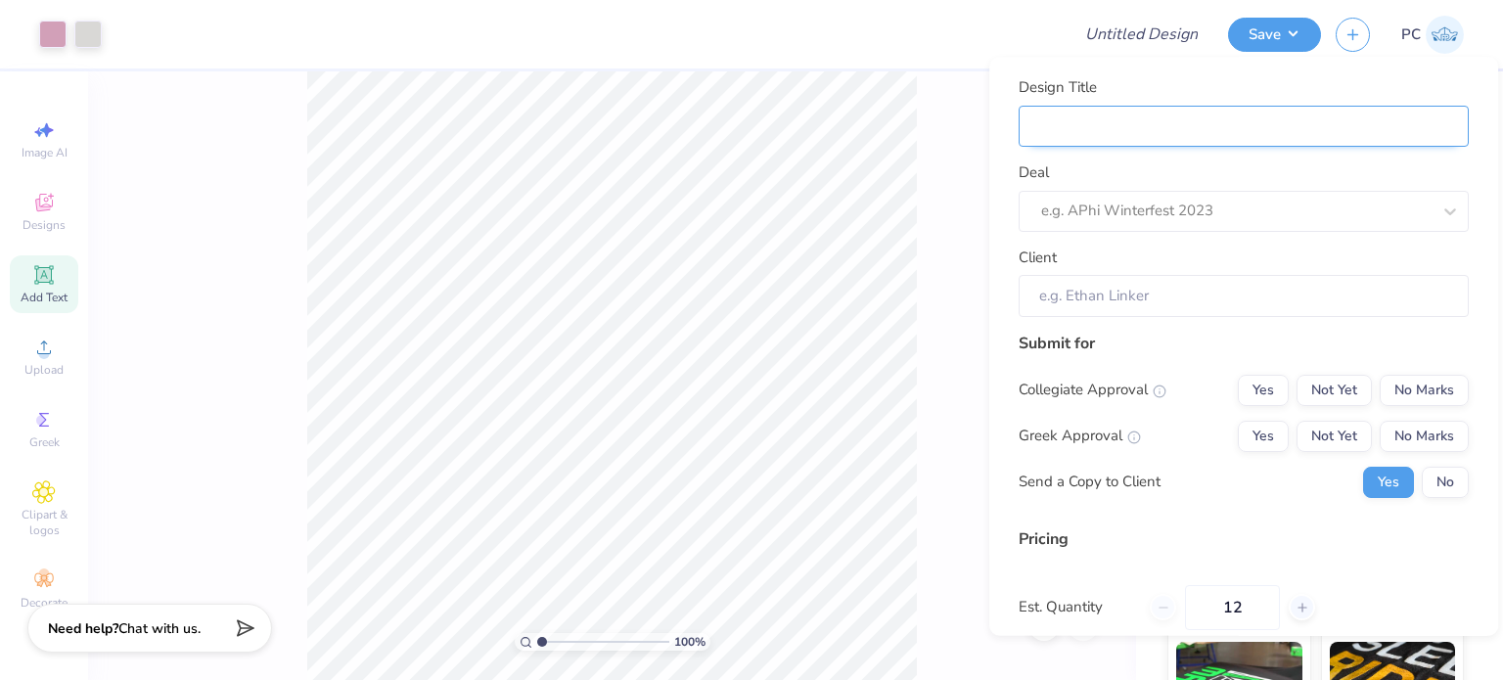
click at [1107, 128] on input "Design Title" at bounding box center [1243, 126] width 450 height 41
paste input "Phi Sigma Sigma Merch"
type input "Phi Sigma Sigma Merch"
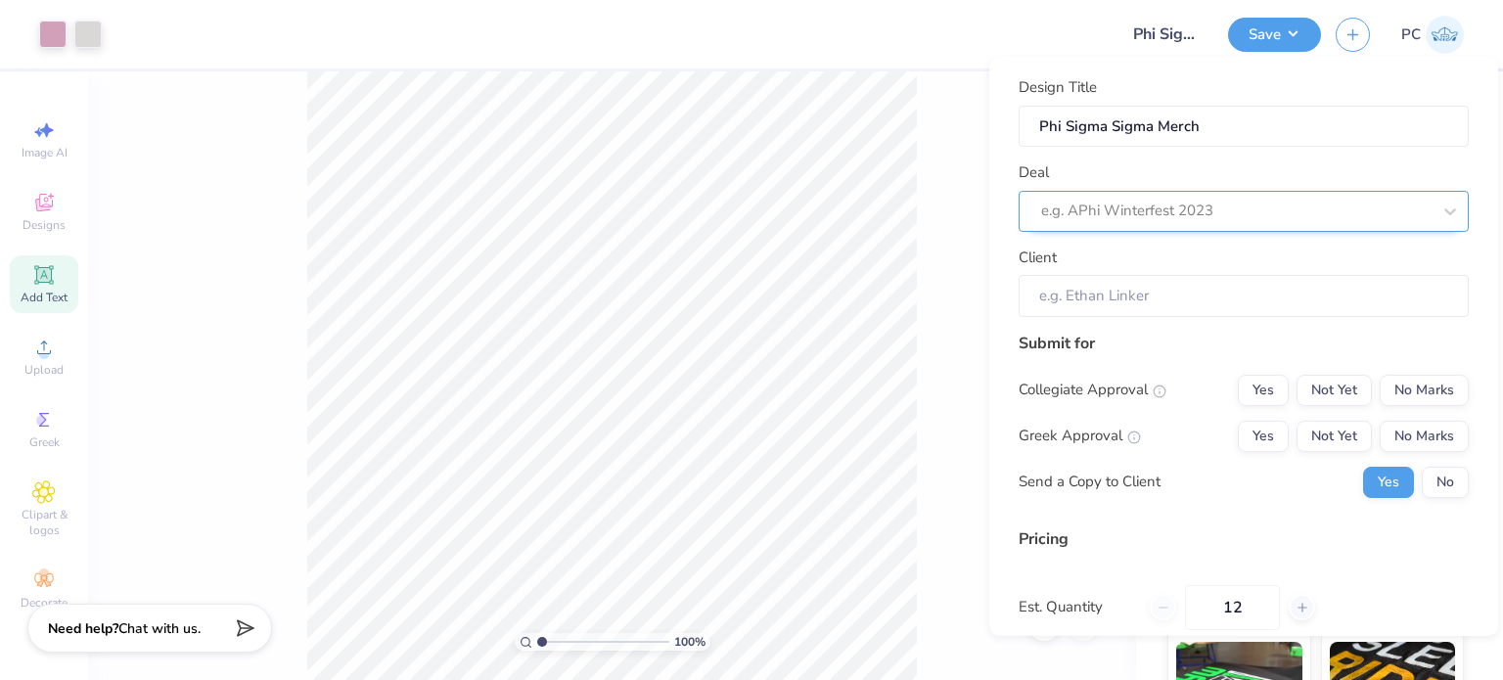
click at [1106, 213] on div at bounding box center [1235, 212] width 389 height 26
paste input "Phi Sigma Sigma Merch"
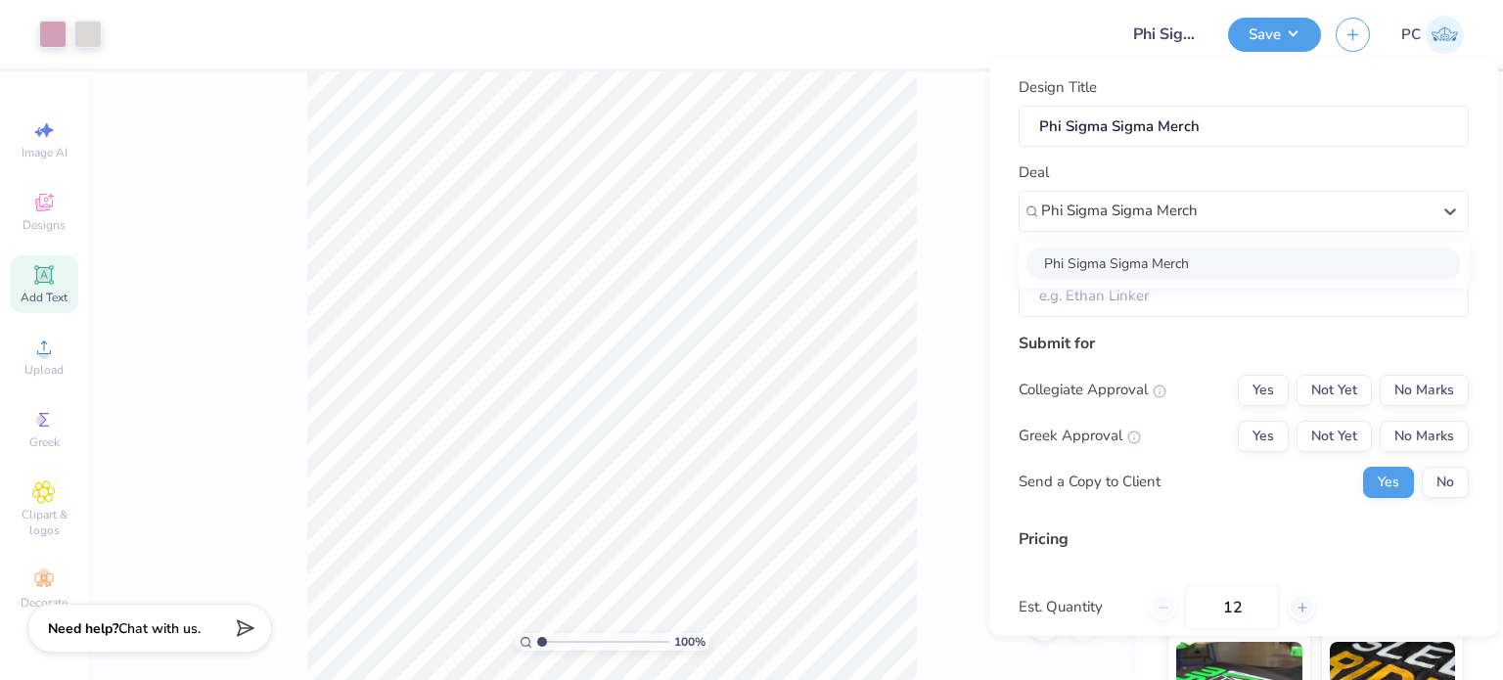
click at [1278, 256] on div "Phi Sigma Sigma Merch" at bounding box center [1243, 264] width 434 height 32
type input "Phi Sigma Sigma Merch"
type input "Victoria Halkias"
click at [1397, 371] on div "Submit for Collegiate Approval Yes Not Yet No Marks Greek Approval Yes Not Yet …" at bounding box center [1243, 422] width 450 height 181
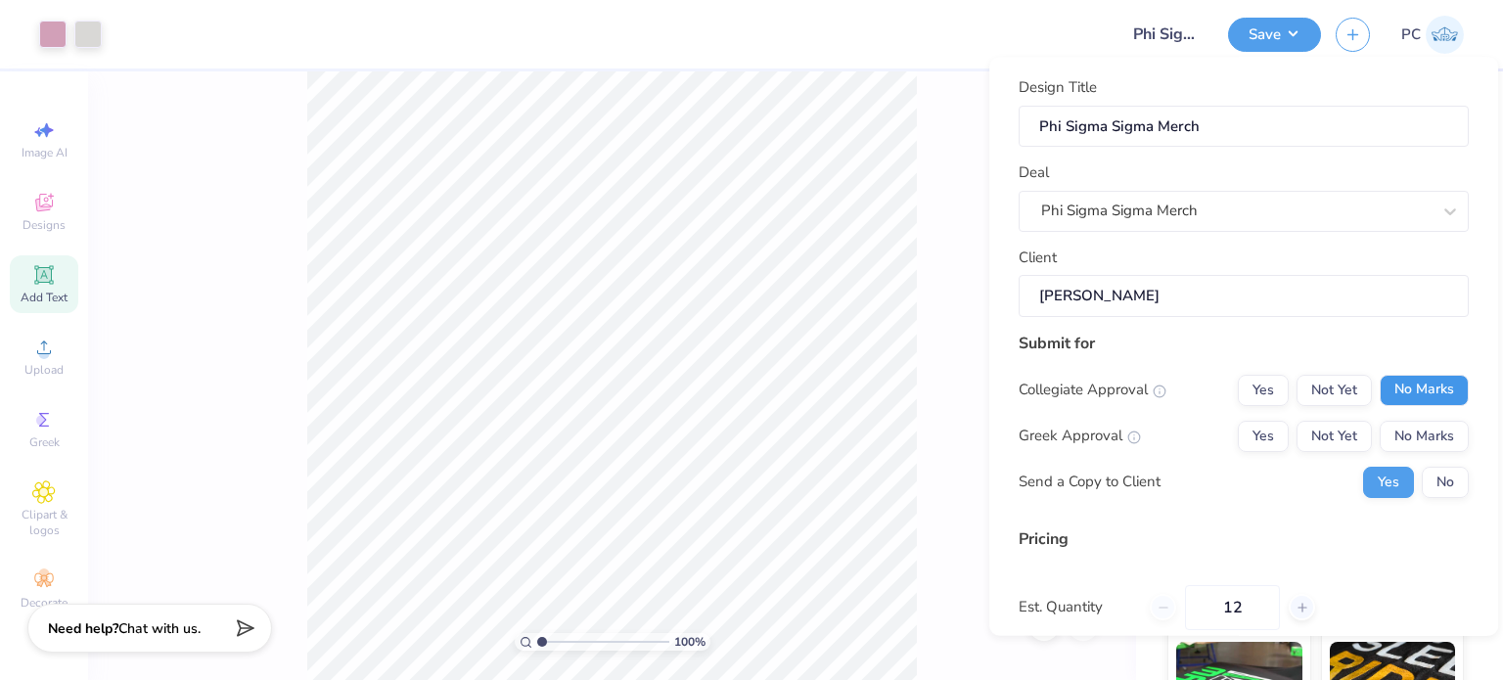
click at [1404, 385] on button "No Marks" at bounding box center [1423, 390] width 89 height 31
click at [1245, 436] on button "Yes" at bounding box center [1263, 436] width 51 height 31
click at [1451, 492] on button "No" at bounding box center [1445, 482] width 47 height 31
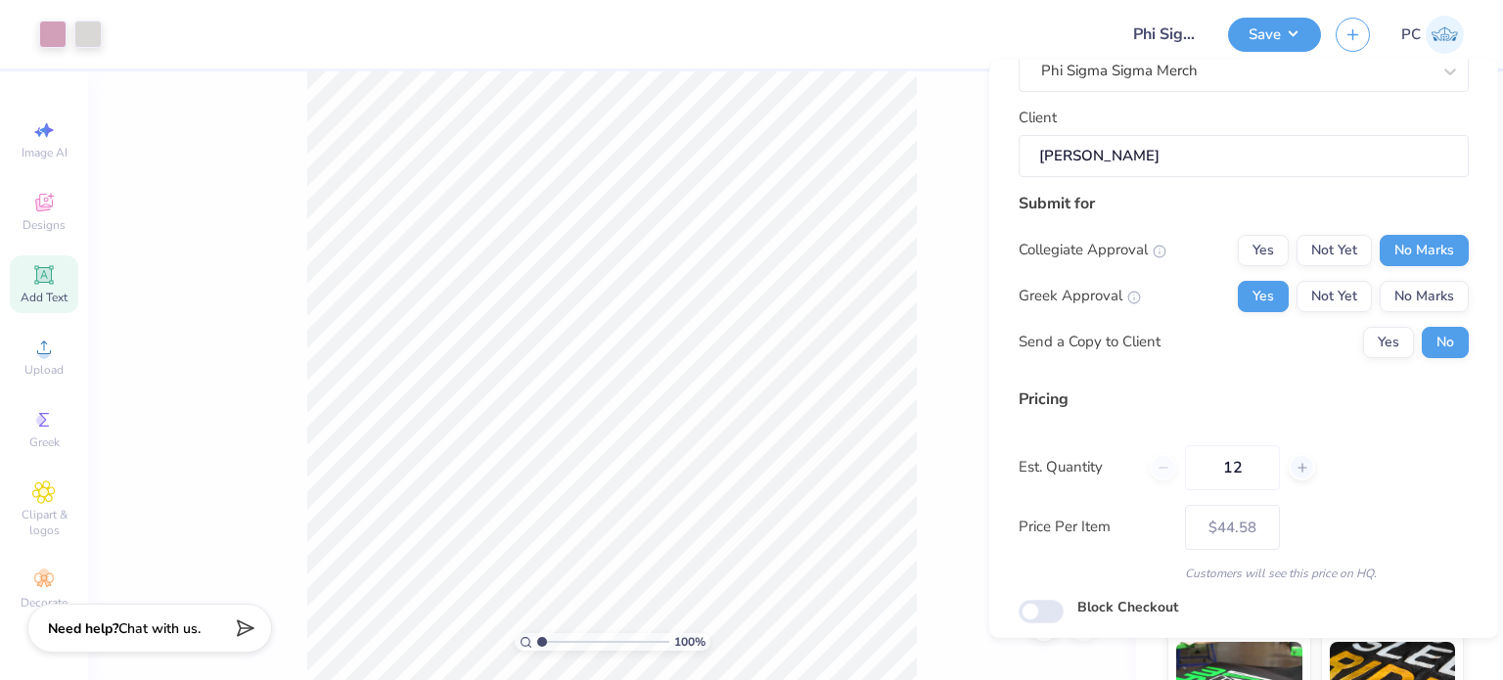
scroll to position [207, 0]
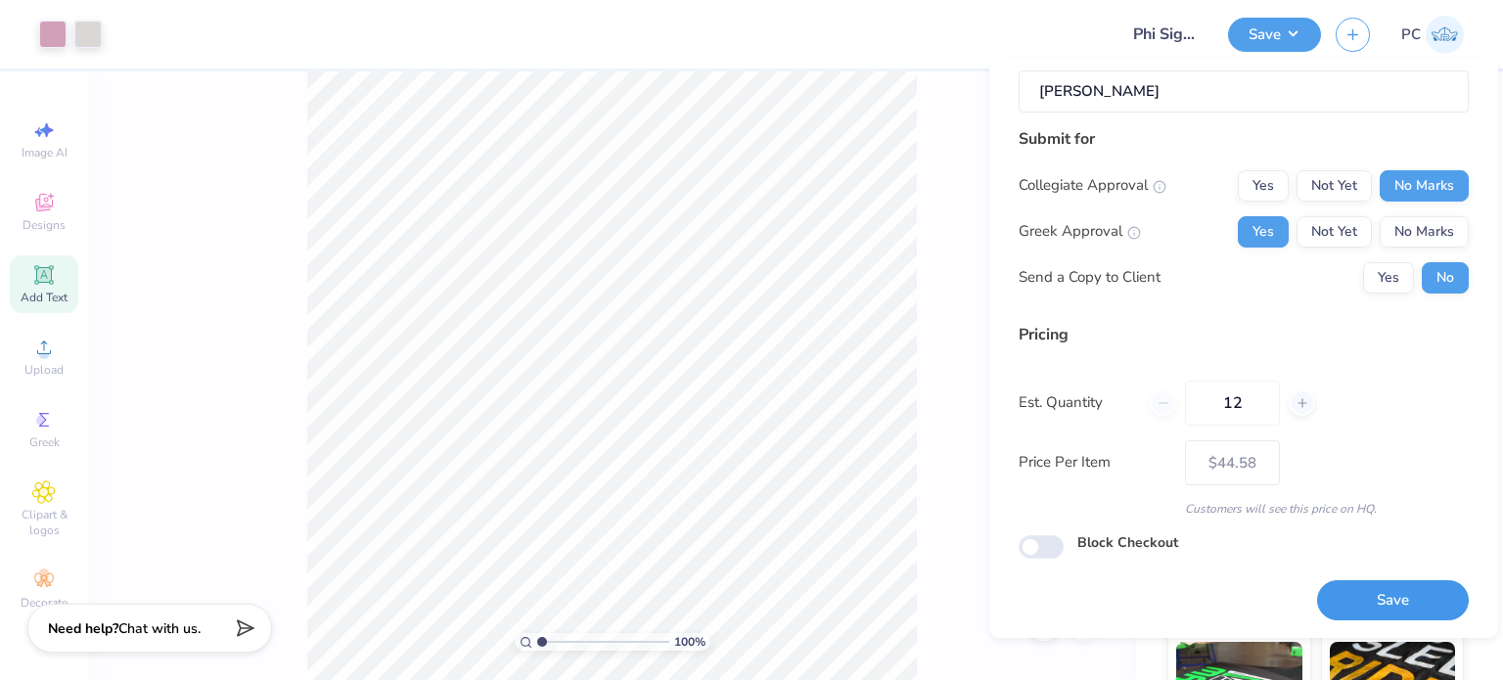
click at [1381, 587] on button "Save" at bounding box center [1393, 600] width 152 height 40
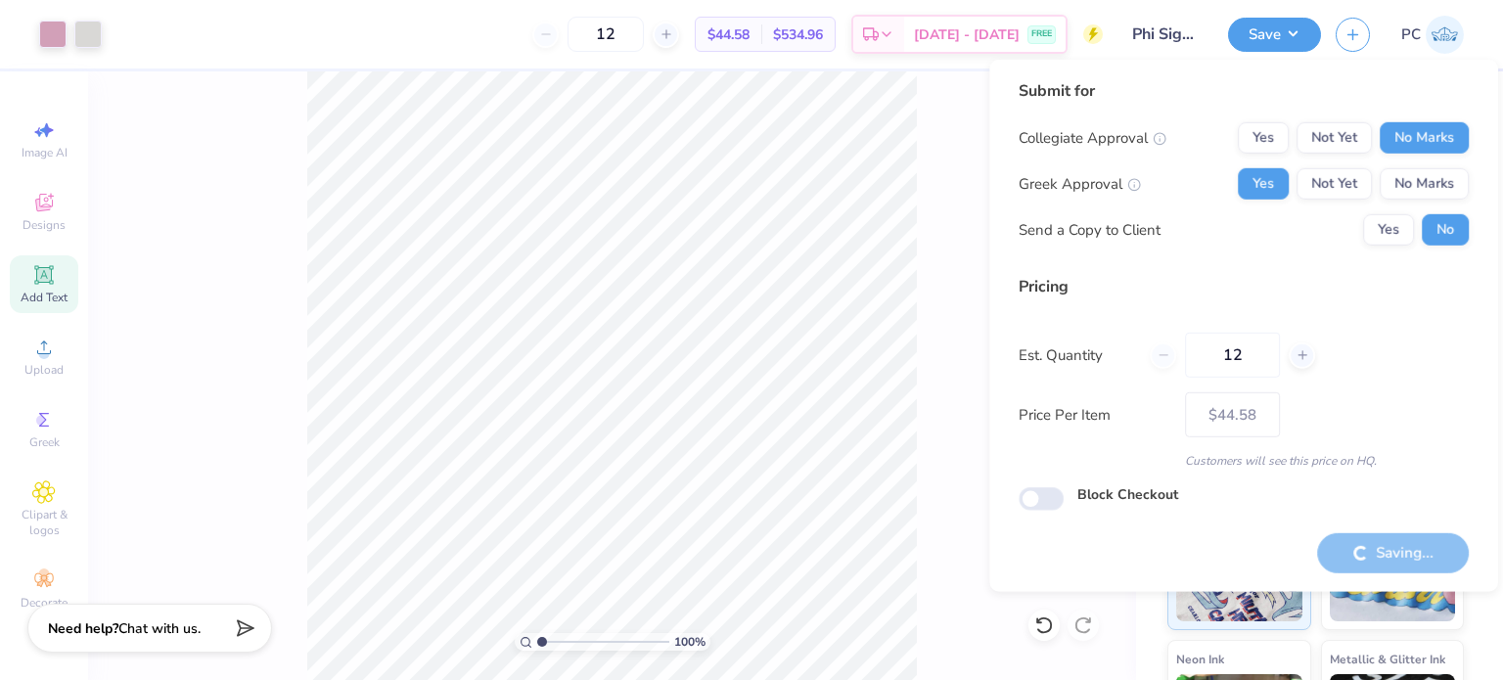
type input "– –"
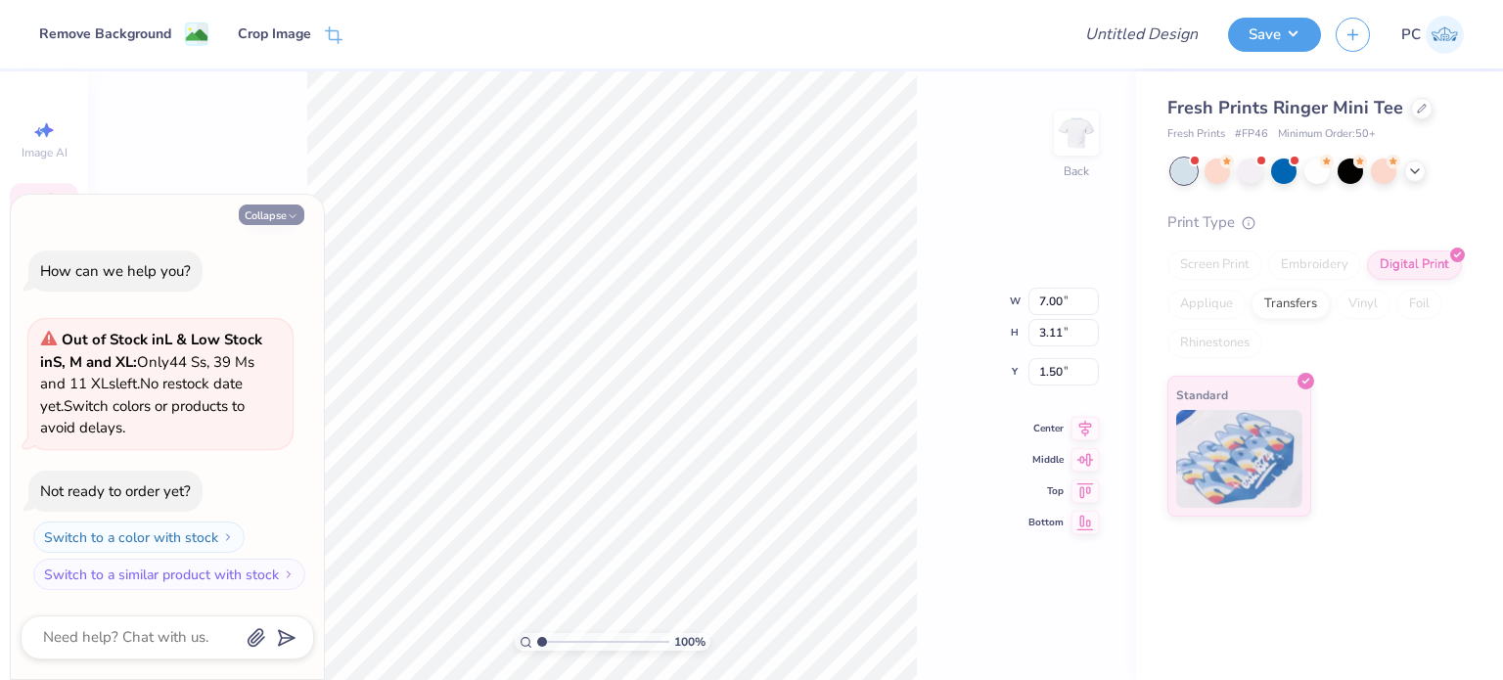
click at [275, 216] on button "Collapse" at bounding box center [272, 214] width 66 height 21
type textarea "x"
